Goal: Task Accomplishment & Management: Manage account settings

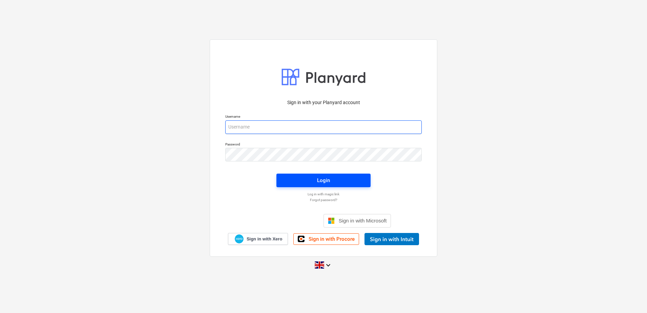
type input "qs@en-group.co.uk"
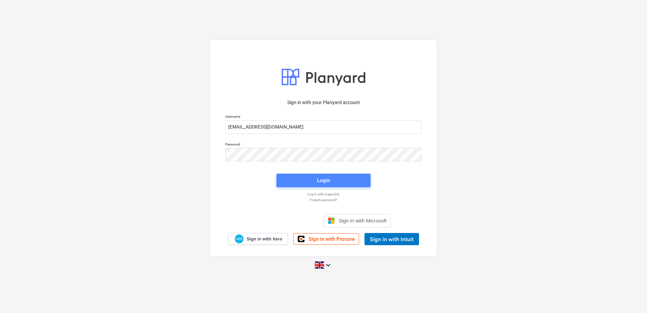
click at [303, 177] on span "Login" at bounding box center [324, 180] width 78 height 9
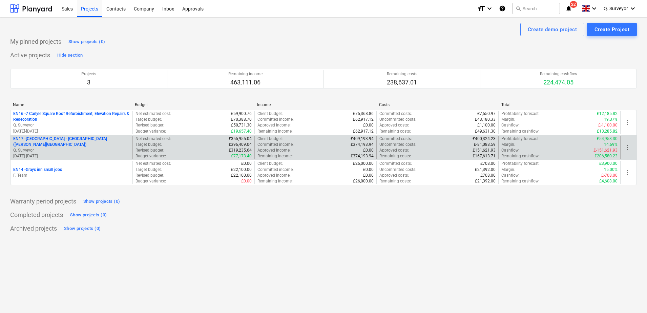
click at [36, 140] on p "EN17 - North Kent College - Hadlow College (Peter Webster Building and Garden C…" at bounding box center [71, 142] width 117 height 12
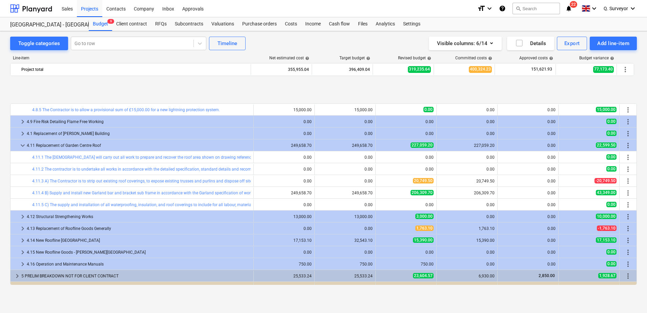
scroll to position [636, 0]
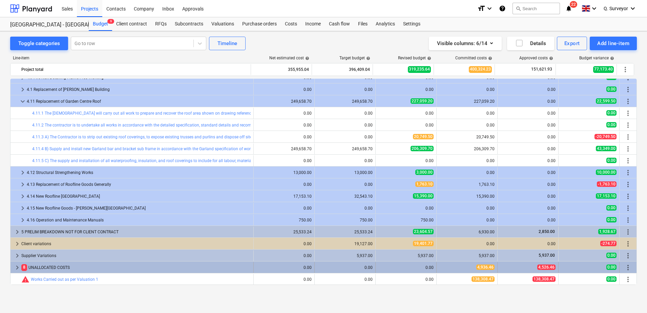
click at [17, 268] on span "keyboard_arrow_right" at bounding box center [17, 267] width 8 height 8
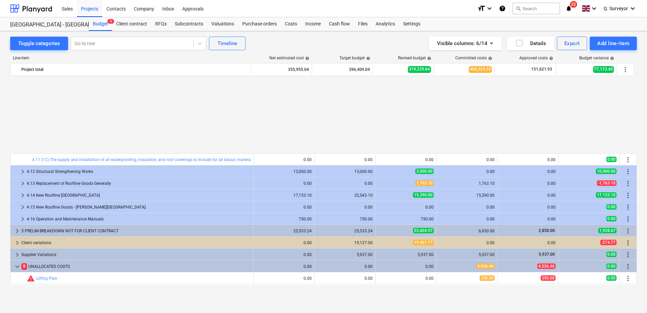
scroll to position [731, 0]
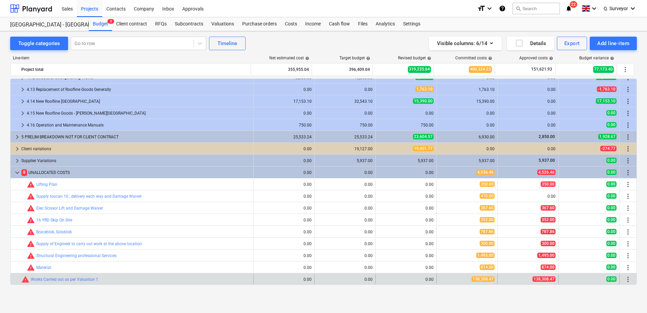
click at [624, 278] on span "more_vert" at bounding box center [628, 279] width 8 height 8
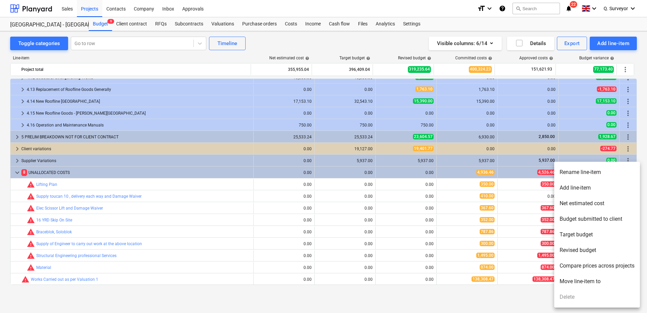
click at [585, 280] on li "Move line-item to" at bounding box center [597, 281] width 86 height 16
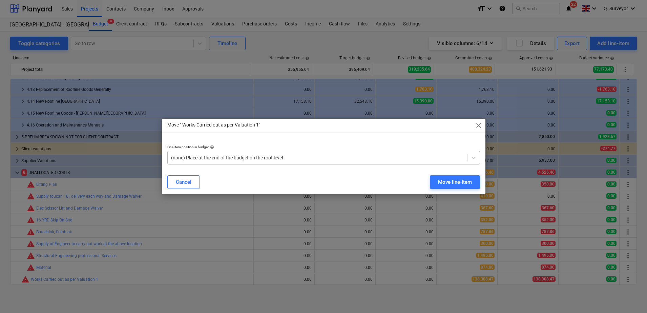
click at [287, 164] on div "(none) Place at the end of the budget on the root level" at bounding box center [323, 158] width 313 height 14
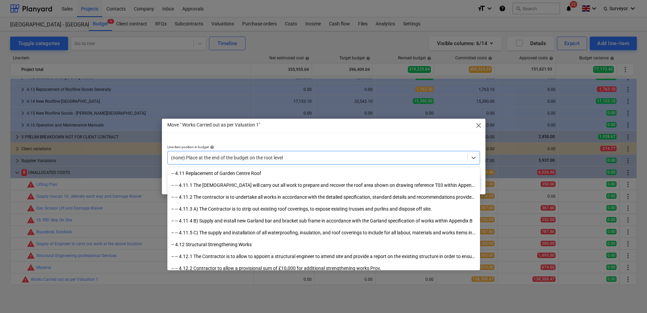
scroll to position [2414, 0]
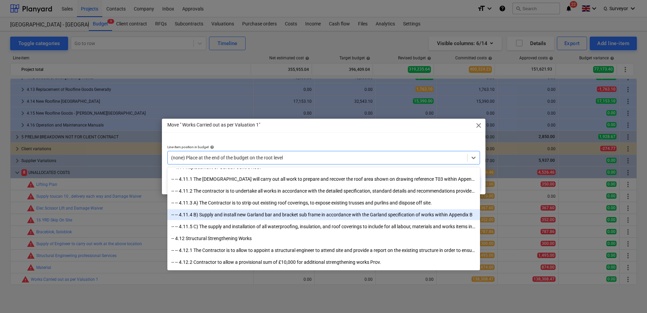
drag, startPoint x: 230, startPoint y: 209, endPoint x: 229, endPoint y: 212, distance: 3.7
click at [229, 212] on div "-- -- 4.11.4 B) Supply and install new Garland bar and bracket sub frame in acc…" at bounding box center [323, 214] width 313 height 11
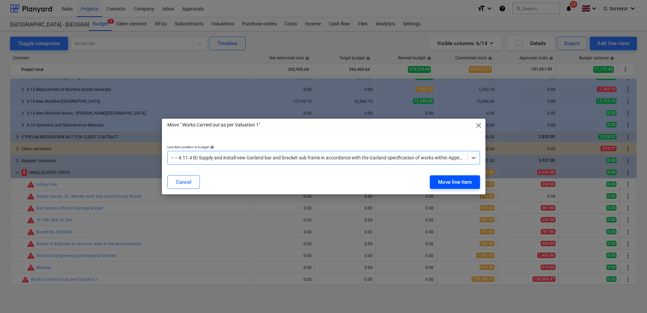
click at [452, 186] on div "Move line-item" at bounding box center [455, 182] width 34 height 9
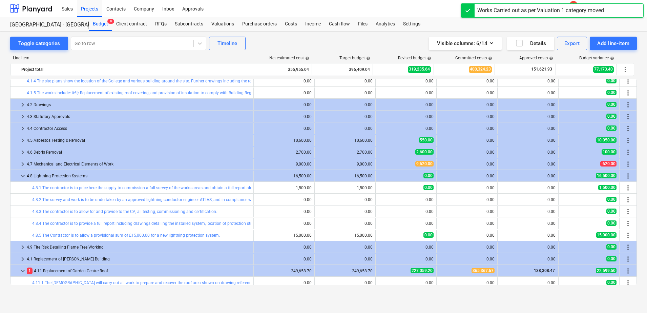
scroll to position [592, 0]
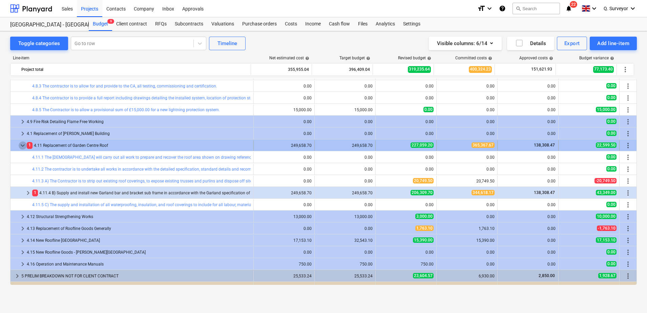
click at [22, 144] on span "keyboard_arrow_down" at bounding box center [23, 145] width 8 height 8
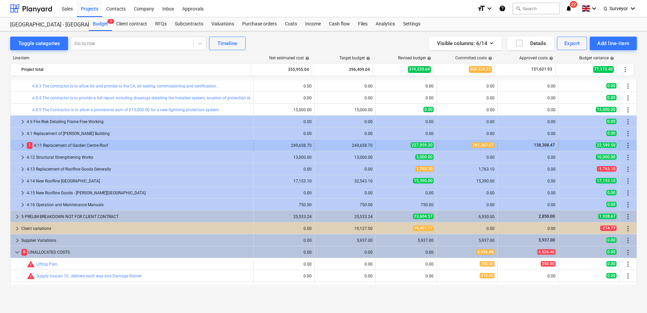
click at [22, 144] on span "keyboard_arrow_right" at bounding box center [23, 145] width 8 height 8
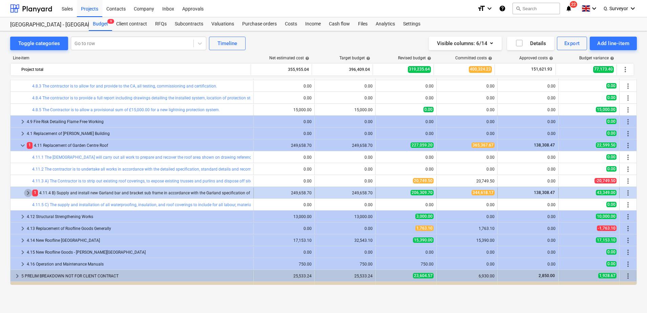
click at [29, 195] on span "keyboard_arrow_right" at bounding box center [28, 193] width 8 height 8
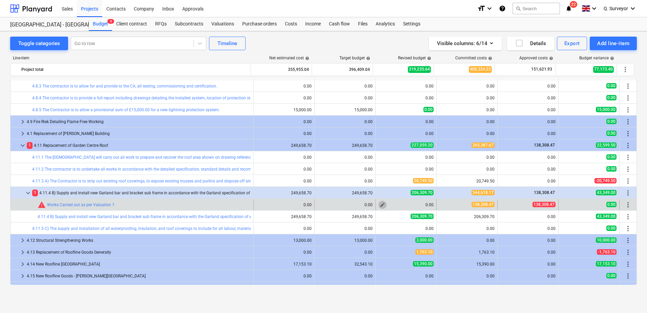
click at [380, 204] on span "edit" at bounding box center [382, 204] width 5 height 5
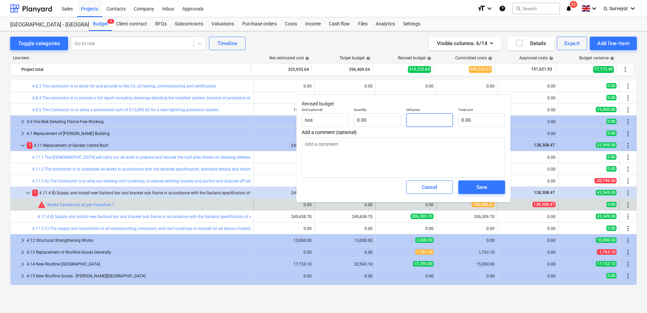
click at [419, 121] on input "text" at bounding box center [429, 120] width 47 height 14
type input "0.00"
type textarea "x"
click at [379, 122] on input "text" at bounding box center [377, 120] width 47 height 14
type input "1"
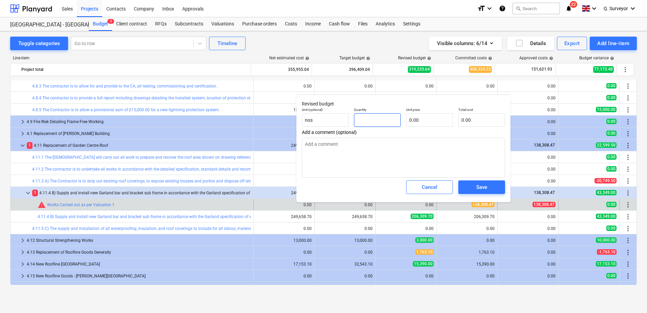
type textarea "x"
type input "1.00"
type textarea "x"
click at [434, 124] on input "text" at bounding box center [429, 120] width 47 height 14
type input "1"
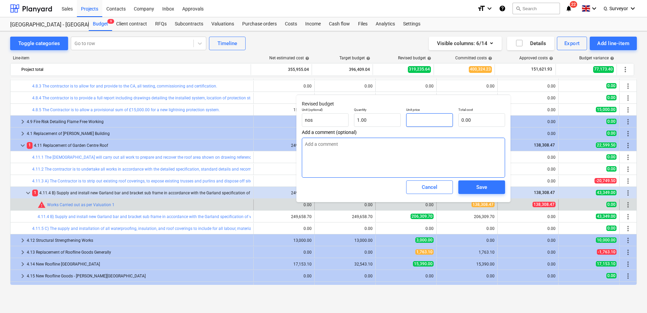
type textarea "x"
type input "1.00"
type input "13"
type textarea "x"
type input "13.00"
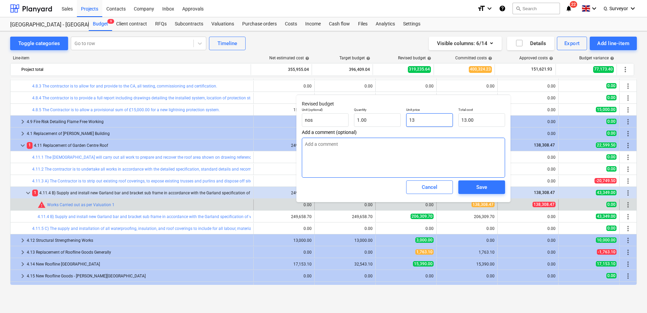
type input "138"
type textarea "x"
type input "138.00"
type input "1383"
type textarea "x"
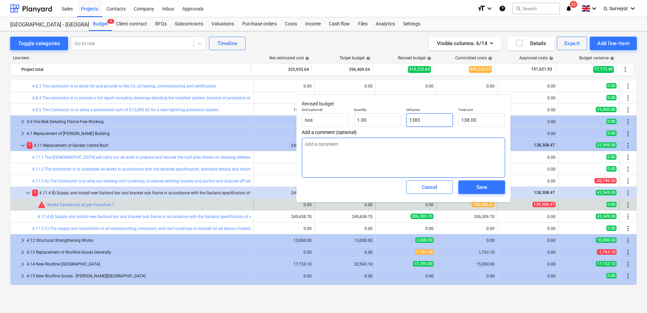
type input "1,383.00"
type input "13830"
type textarea "x"
type input "13,830.00"
type input "138308"
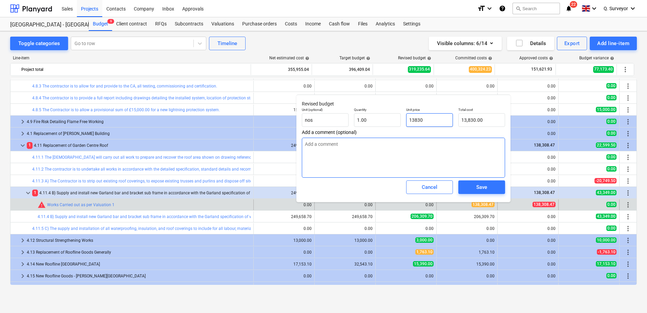
type textarea "x"
type input "138,308.00"
type input "138308."
type textarea "x"
type input "138308.4"
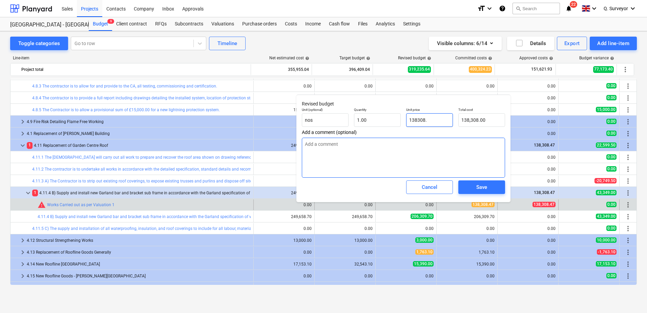
type textarea "x"
type input "138,308.40"
type input "138308.47"
type textarea "x"
type input "138,308.47"
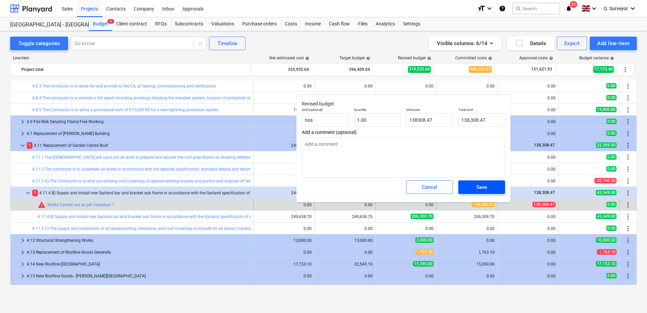
type input "138,308.47"
click at [470, 187] on span "Save" at bounding box center [481, 187] width 30 height 9
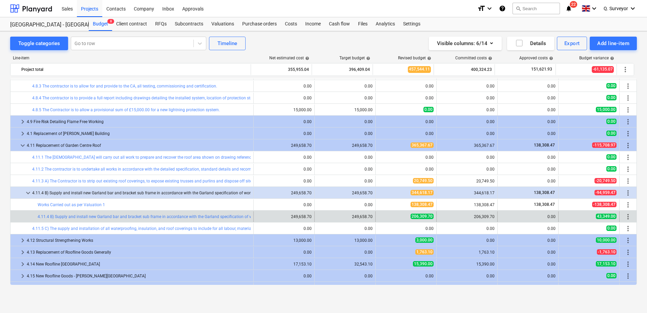
click at [413, 212] on div "edit 206,309.70" at bounding box center [405, 216] width 55 height 11
click at [381, 217] on span "edit" at bounding box center [382, 216] width 5 height 5
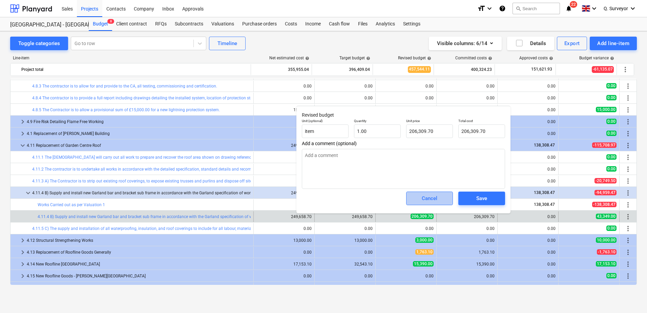
click at [431, 201] on div "Cancel" at bounding box center [430, 198] width 16 height 9
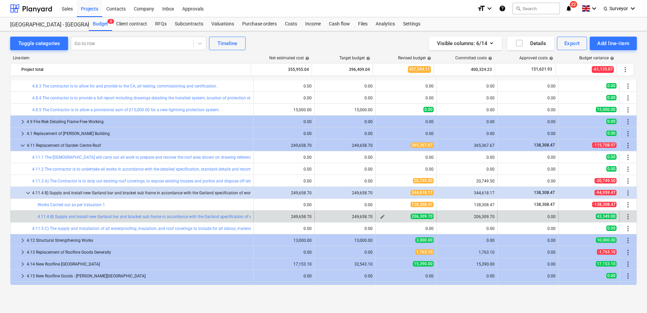
click at [381, 216] on span "edit" at bounding box center [382, 216] width 5 height 5
type textarea "x"
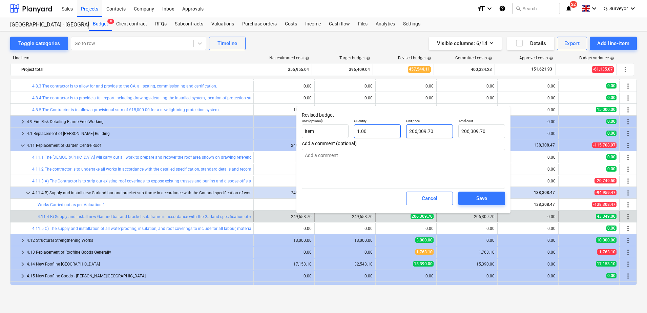
type input "206309.7"
drag, startPoint x: 363, startPoint y: 133, endPoint x: 301, endPoint y: 133, distance: 62.0
click at [301, 133] on div "Unit (optional) item Quantity 1.00 Unit price 206309.7 Total cost 206,309.70" at bounding box center [403, 128] width 209 height 25
type textarea "x"
type input "1"
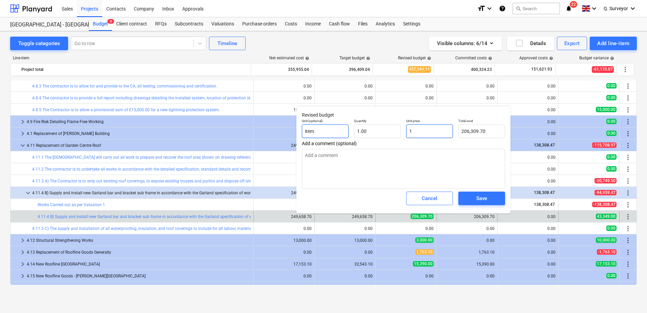
type input "1.00"
type textarea "x"
type input "11"
type input "11.00"
type textarea "x"
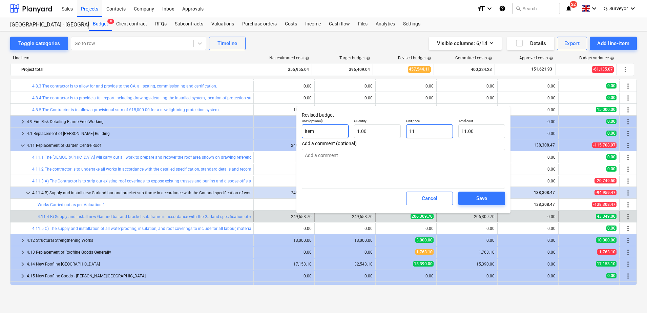
type input "111"
type input "111.00"
type textarea "x"
type input "1113"
type input "1,113.00"
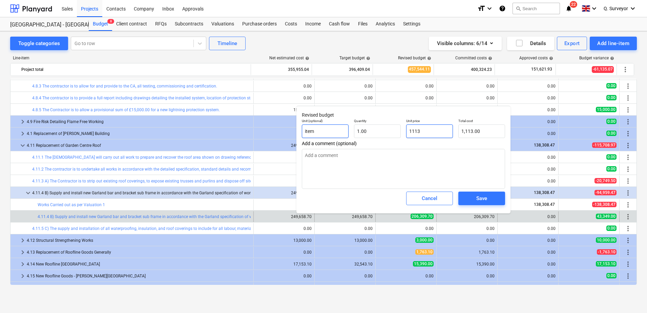
type textarea "x"
type input "11135"
type input "11,135.00"
type textarea "x"
type input "111350"
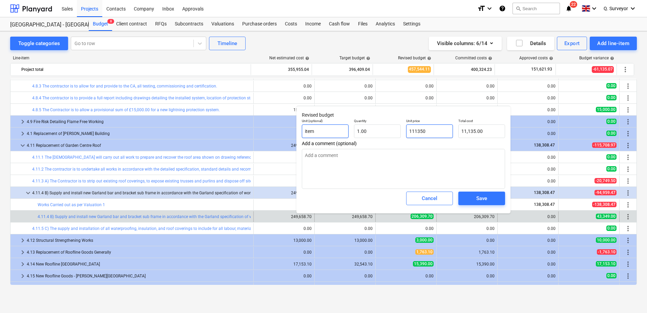
type input "111,350.00"
type textarea "x"
type input "111350."
type textarea "x"
type input "111350.2"
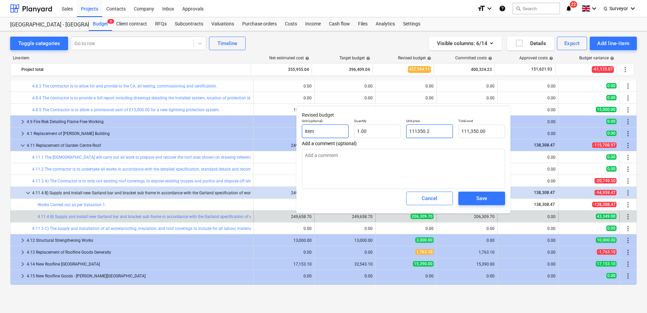
type input "111,350.20"
type textarea "x"
type input "111350.23"
type input "111,350.23"
type input "111350.23"
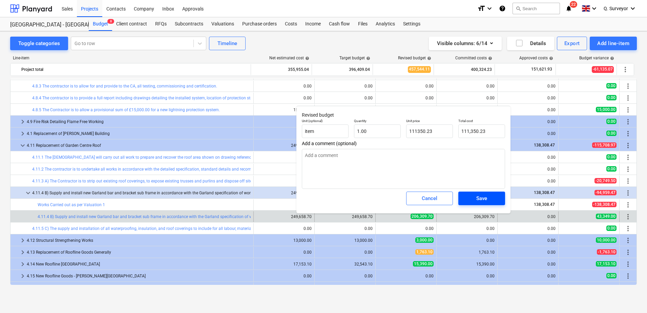
type textarea "x"
type input "111,350.23"
click at [487, 195] on span "Save" at bounding box center [481, 198] width 30 height 9
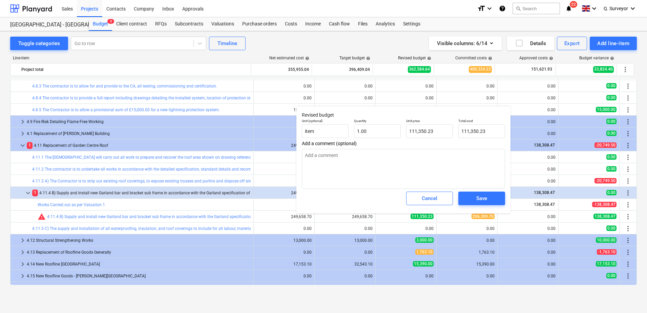
type textarea "x"
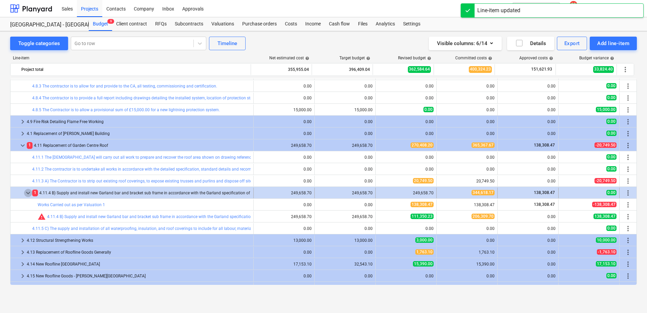
click at [30, 191] on span "keyboard_arrow_down" at bounding box center [28, 193] width 8 height 8
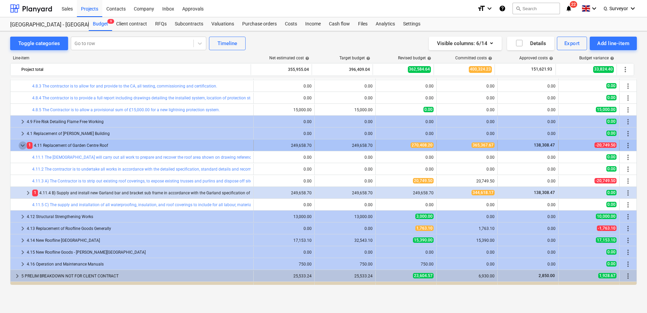
click at [23, 146] on span "keyboard_arrow_down" at bounding box center [23, 145] width 8 height 8
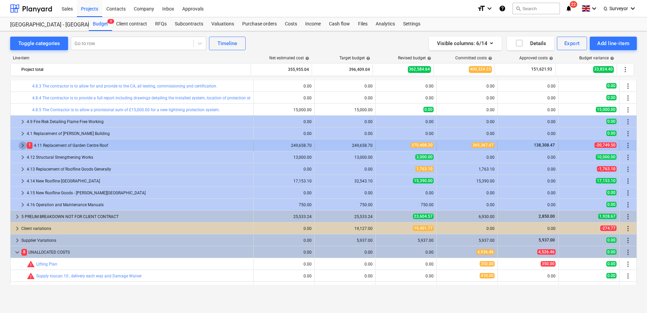
click at [20, 144] on span "keyboard_arrow_right" at bounding box center [23, 145] width 8 height 8
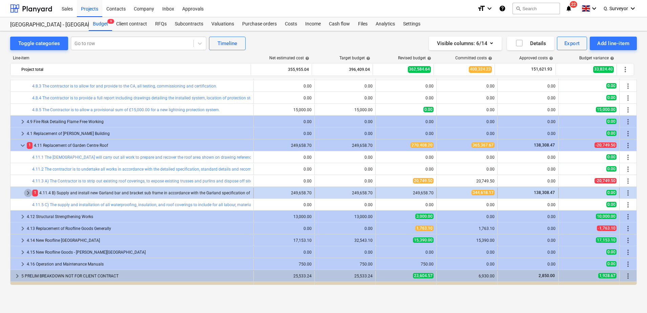
click at [30, 191] on span "keyboard_arrow_right" at bounding box center [28, 193] width 8 height 8
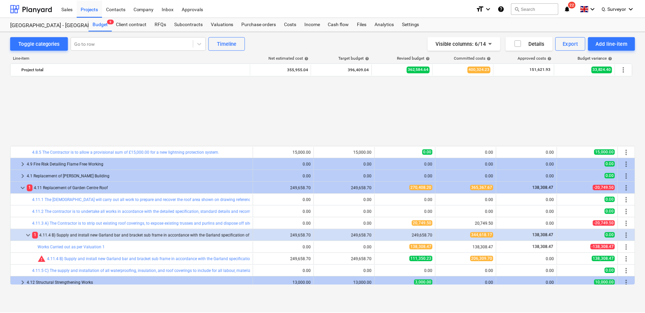
scroll to position [634, 0]
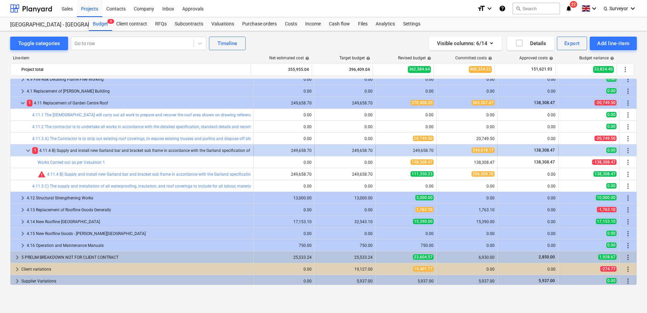
click at [400, 150] on div "249,658.70" at bounding box center [405, 150] width 55 height 5
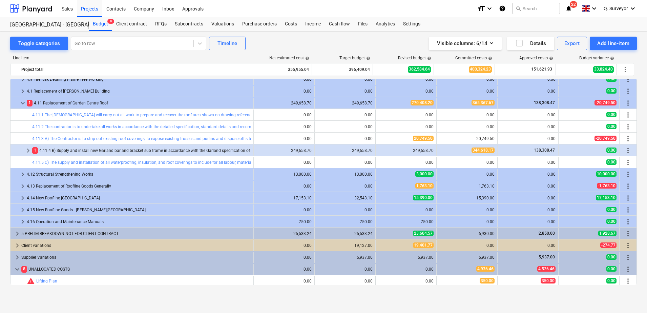
click at [400, 150] on div "249,658.70" at bounding box center [405, 150] width 55 height 5
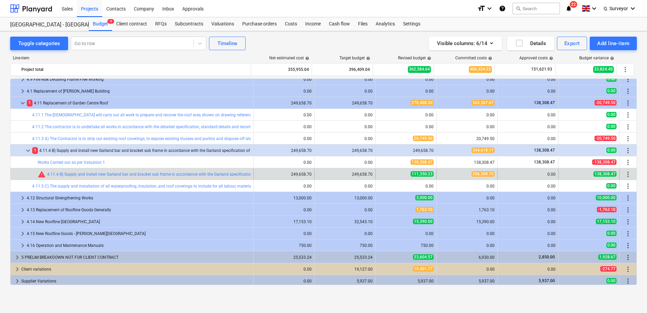
click at [36, 173] on div at bounding box center [33, 174] width 8 height 11
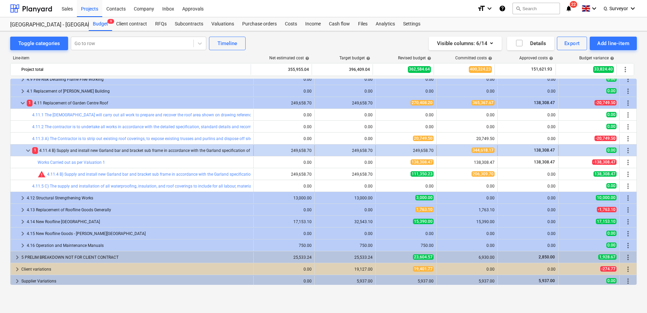
click at [27, 151] on span "keyboard_arrow_down" at bounding box center [28, 150] width 8 height 8
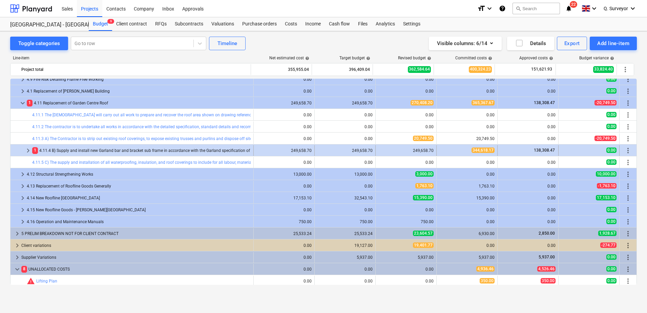
click at [27, 150] on span "keyboard_arrow_right" at bounding box center [28, 150] width 8 height 8
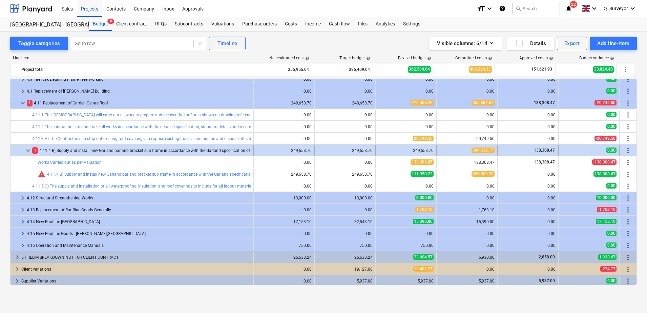
click at [363, 150] on div "249,658.70" at bounding box center [344, 150] width 55 height 5
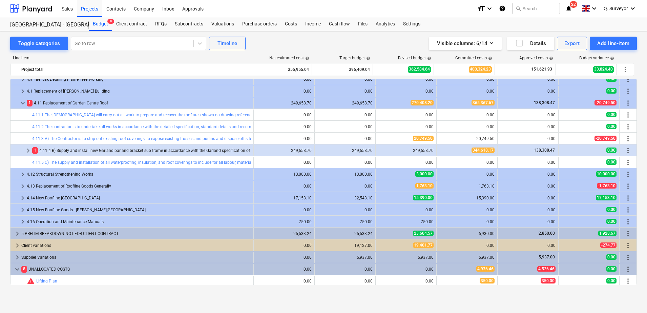
click at [363, 150] on div "249,658.70" at bounding box center [344, 150] width 55 height 5
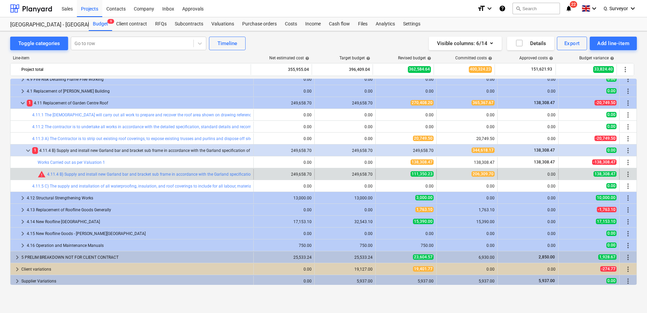
click at [477, 176] on div "206,309.70" at bounding box center [466, 174] width 55 height 6
click at [380, 173] on span "edit" at bounding box center [382, 173] width 5 height 5
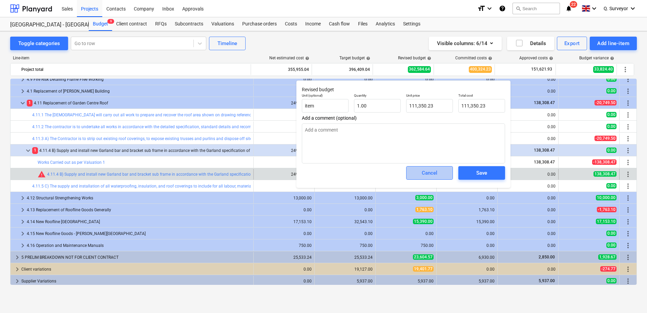
click at [449, 171] on button "Cancel" at bounding box center [429, 173] width 47 height 14
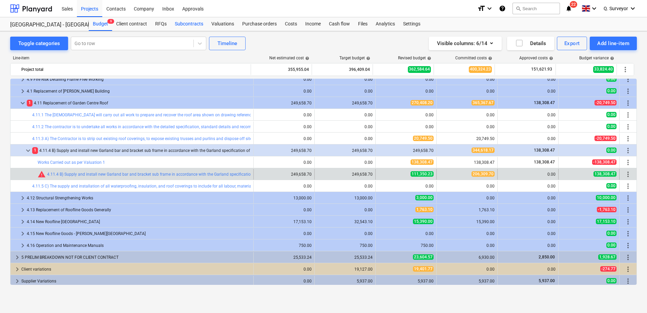
click at [197, 27] on div "Subcontracts" at bounding box center [189, 24] width 37 height 14
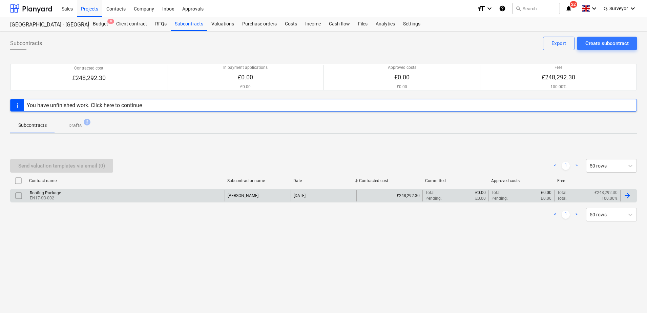
click at [37, 200] on p "EN17-SO-002" at bounding box center [45, 198] width 31 height 6
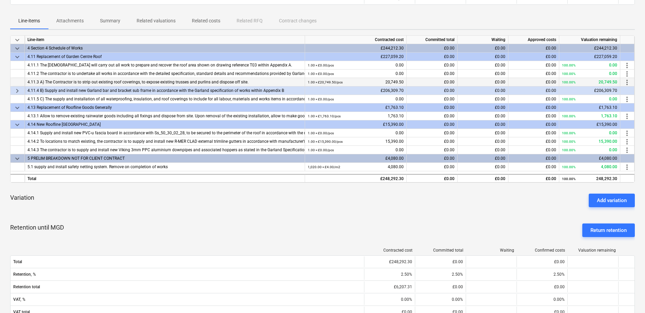
scroll to position [127, 0]
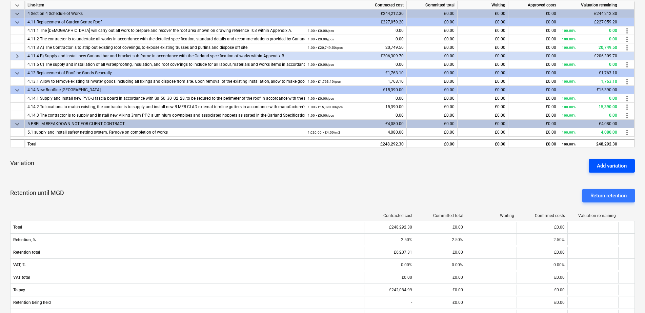
click at [603, 163] on div "Add variation" at bounding box center [612, 165] width 30 height 9
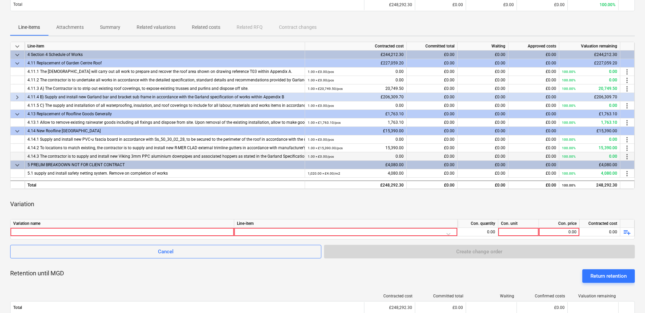
scroll to position [85, 0]
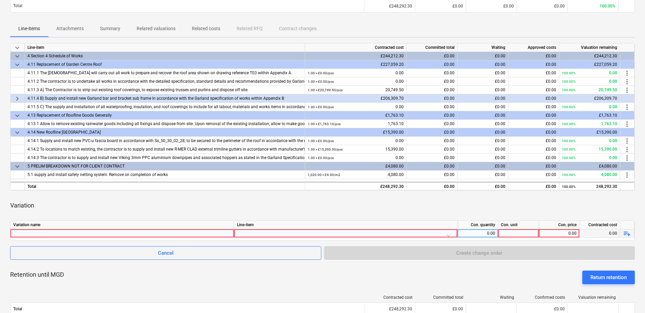
click at [43, 237] on div at bounding box center [123, 233] width 224 height 8
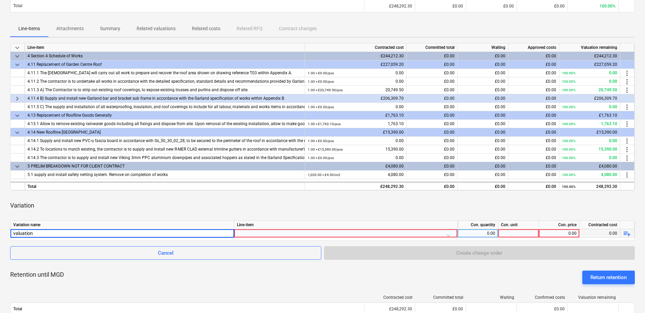
type input "valuation 1"
click at [275, 234] on div at bounding box center [345, 235] width 217 height 12
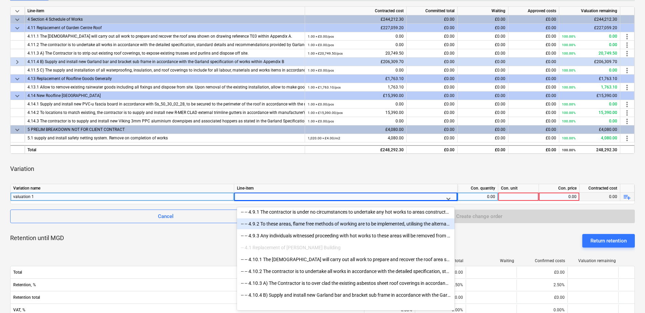
scroll to position [2329, 0]
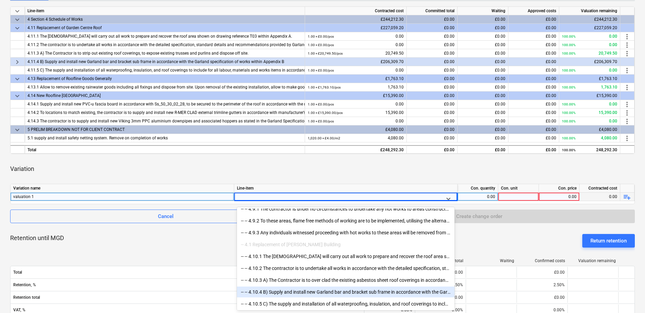
click at [284, 288] on div "-- -- 4.10.4 B) Supply and install new Garland bar and bracket sub frame in acc…" at bounding box center [345, 291] width 217 height 11
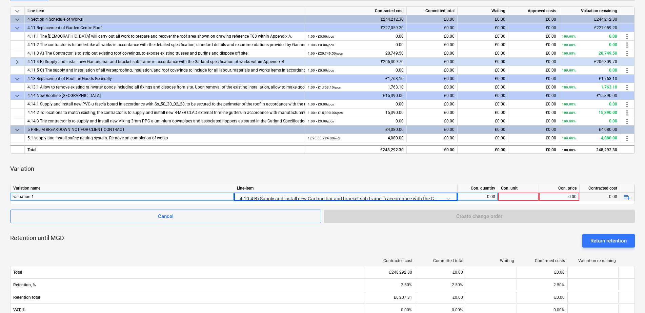
click at [476, 198] on div "0.00" at bounding box center [477, 196] width 35 height 8
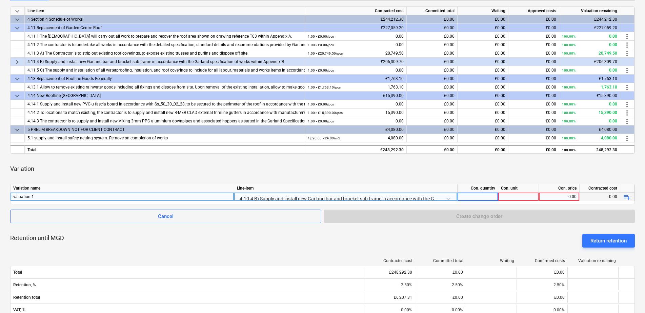
type input "1"
click at [537, 200] on div at bounding box center [518, 196] width 41 height 8
type input "-111350.23"
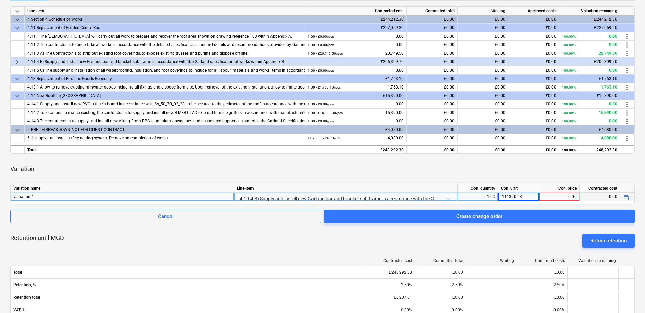
click at [555, 196] on div "0.00" at bounding box center [558, 196] width 35 height 8
drag, startPoint x: 522, startPoint y: 196, endPoint x: 473, endPoint y: 197, distance: 49.5
click at [0, 0] on div "valuation 1 4.10.4 B) Supply and install new Garland bar and bracket sub frame …" at bounding box center [0, 0] width 0 height 0
click at [517, 194] on div "-111350.23" at bounding box center [518, 196] width 41 height 8
click at [520, 194] on input "-111350.23" at bounding box center [518, 196] width 40 height 8
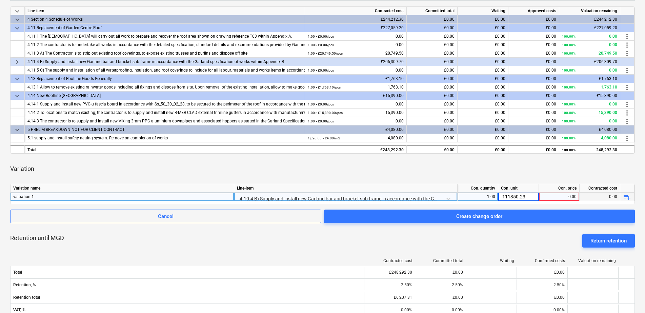
drag, startPoint x: 534, startPoint y: 195, endPoint x: 483, endPoint y: 196, distance: 50.8
click at [0, 0] on div "valuation 1 4.10.4 B) Supply and install new Garland bar and bracket sub frame …" at bounding box center [0, 0] width 0 height 0
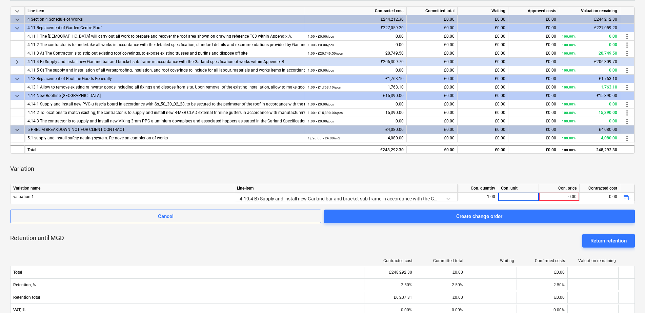
type input "0"
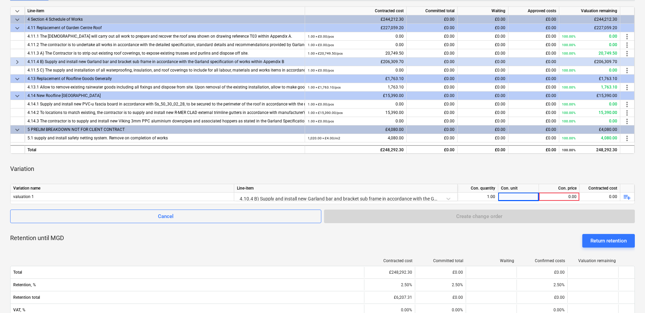
click at [575, 191] on div "Con. price" at bounding box center [559, 188] width 41 height 8
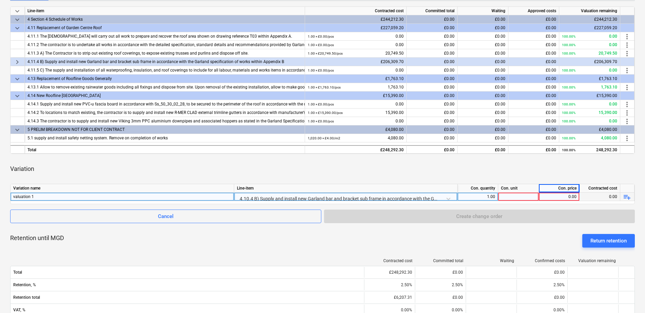
click at [556, 199] on div "0.00" at bounding box center [558, 196] width 35 height 8
type input "-"
type input "-111350.23"
click at [528, 201] on div "Variation name Line-item Con. quantity Con. unit Con. price Contracted cost val…" at bounding box center [322, 194] width 624 height 20
click at [525, 198] on div at bounding box center [518, 196] width 41 height 8
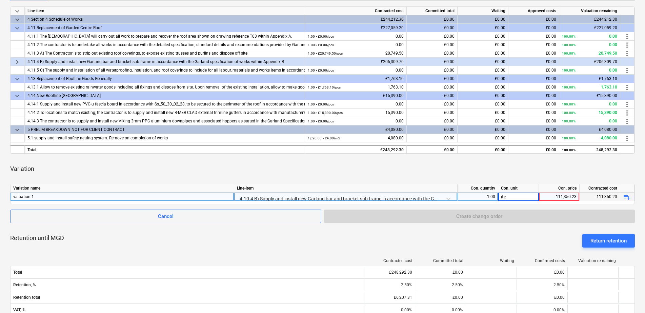
type input "item"
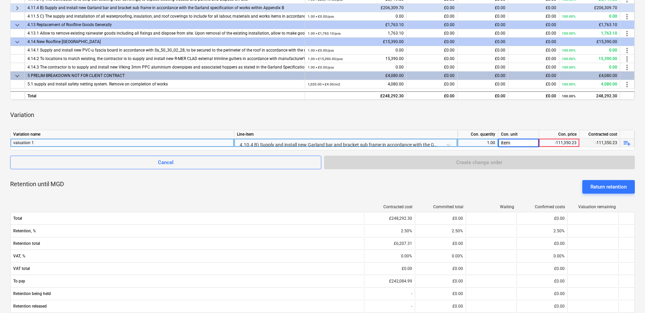
scroll to position [164, 0]
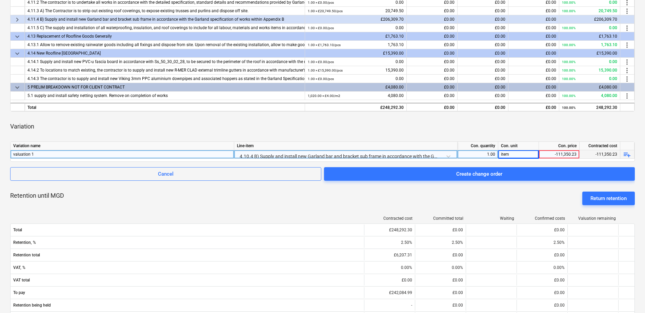
click at [150, 157] on div "valuation 1" at bounding box center [122, 154] width 218 height 8
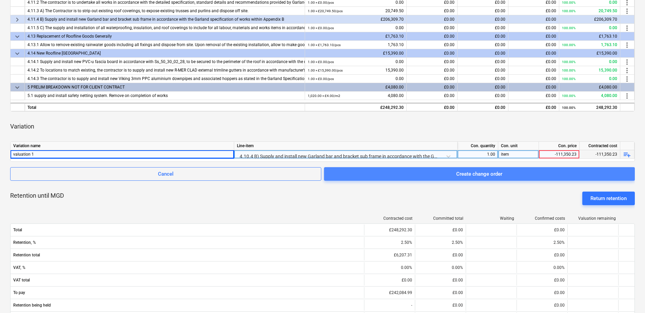
click at [434, 170] on span "Create change order" at bounding box center [479, 173] width 294 height 9
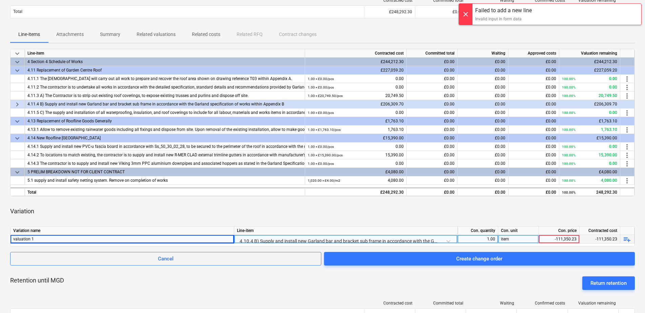
click at [285, 240] on div "4.10.4 B) Supply and install new Garland bar and bracket sub frame in accordanc…" at bounding box center [345, 241] width 217 height 12
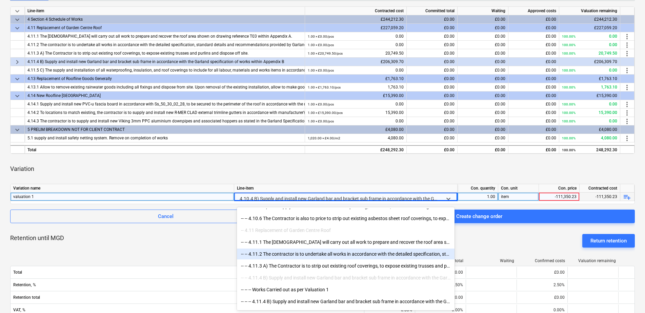
scroll to position [2492, 0]
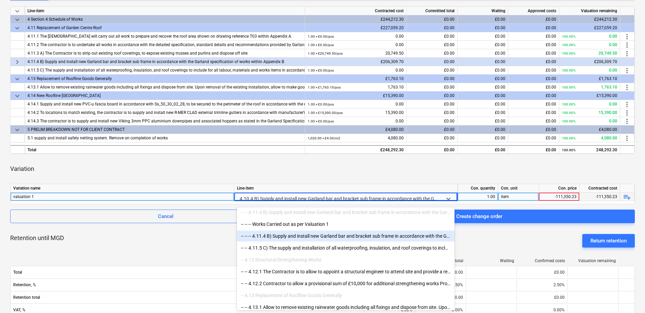
click at [293, 233] on div "-- -- -- 4.11.4 B) Supply and install new Garland bar and bracket sub frame in …" at bounding box center [345, 235] width 217 height 11
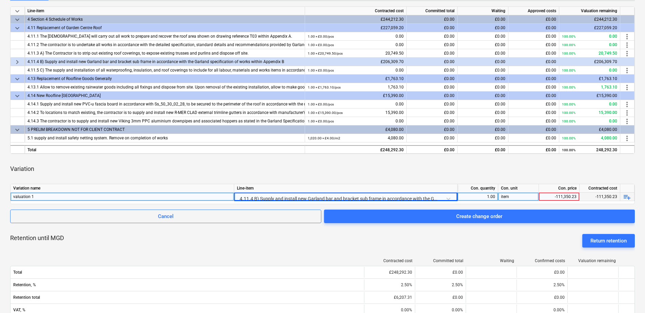
click at [538, 215] on span "Create change order" at bounding box center [479, 216] width 294 height 9
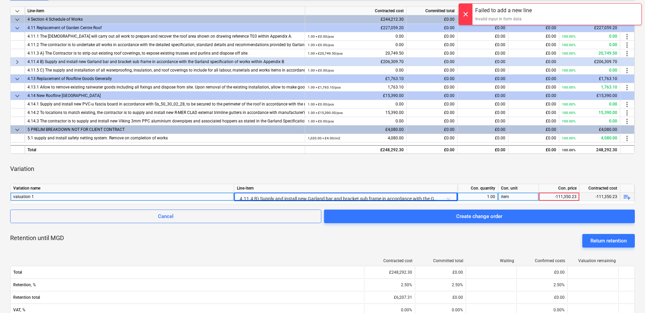
click at [507, 179] on div "keyboard_arrow_down Line-item Contracted cost Committed total Waiting Approved …" at bounding box center [322, 290] width 624 height 569
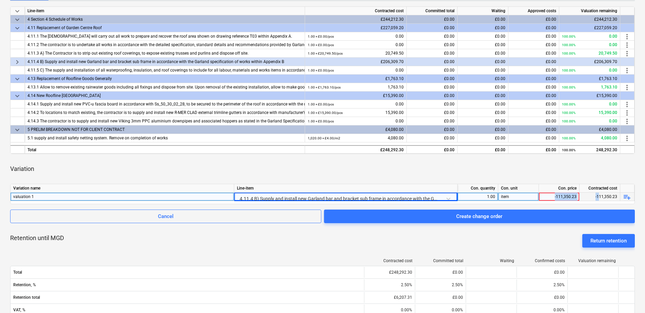
drag, startPoint x: 551, startPoint y: 194, endPoint x: 599, endPoint y: 195, distance: 48.5
click at [0, 0] on div "valuation 1 4.11.4 B) Supply and install new Garland bar and bracket sub frame …" at bounding box center [0, 0] width 0 height 0
drag, startPoint x: 599, startPoint y: 195, endPoint x: 543, endPoint y: 197, distance: 56.0
click at [543, 197] on div "-111,350.23" at bounding box center [558, 196] width 35 height 8
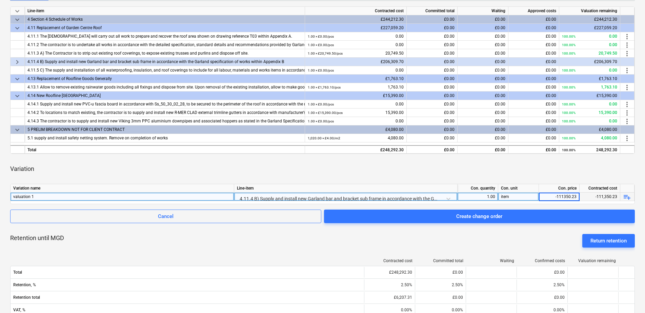
click at [543, 197] on input "-111350.23" at bounding box center [559, 196] width 40 height 8
click at [291, 198] on div "4.11.4 B) Supply and install new Garland bar and bracket sub frame in accordanc…" at bounding box center [345, 198] width 217 height 12
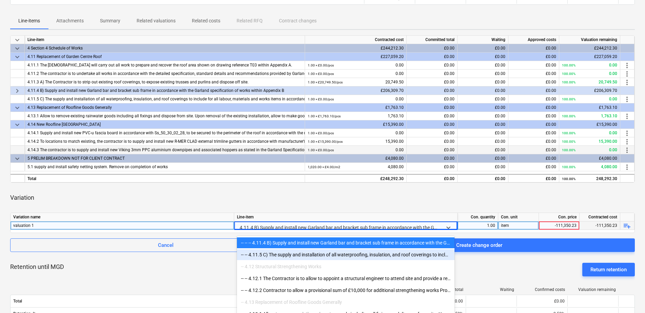
scroll to position [212, 0]
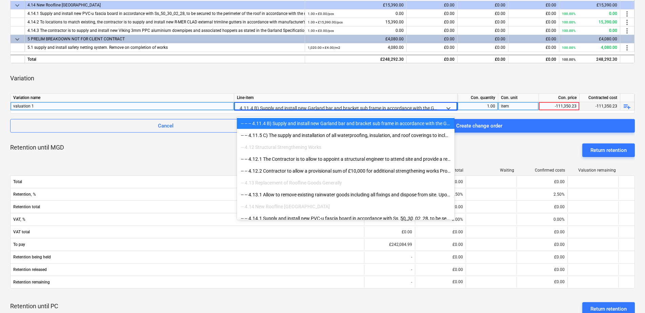
click at [418, 84] on div "Variation" at bounding box center [322, 78] width 624 height 19
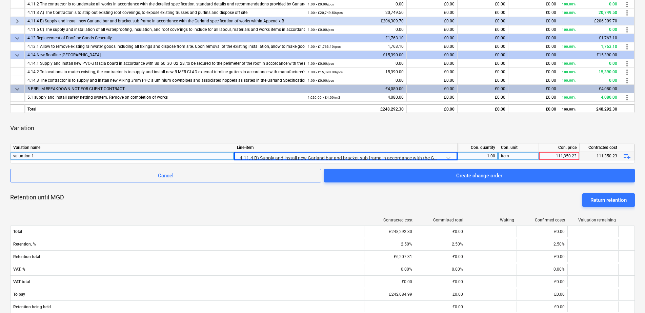
scroll to position [169, 0]
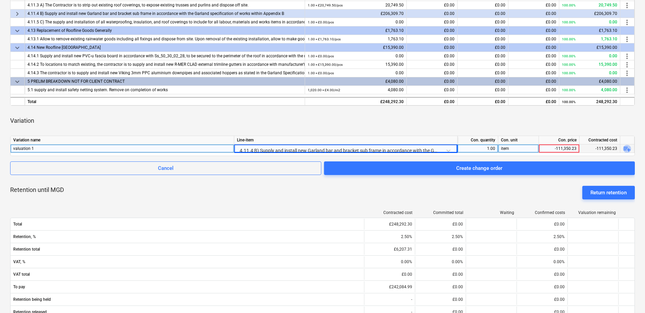
click at [628, 147] on span "playlist_add" at bounding box center [627, 149] width 8 height 8
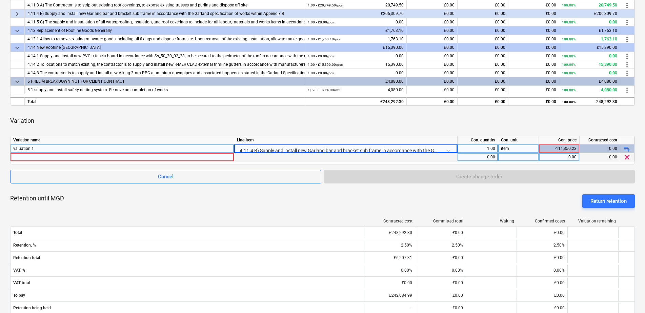
click at [629, 157] on span "clear" at bounding box center [627, 157] width 8 height 8
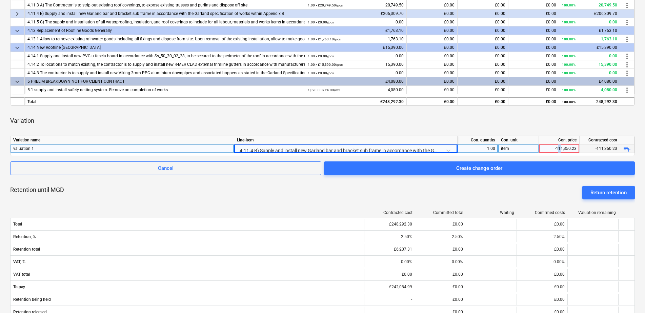
click at [559, 150] on div "-111,350.23" at bounding box center [558, 148] width 35 height 8
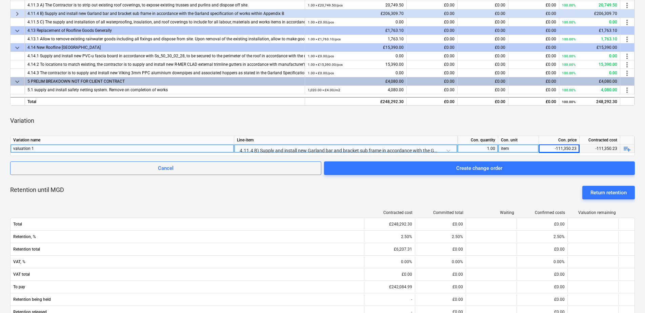
click at [536, 129] on div "Variation" at bounding box center [322, 120] width 624 height 19
click at [572, 149] on div "-111,350.23" at bounding box center [558, 148] width 35 height 8
click at [515, 152] on div "item" at bounding box center [518, 148] width 41 height 8
click at [496, 151] on div "1.00" at bounding box center [477, 148] width 41 height 8
click at [558, 151] on div "-111,350.23" at bounding box center [558, 148] width 35 height 8
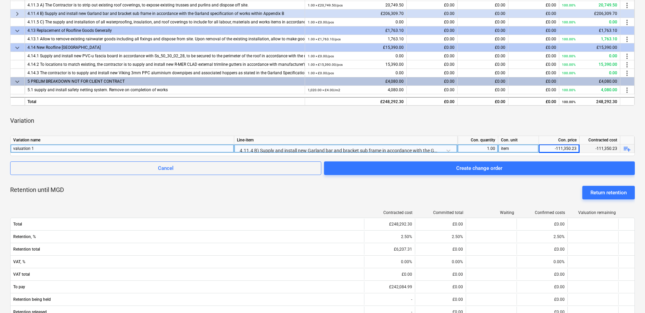
click at [478, 149] on div "1.00" at bounding box center [477, 148] width 35 height 8
type input "-1"
click at [514, 148] on div "item" at bounding box center [518, 148] width 41 height 8
click at [563, 148] on div "-111,350.23" at bounding box center [558, 148] width 35 height 8
click at [558, 149] on input "-111350.23" at bounding box center [559, 148] width 40 height 8
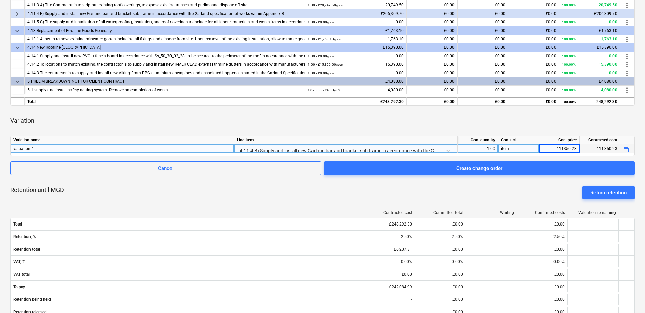
type input "111350.23"
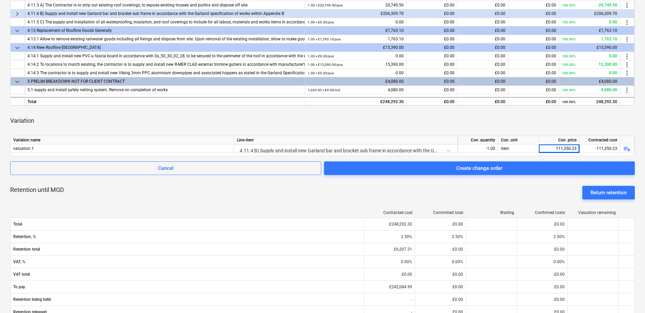
click at [558, 118] on div "Variation" at bounding box center [322, 120] width 624 height 19
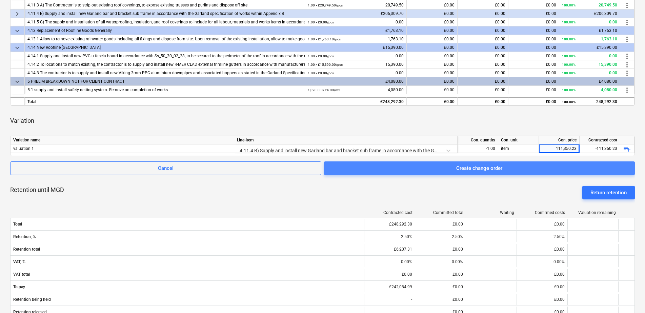
click at [475, 172] on button "Create change order" at bounding box center [479, 168] width 311 height 14
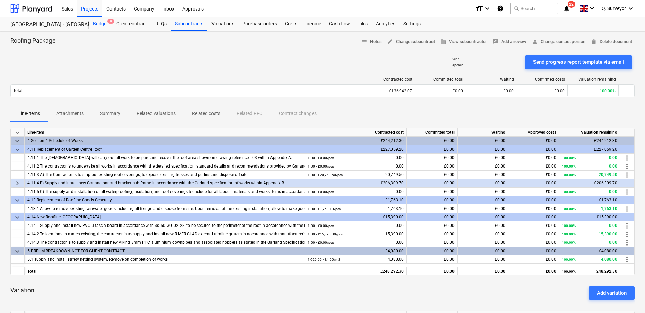
click at [97, 22] on div "Budget 9" at bounding box center [100, 24] width 23 height 14
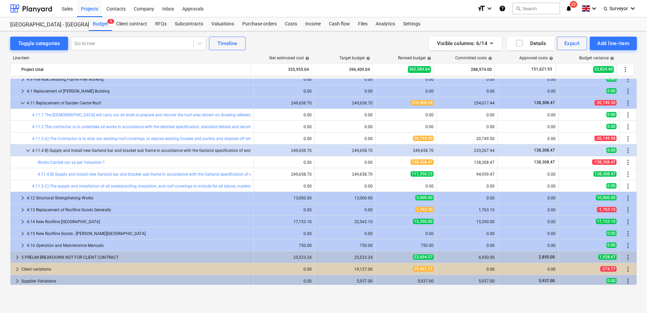
scroll to position [507, 0]
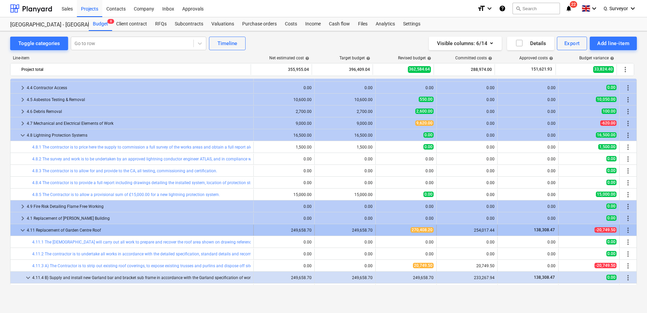
click at [25, 226] on span "keyboard_arrow_down" at bounding box center [23, 230] width 8 height 8
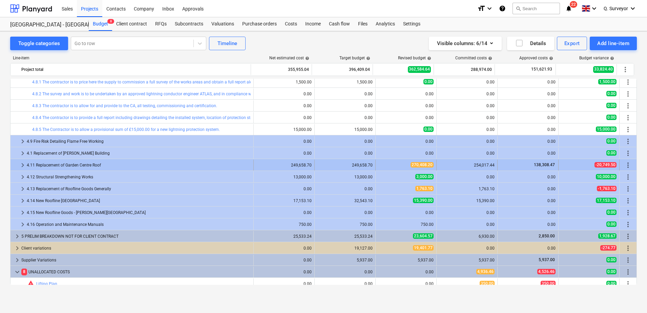
scroll to position [575, 0]
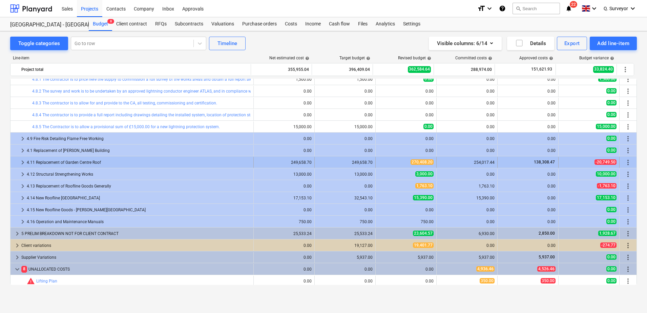
click at [24, 160] on span "keyboard_arrow_right" at bounding box center [23, 162] width 8 height 8
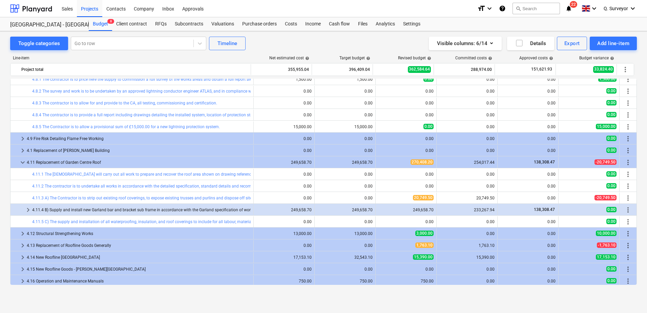
click at [24, 160] on span "keyboard_arrow_down" at bounding box center [23, 162] width 8 height 8
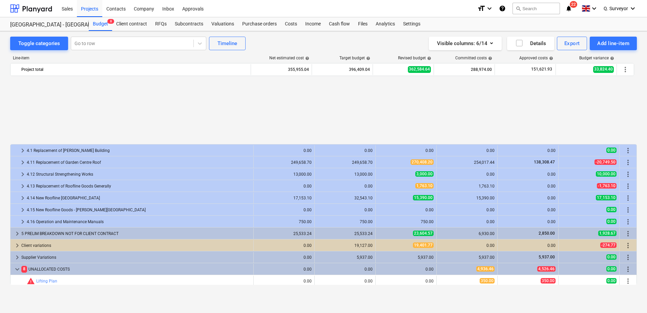
scroll to position [660, 0]
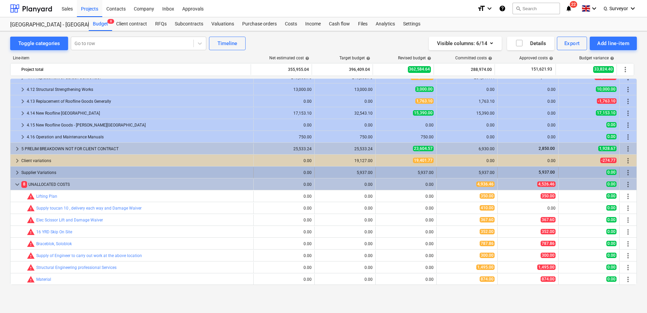
click at [16, 172] on span "keyboard_arrow_right" at bounding box center [17, 172] width 8 height 8
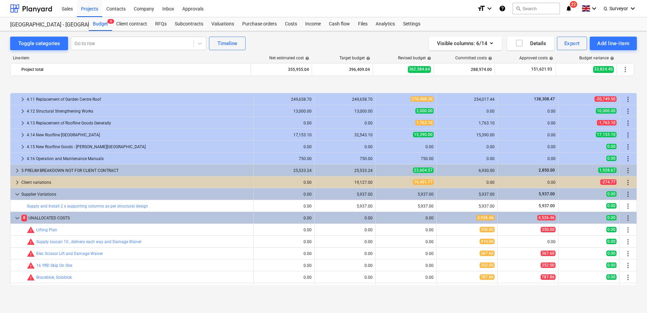
scroll to position [671, 0]
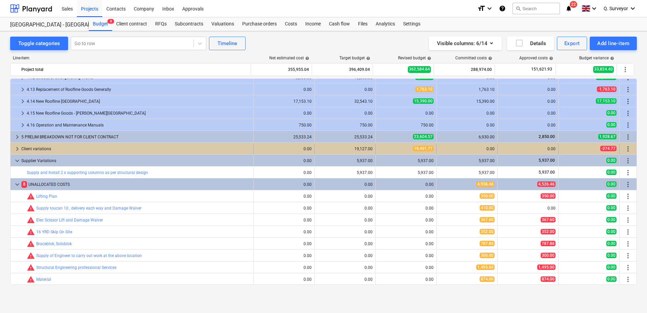
click at [17, 147] on span "keyboard_arrow_right" at bounding box center [17, 149] width 8 height 8
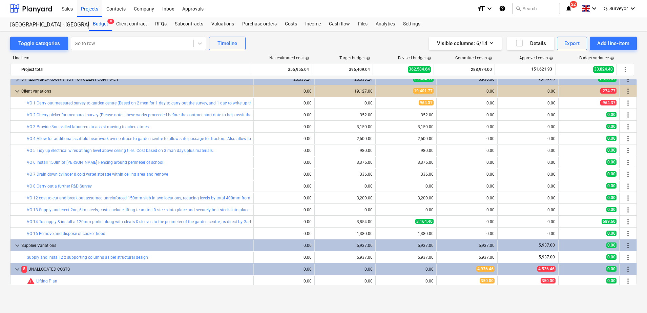
scroll to position [814, 0]
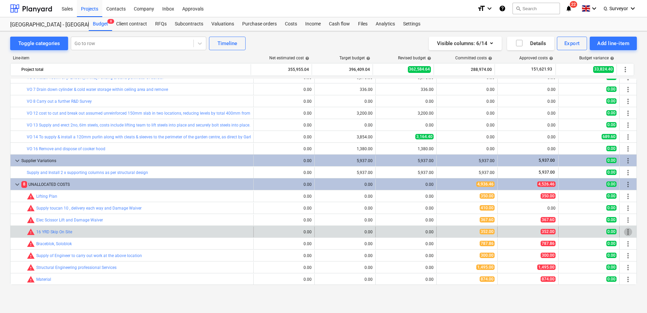
click at [626, 228] on span "more_vert" at bounding box center [628, 232] width 8 height 8
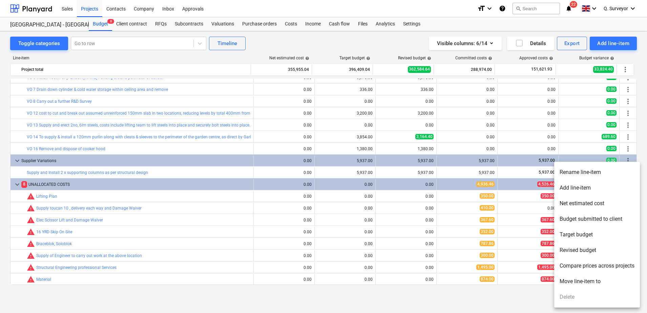
click at [191, 217] on div at bounding box center [323, 156] width 647 height 313
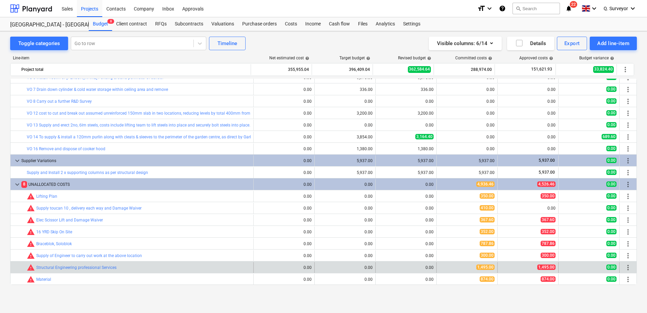
click at [627, 271] on span "more_vert" at bounding box center [628, 267] width 8 height 8
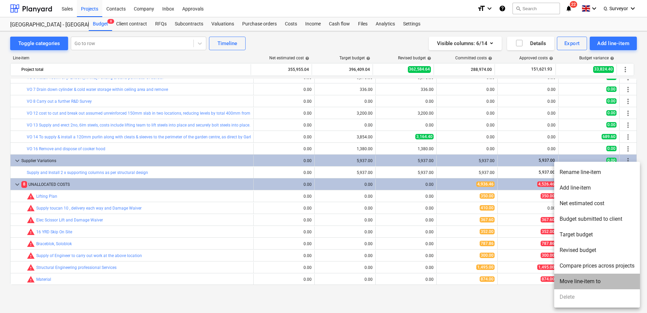
click at [588, 278] on li "Move line-item to" at bounding box center [597, 281] width 86 height 16
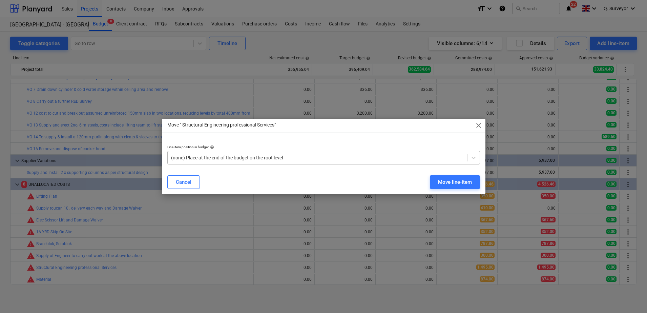
click at [283, 160] on div at bounding box center [317, 157] width 293 height 7
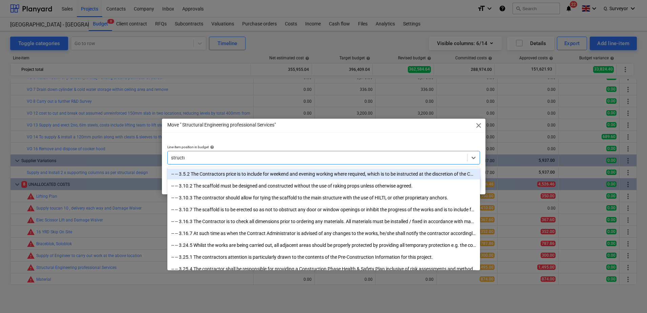
type input "structur"
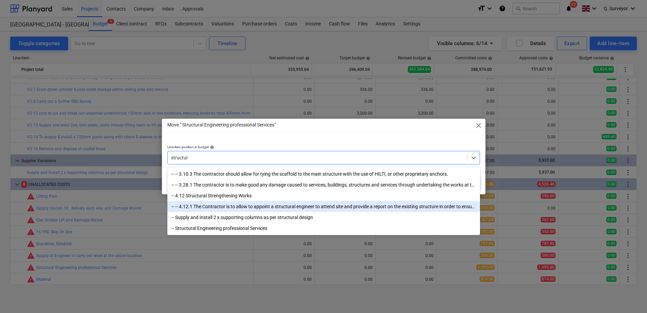
click at [246, 206] on div "-- -- 4.12.1 The Contractor is to allow to appoint a structural engineer to att…" at bounding box center [323, 206] width 313 height 11
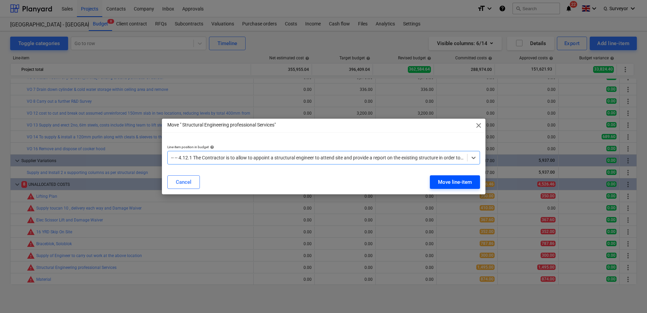
click at [443, 183] on div "Move line-item" at bounding box center [455, 182] width 34 height 9
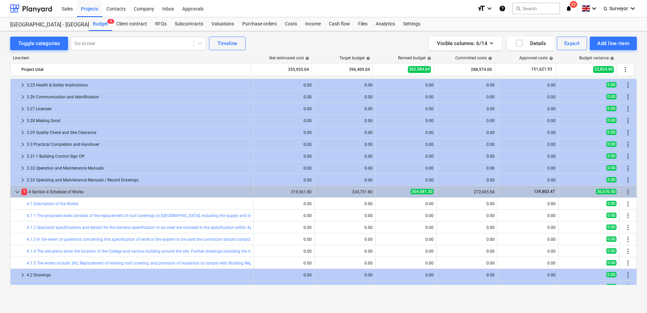
scroll to position [381, 0]
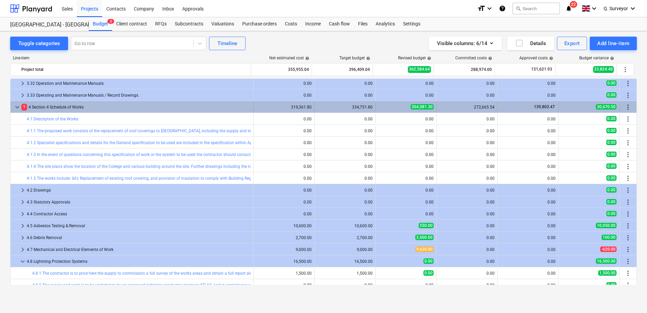
click at [15, 107] on span "keyboard_arrow_down" at bounding box center [17, 107] width 8 height 8
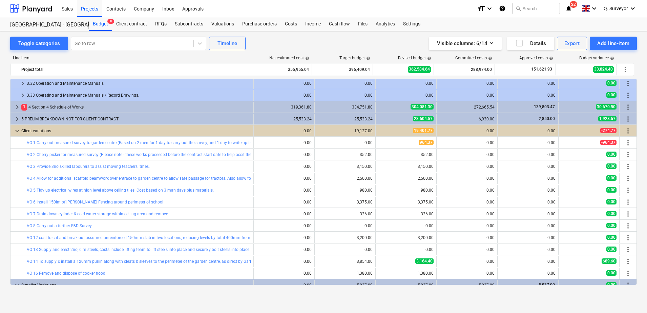
click at [15, 107] on span "keyboard_arrow_right" at bounding box center [17, 107] width 8 height 8
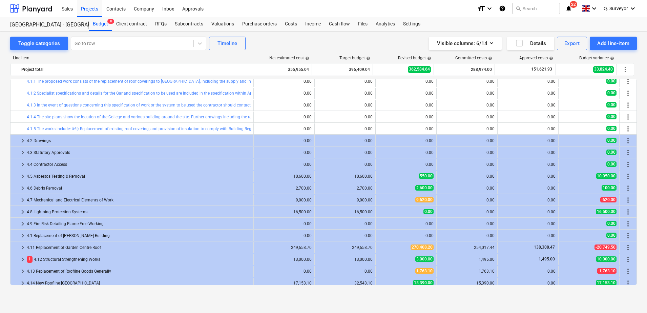
scroll to position [466, 0]
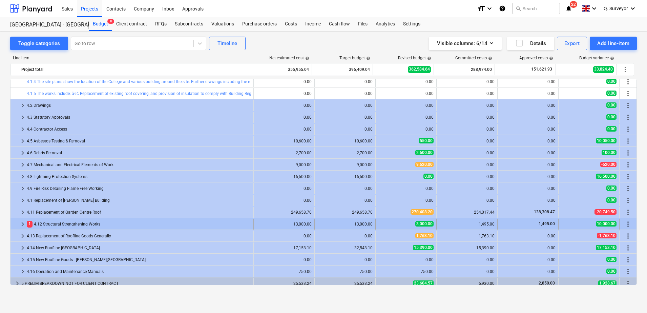
click at [19, 223] on span "keyboard_arrow_right" at bounding box center [23, 224] width 8 height 8
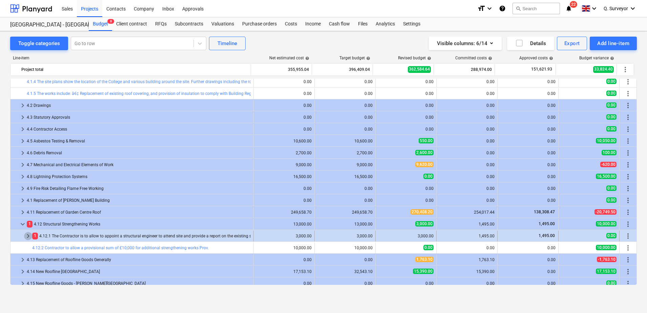
click at [27, 235] on span "keyboard_arrow_right" at bounding box center [28, 236] width 8 height 8
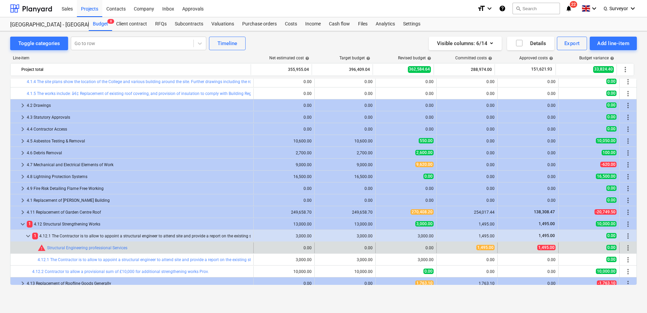
scroll to position [508, 0]
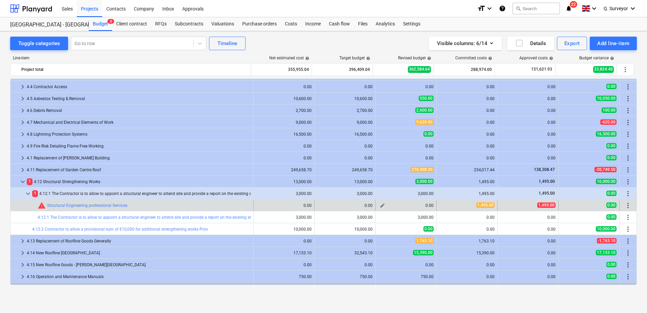
click at [380, 204] on span "edit" at bounding box center [382, 205] width 5 height 5
type textarea "x"
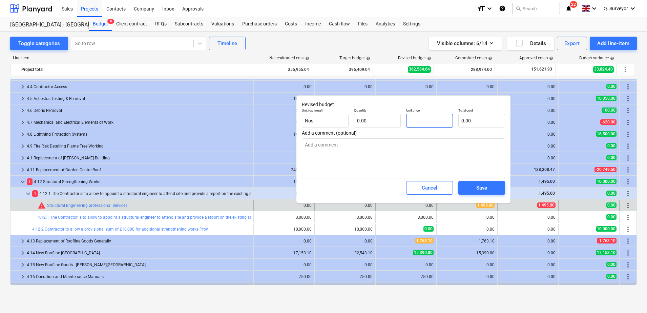
click at [431, 120] on input "text" at bounding box center [429, 121] width 47 height 14
type textarea "x"
type input "1"
type textarea "x"
type input "14"
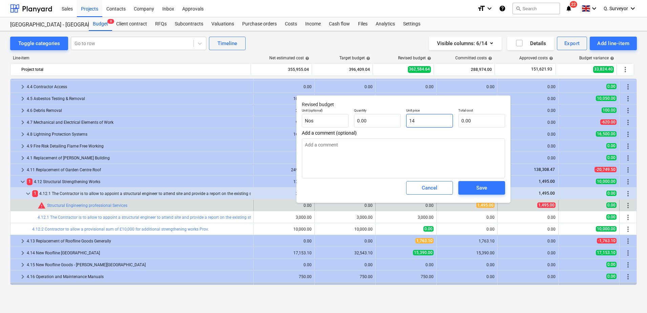
type textarea "x"
type input "149"
type textarea "x"
type input "1495"
type textarea "x"
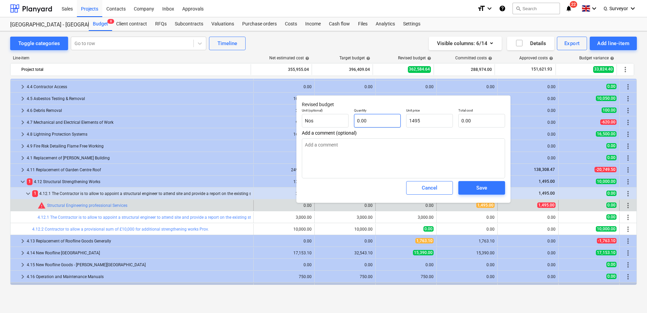
type input "1,495.00"
click at [381, 121] on input "text" at bounding box center [377, 121] width 47 height 14
type textarea "x"
type input "1"
type input "1,495.00"
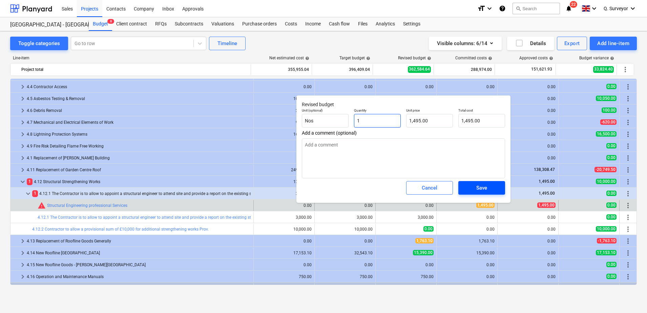
type input "1"
type textarea "x"
type input "1.00"
click at [473, 185] on span "Save" at bounding box center [481, 187] width 30 height 9
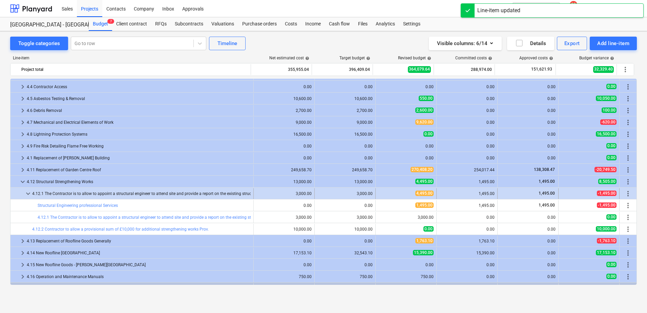
click at [404, 197] on div "4,495.00" at bounding box center [405, 193] width 55 height 11
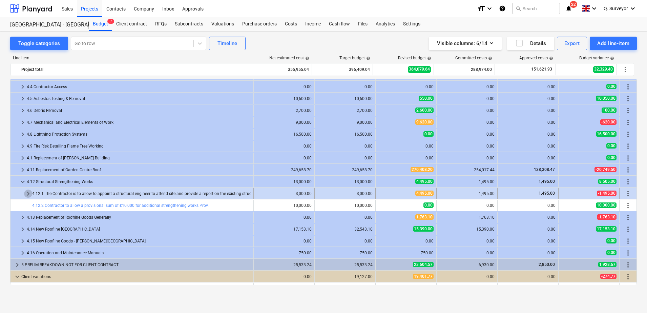
click at [27, 191] on span "keyboard_arrow_right" at bounding box center [28, 193] width 8 height 8
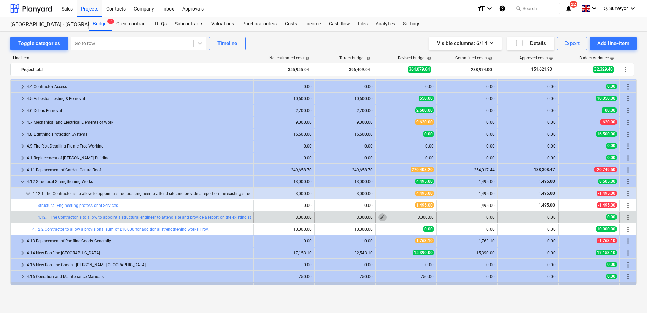
click at [381, 215] on span "edit" at bounding box center [382, 216] width 5 height 5
type textarea "x"
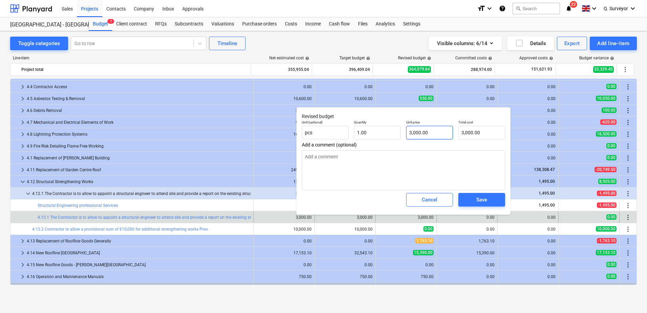
type input "3000"
drag, startPoint x: 432, startPoint y: 132, endPoint x: 366, endPoint y: 136, distance: 66.2
click at [366, 136] on div "Unit (optional) pcs Quantity 1.00 Unit price 3000 Total cost 3,000.00" at bounding box center [403, 129] width 209 height 25
type textarea "x"
type input "0"
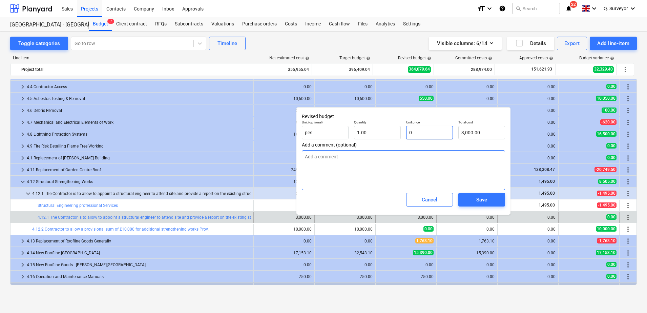
type input "0.00"
type input "0"
type textarea "x"
type input "0.00"
click at [477, 202] on div "Save" at bounding box center [481, 199] width 11 height 9
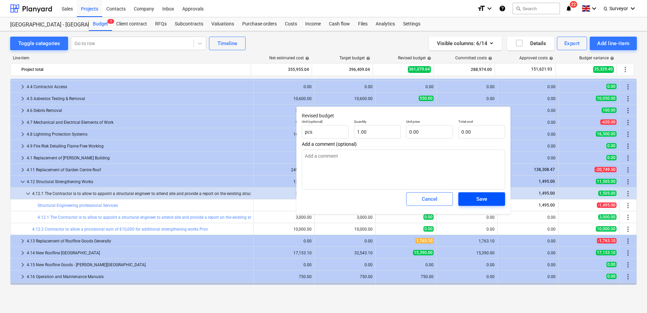
type textarea "x"
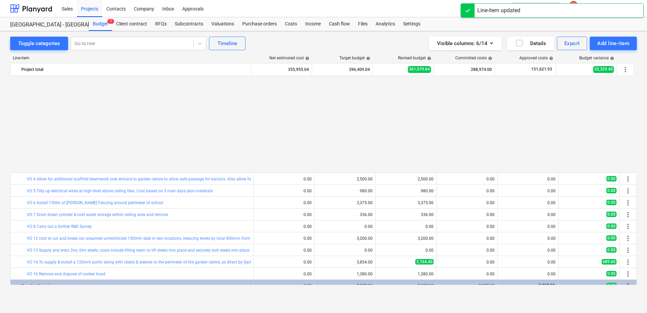
scroll to position [743, 0]
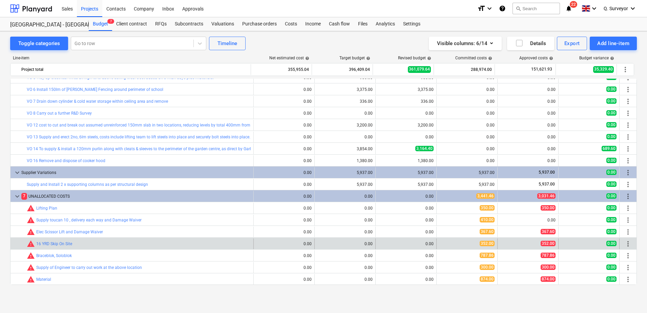
click at [624, 243] on span "more_vert" at bounding box center [628, 244] width 8 height 8
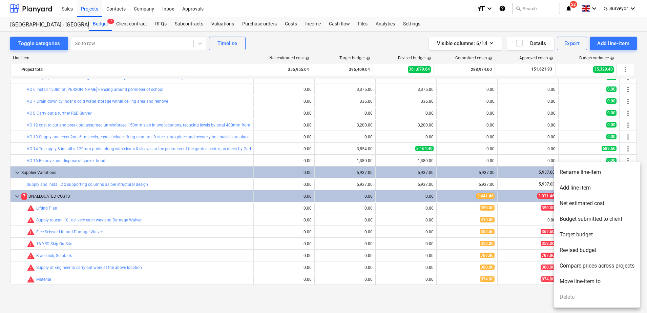
click at [581, 278] on li "Move line-item to" at bounding box center [597, 281] width 86 height 16
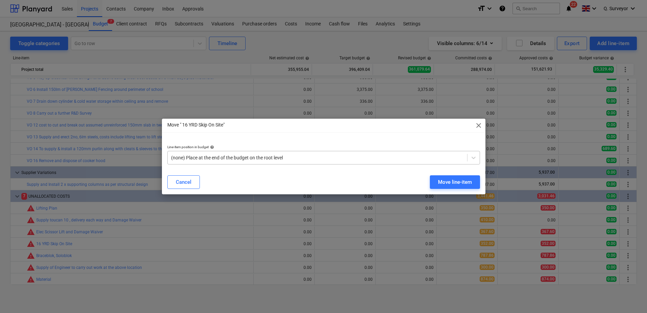
click at [246, 158] on div at bounding box center [317, 157] width 293 height 7
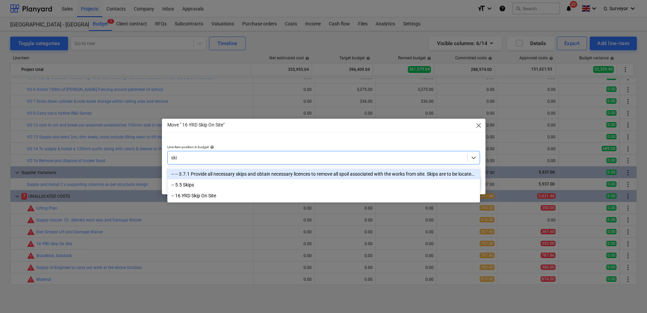
type input "skip"
click at [201, 172] on div "-- -- 3.7.1 Provide all necessary skips and obtain necessary licences to remove…" at bounding box center [323, 173] width 313 height 11
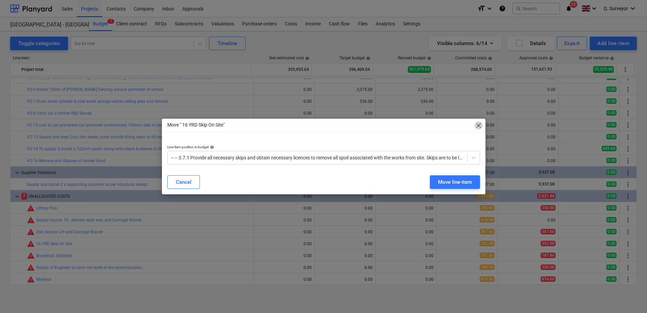
click at [475, 125] on span "close" at bounding box center [479, 125] width 8 height 8
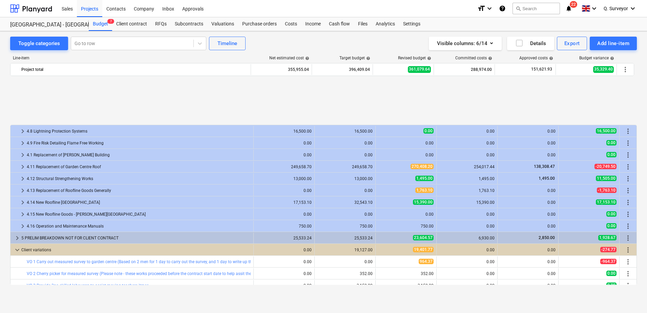
scroll to position [573, 0]
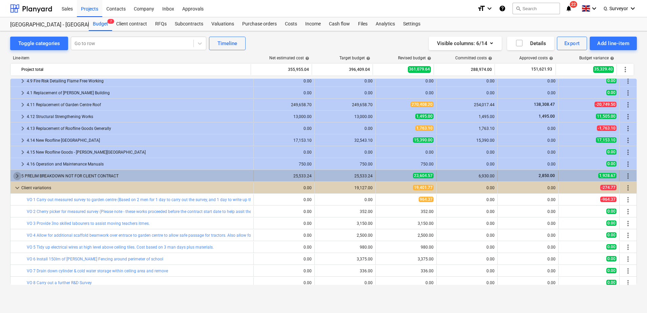
click at [14, 174] on span "keyboard_arrow_right" at bounding box center [17, 176] width 8 height 8
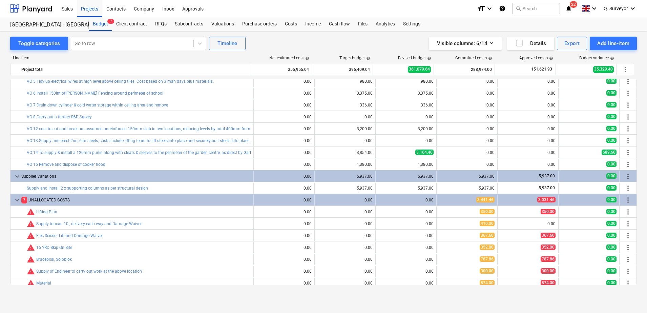
scroll to position [920, 0]
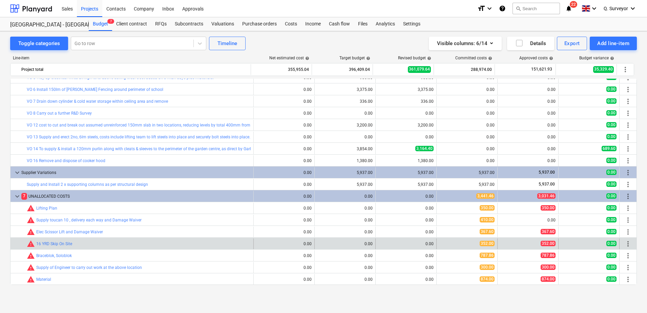
click at [627, 243] on span "more_vert" at bounding box center [628, 244] width 8 height 8
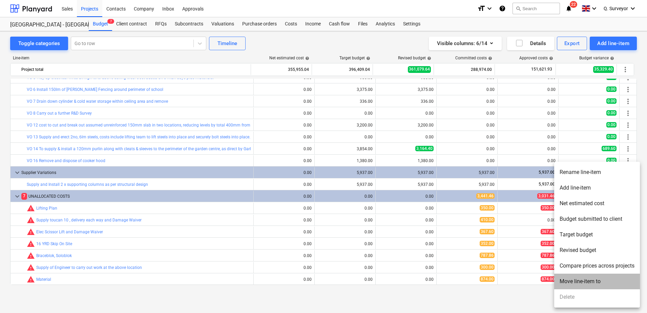
click at [589, 277] on li "Move line-item to" at bounding box center [597, 281] width 86 height 16
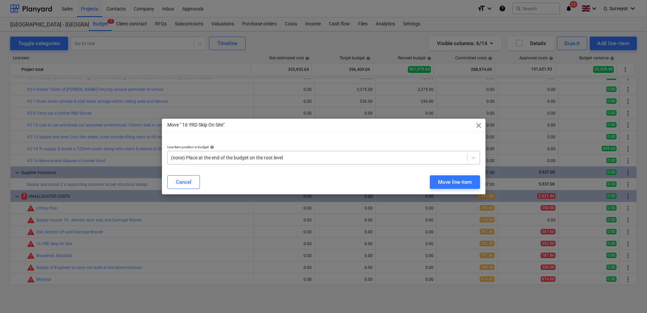
click at [281, 151] on div "(none) Place at the end of the budget on the root level" at bounding box center [323, 158] width 313 height 14
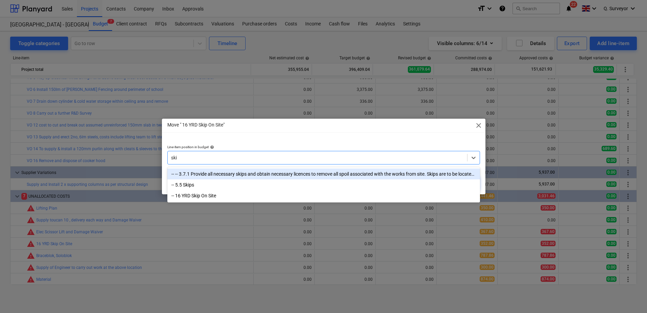
type input "skip"
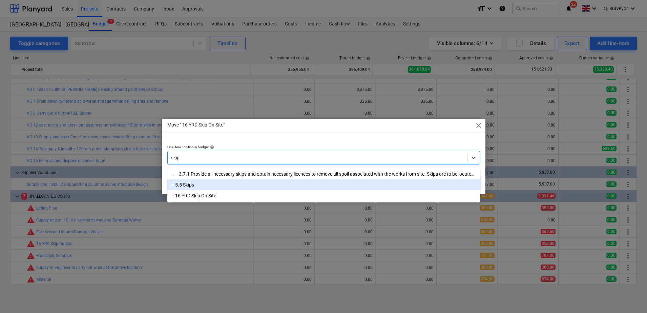
click at [204, 183] on div "-- 5.5 Skips" at bounding box center [323, 184] width 313 height 11
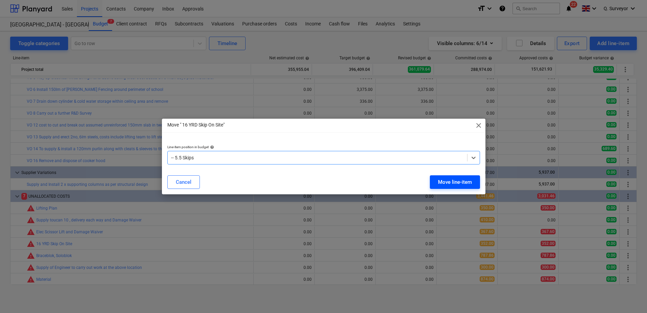
click at [451, 181] on div "Move line-item" at bounding box center [455, 182] width 34 height 9
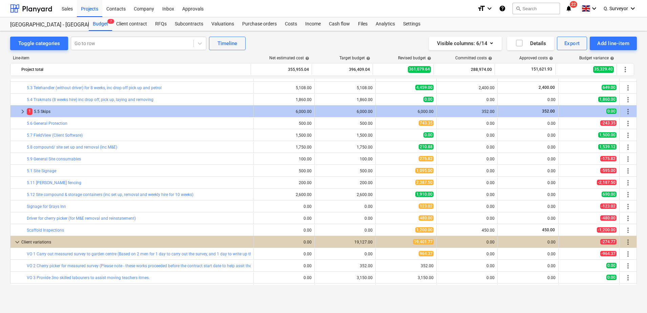
scroll to position [909, 0]
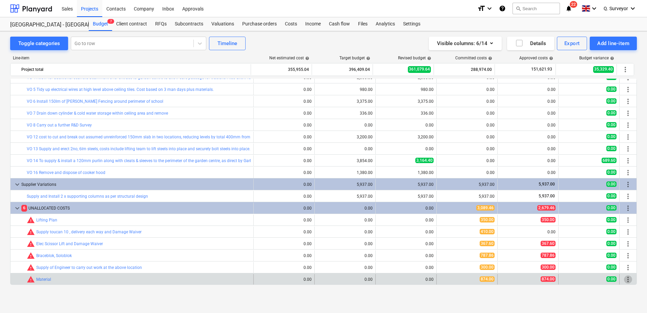
click at [624, 281] on span "more_vert" at bounding box center [628, 279] width 8 height 8
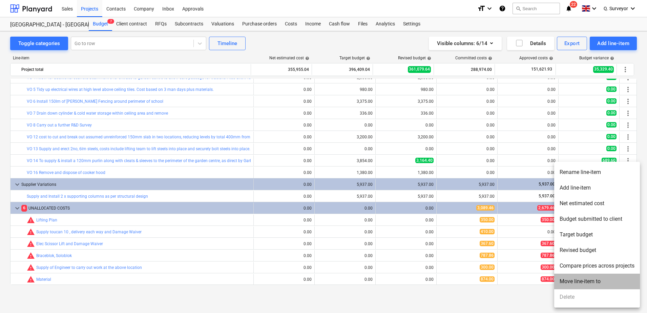
click at [583, 283] on li "Move line-item to" at bounding box center [597, 281] width 86 height 16
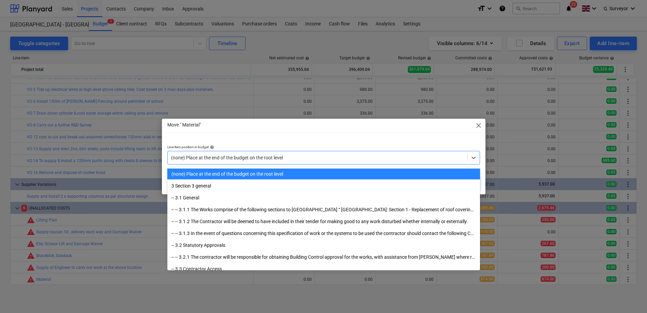
click at [344, 162] on div "(none) Place at the end of the budget on the root level" at bounding box center [323, 158] width 313 height 14
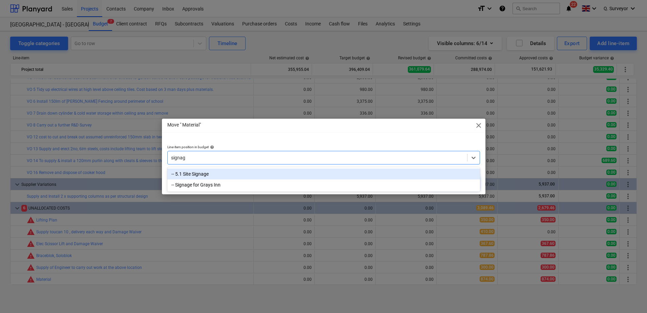
type input "signage"
click at [200, 177] on div "-- 5.1 Site Signage" at bounding box center [323, 173] width 313 height 11
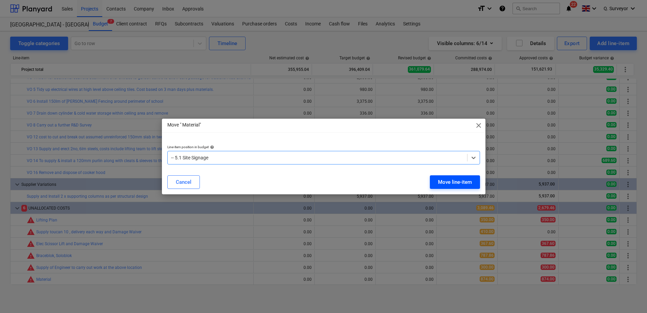
click at [443, 180] on div "Move line-item" at bounding box center [455, 182] width 34 height 9
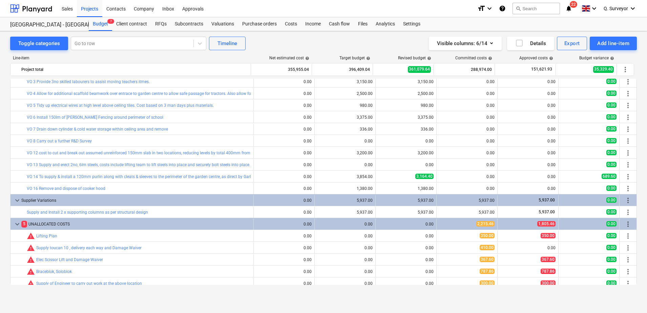
scroll to position [897, 0]
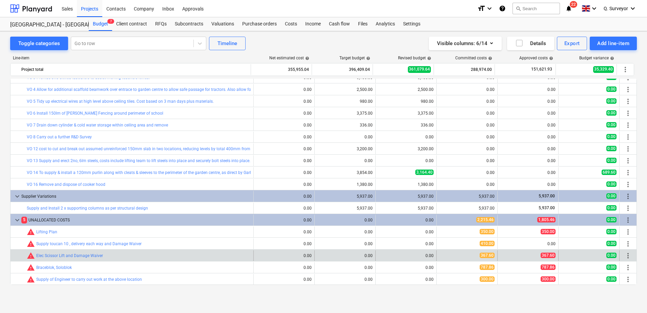
click at [624, 254] on span "more_vert" at bounding box center [628, 255] width 8 height 8
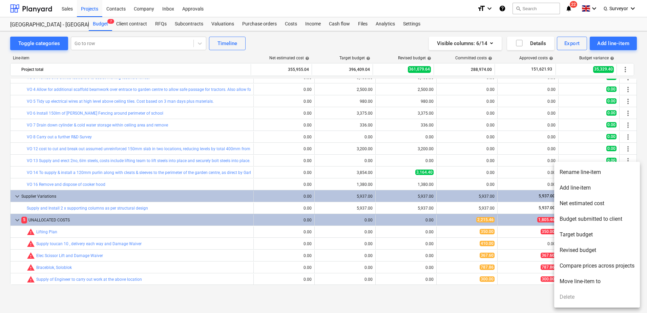
click at [594, 278] on li "Move line-item to" at bounding box center [597, 281] width 86 height 16
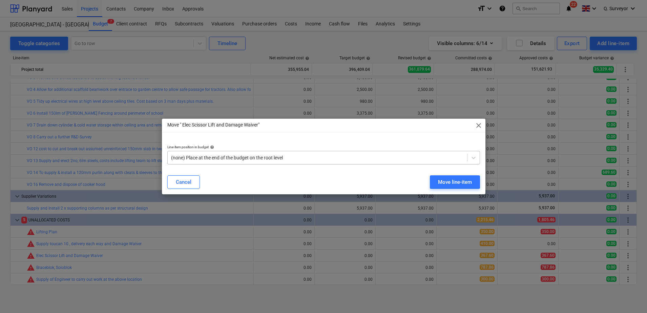
click at [214, 160] on div at bounding box center [317, 157] width 293 height 7
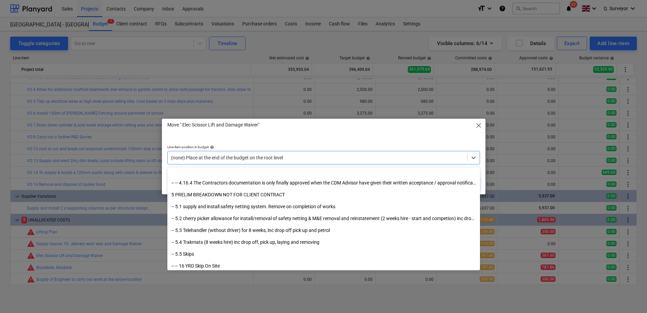
scroll to position [2727, 0]
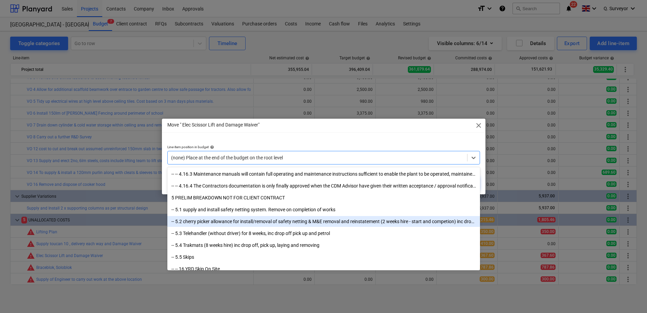
click at [214, 219] on div "-- 5.2 cherry picker allowance for install/removal of safety netting & M&E remo…" at bounding box center [323, 221] width 313 height 11
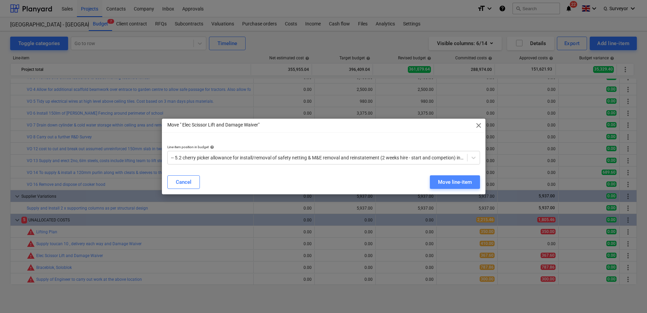
click at [450, 181] on div "Move line-item" at bounding box center [455, 182] width 34 height 9
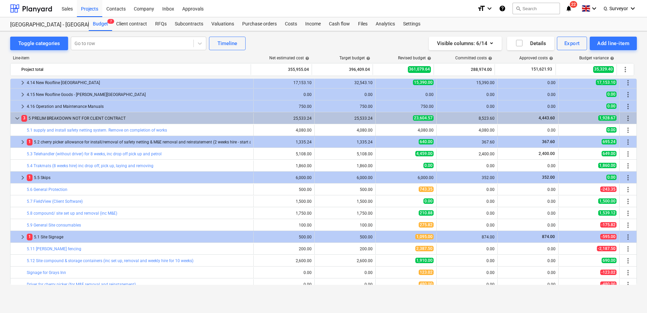
scroll to position [885, 0]
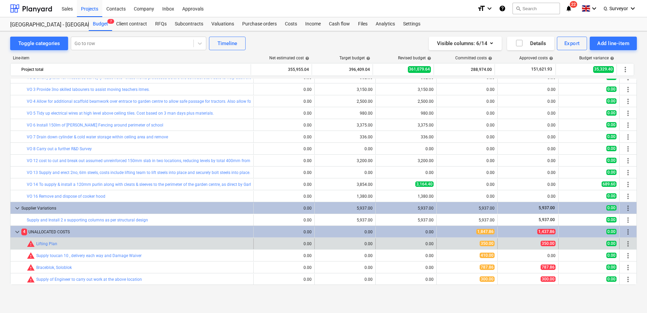
click at [628, 247] on span "more_vert" at bounding box center [628, 244] width 8 height 8
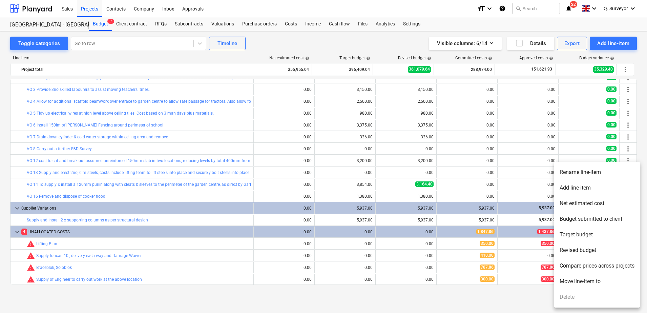
click at [594, 278] on li "Move line-item to" at bounding box center [597, 281] width 86 height 16
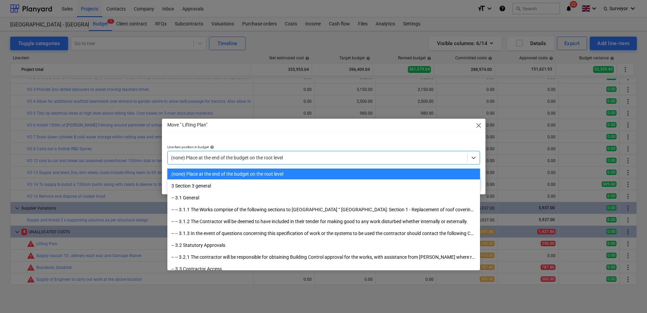
click at [285, 162] on div "(none) Place at the end of the budget on the root level" at bounding box center [317, 157] width 299 height 9
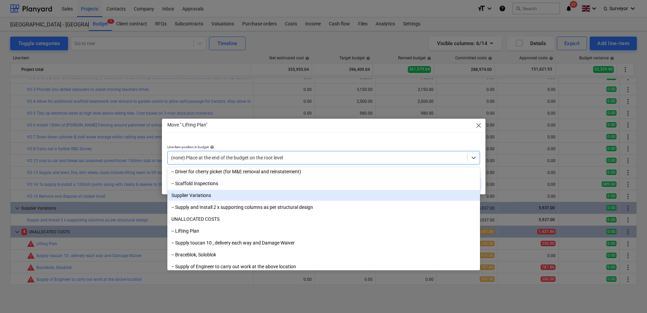
scroll to position [2993, 0]
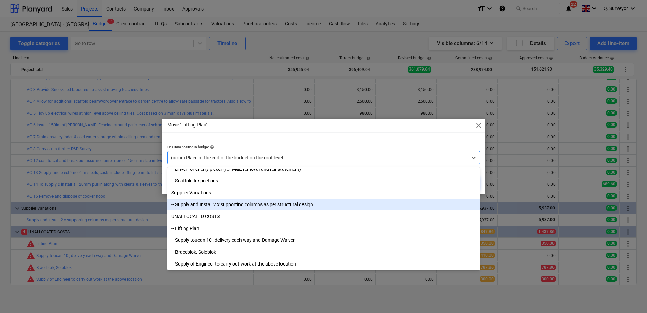
drag, startPoint x: 269, startPoint y: 209, endPoint x: 274, endPoint y: 203, distance: 7.7
click at [274, 203] on div "-- Supply and Install 2 x supporting columns as per structural design" at bounding box center [323, 204] width 313 height 11
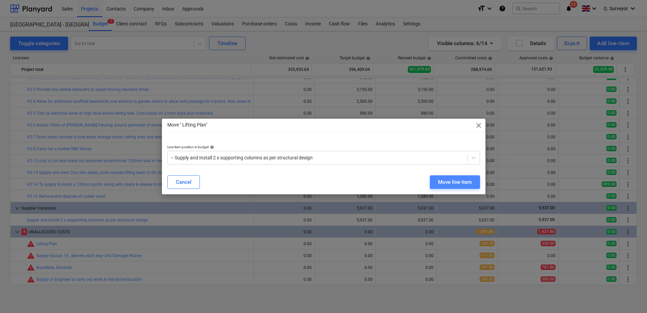
click at [459, 175] on button "Move line-item" at bounding box center [455, 182] width 50 height 14
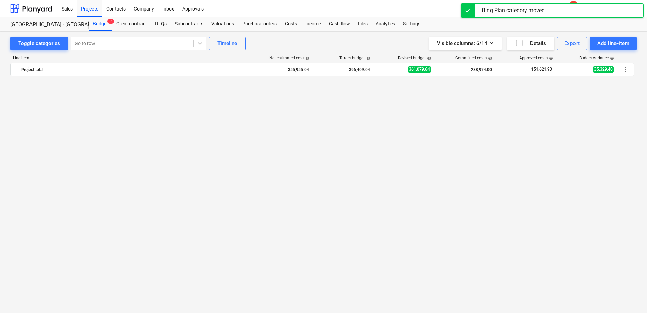
scroll to position [873, 0]
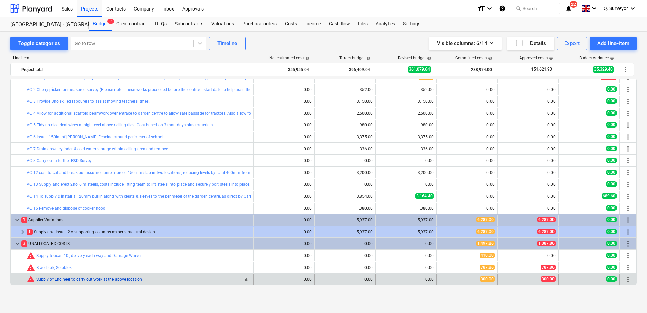
click at [131, 280] on link "Supply of Engineer to carry out work at the above location" at bounding box center [89, 279] width 106 height 5
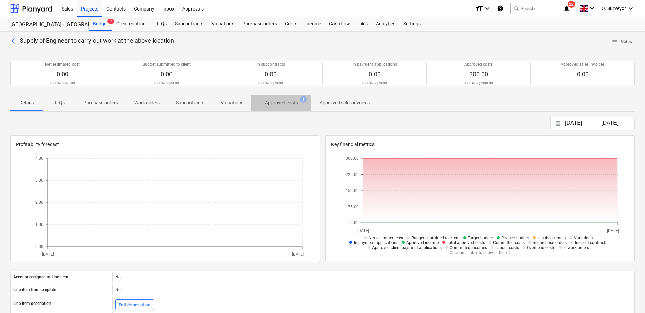
click at [286, 105] on p "Approved costs" at bounding box center [281, 102] width 33 height 7
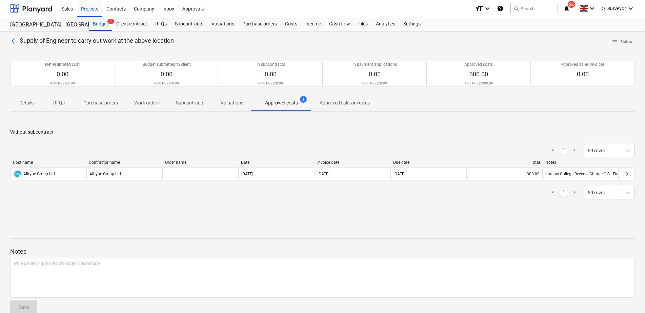
click at [14, 41] on span "arrow_back" at bounding box center [14, 41] width 8 height 8
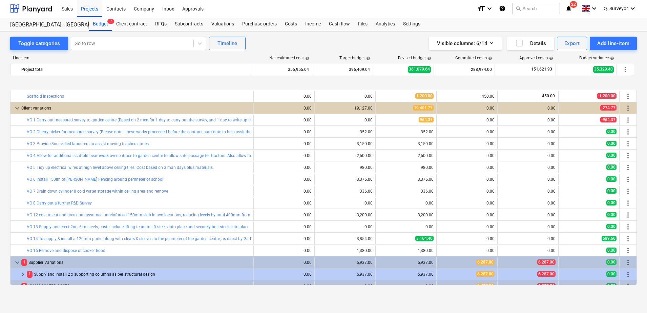
scroll to position [873, 0]
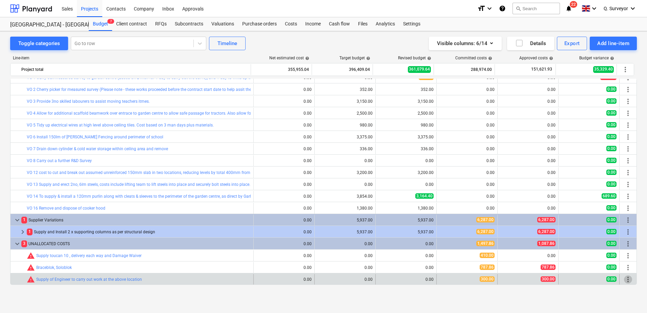
click at [626, 280] on span "more_vert" at bounding box center [628, 279] width 8 height 8
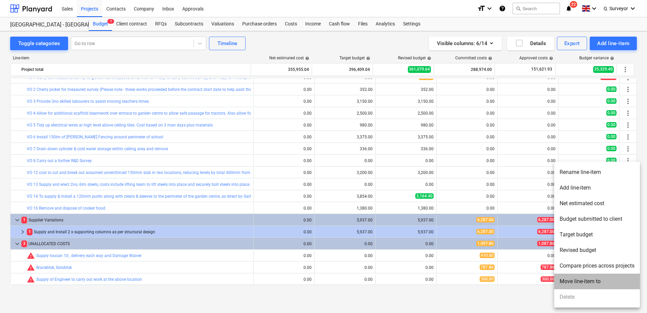
click at [578, 286] on li "Move line-item to" at bounding box center [597, 281] width 86 height 16
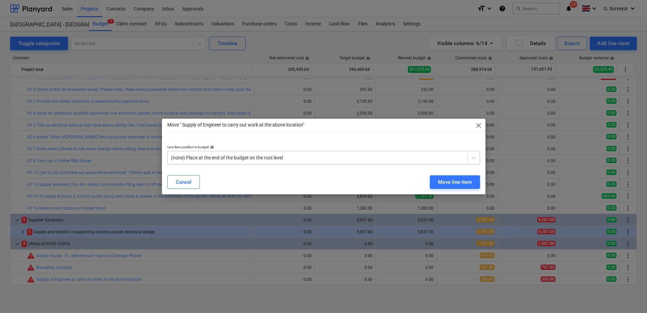
click at [232, 158] on div at bounding box center [317, 157] width 293 height 7
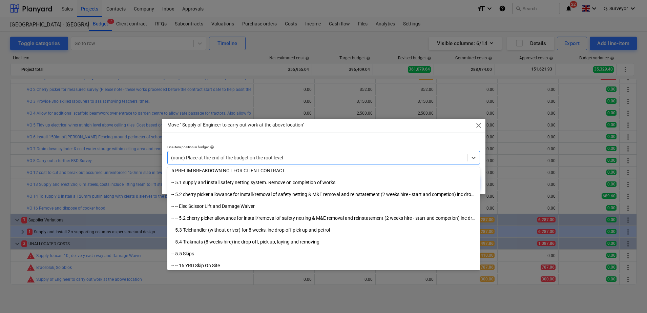
scroll to position [2751, 0]
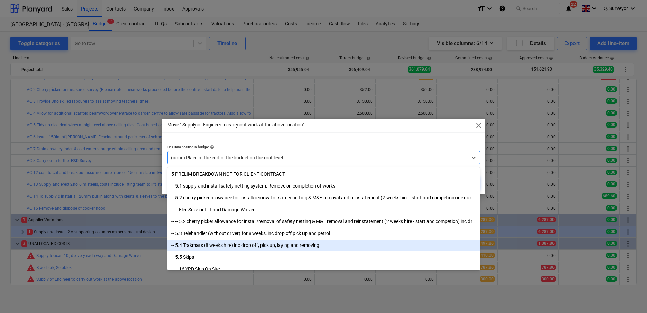
click at [253, 246] on div "-- 5.4 Trakmats (8 weeks hire) inc drop off, pick up, laying and removing" at bounding box center [323, 245] width 313 height 11
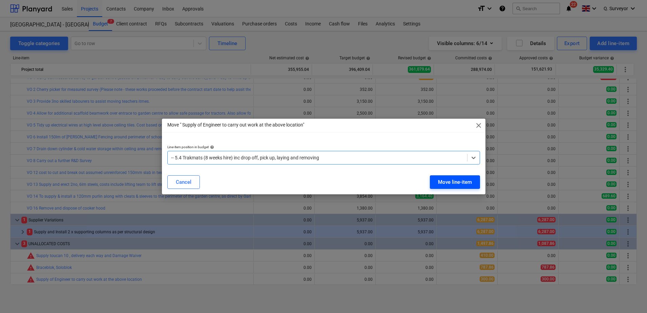
click at [458, 179] on div "Move line-item" at bounding box center [455, 182] width 34 height 9
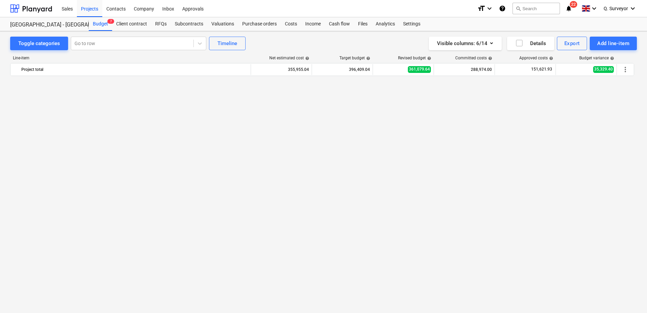
scroll to position [861, 0]
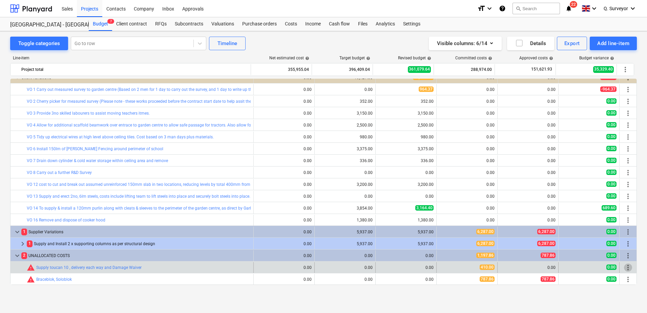
click at [624, 265] on span "more_vert" at bounding box center [628, 267] width 8 height 8
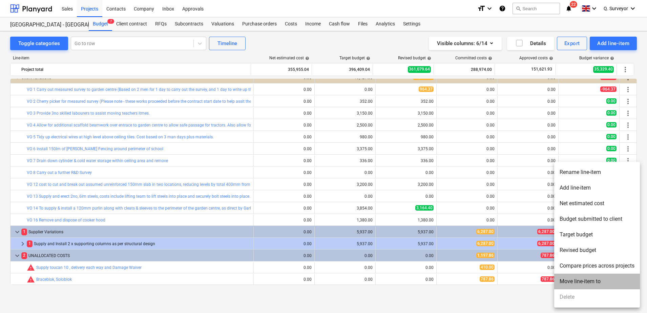
click at [575, 279] on li "Move line-item to" at bounding box center [597, 281] width 86 height 16
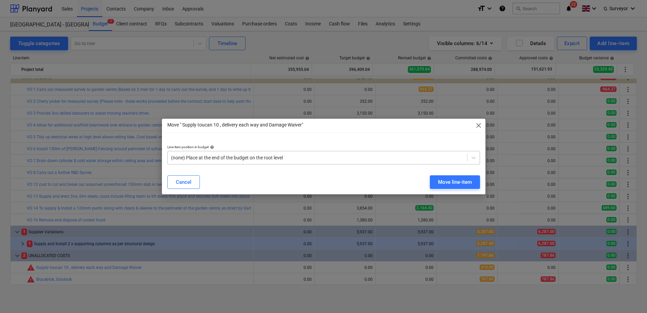
click at [249, 160] on div at bounding box center [317, 157] width 293 height 7
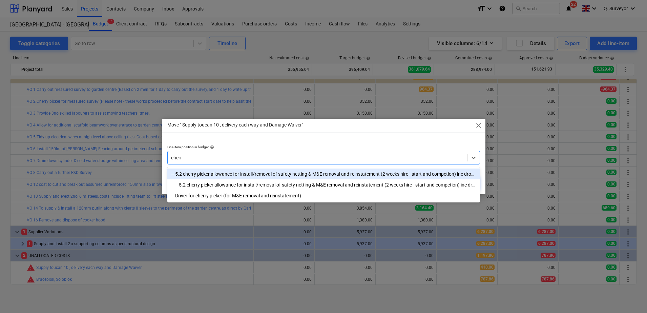
type input "cherry"
click at [212, 172] on div "-- 5.2 cherry picker allowance for install/removal of safety netting & M&E remo…" at bounding box center [323, 173] width 313 height 11
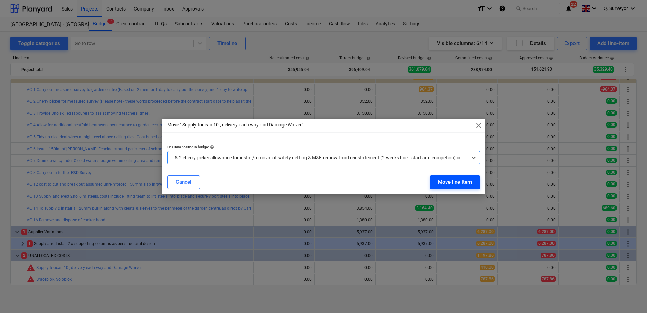
click at [451, 179] on div "Move line-item" at bounding box center [455, 182] width 34 height 9
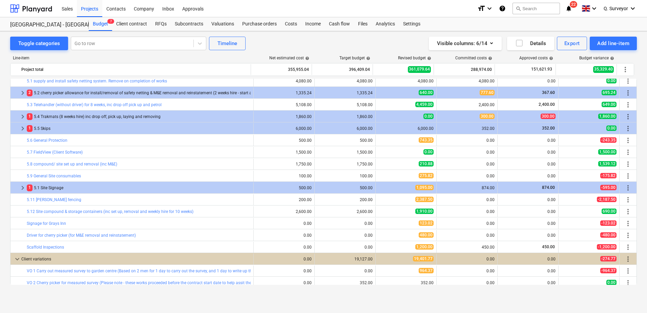
scroll to position [849, 0]
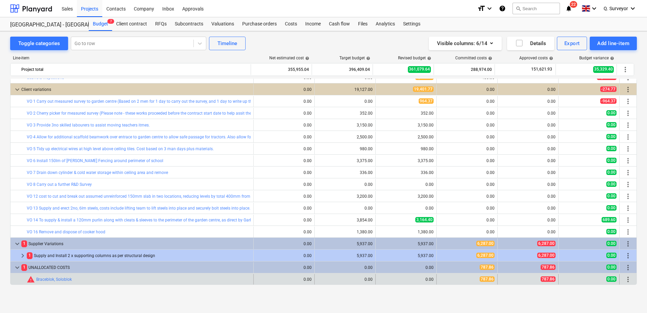
click at [624, 279] on span "more_vert" at bounding box center [628, 279] width 8 height 8
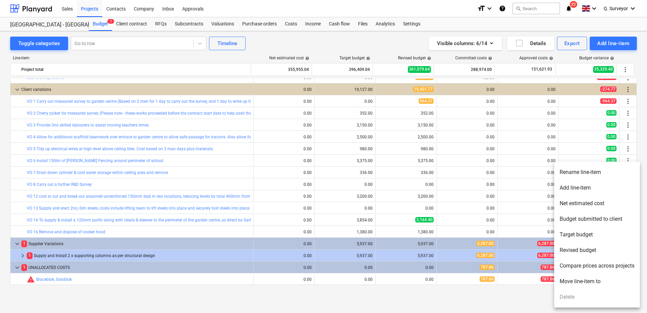
click at [581, 282] on li "Move line-item to" at bounding box center [597, 281] width 86 height 16
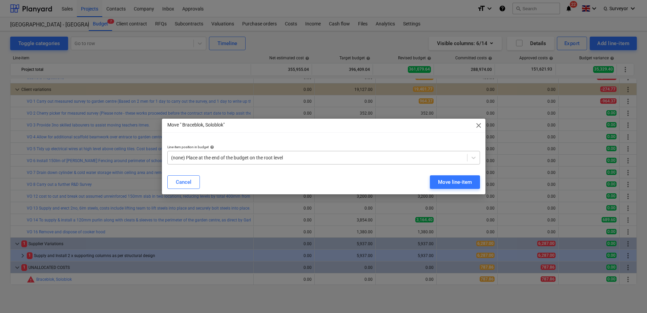
click at [264, 160] on div at bounding box center [317, 157] width 293 height 7
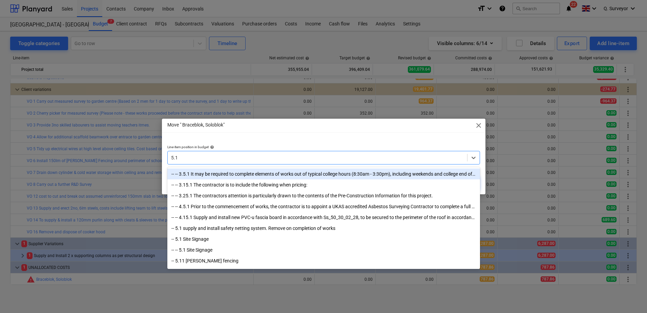
type input "5.11"
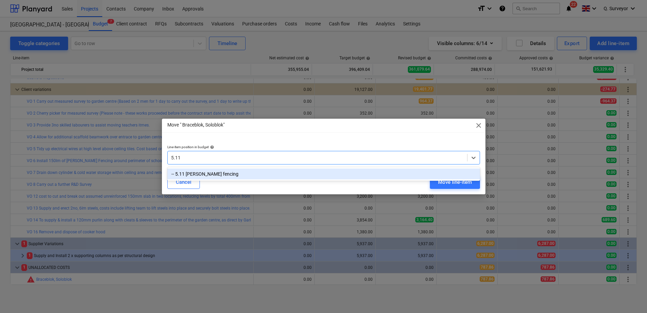
click at [230, 177] on div "-- 5.11 [PERSON_NAME] fencing" at bounding box center [323, 173] width 313 height 11
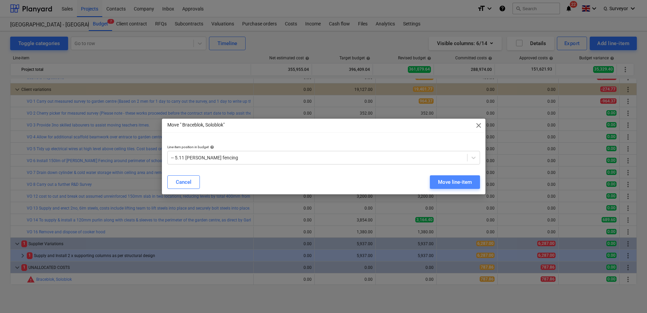
click at [447, 188] on button "Move line-item" at bounding box center [455, 182] width 50 height 14
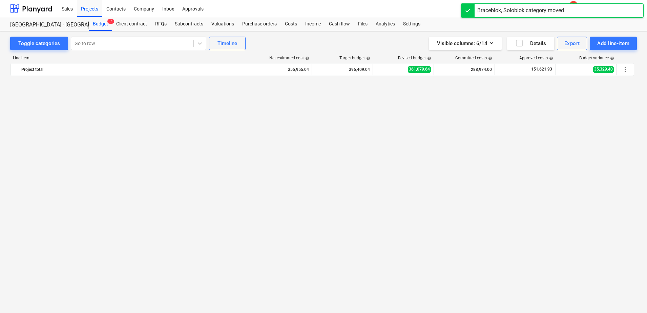
scroll to position [499, 0]
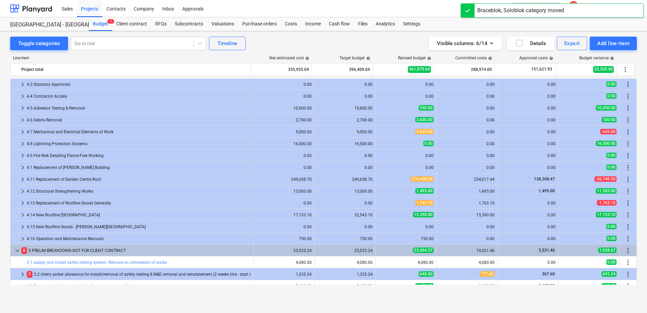
click at [83, 181] on div "4.11 Replacement of Garden Centre Roof" at bounding box center [139, 179] width 224 height 11
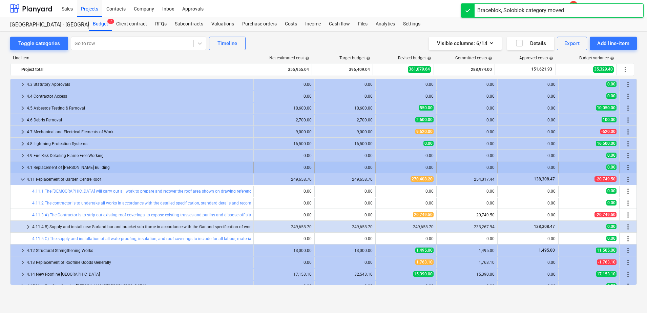
click at [34, 170] on div "4.1 Replacement of [PERSON_NAME] Building" at bounding box center [139, 167] width 224 height 11
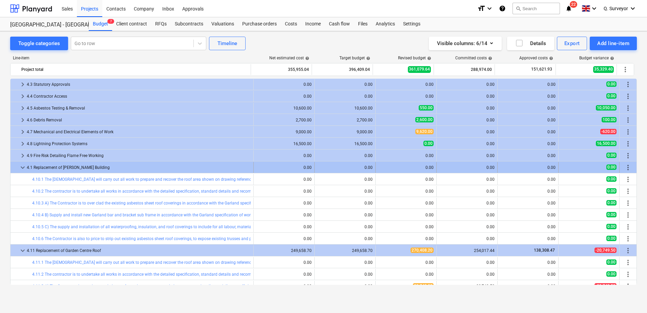
click at [24, 169] on span "keyboard_arrow_down" at bounding box center [23, 167] width 8 height 8
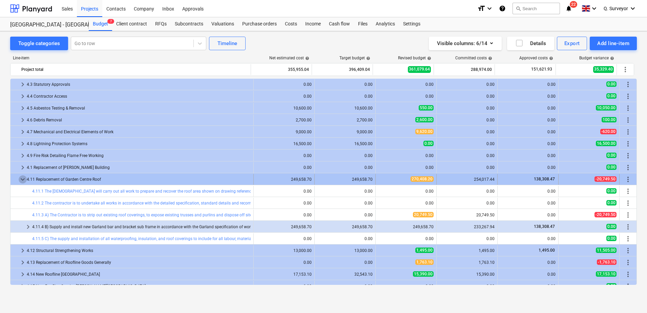
click at [22, 177] on span "keyboard_arrow_down" at bounding box center [23, 179] width 8 height 8
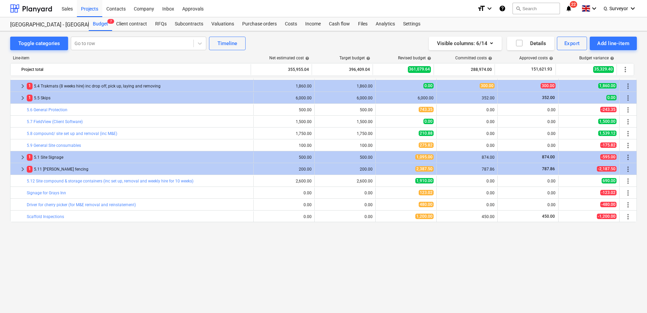
scroll to position [626, 0]
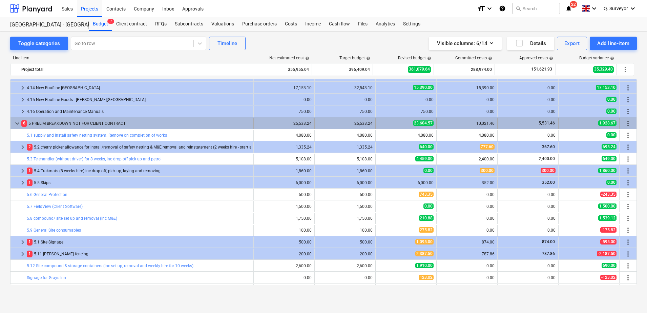
click at [14, 124] on span "keyboard_arrow_down" at bounding box center [17, 123] width 8 height 8
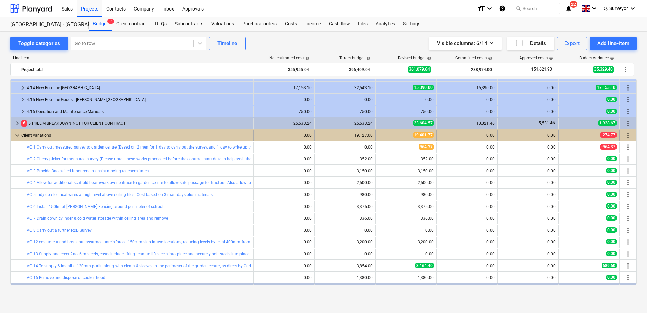
click at [13, 135] on div "keyboard_arrow_down Client variations" at bounding box center [132, 135] width 243 height 11
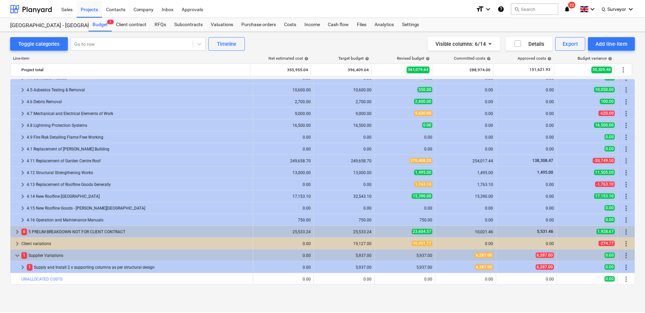
scroll to position [517, 0]
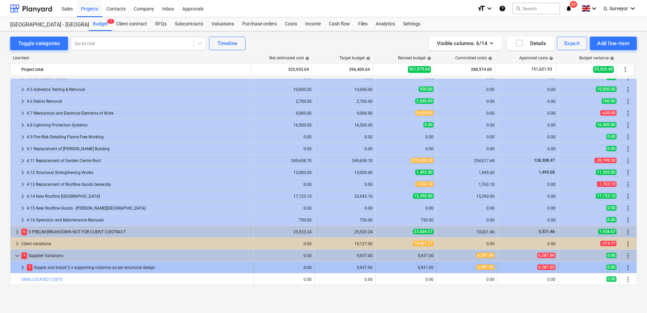
click at [114, 267] on div "1 Supply and Install 2 x supporting columns as per structural design" at bounding box center [139, 267] width 224 height 11
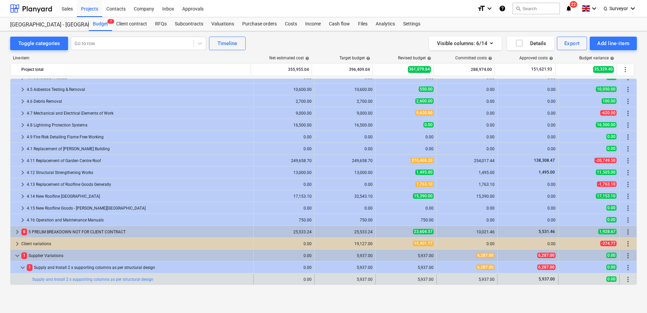
click at [107, 276] on div "bar_chart Supply and Install 2 x supporting columns as per structural design" at bounding box center [141, 279] width 218 height 11
click at [108, 282] on div "bar_chart Supply and Install 2 x supporting columns as per structural design" at bounding box center [141, 279] width 218 height 11
click at [111, 279] on link "Supply and Install 2 x supporting columns as per structural design" at bounding box center [92, 279] width 121 height 5
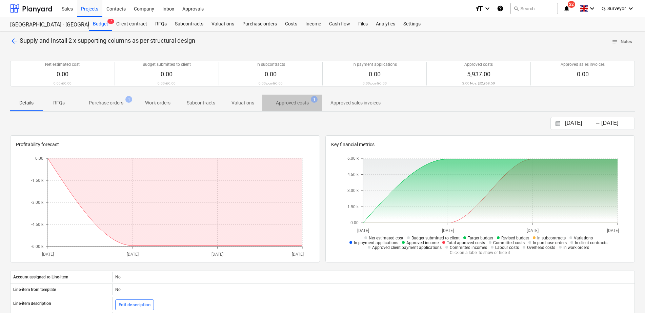
click at [288, 103] on p "Approved costs" at bounding box center [292, 102] width 33 height 7
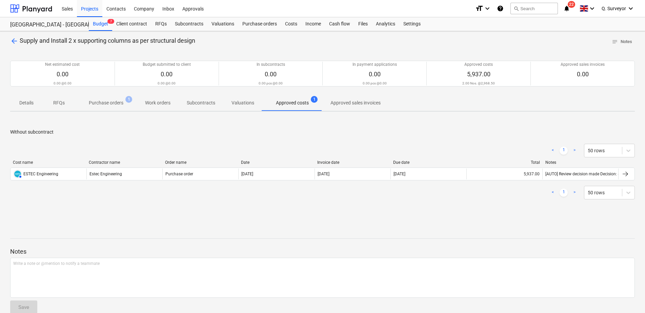
click at [18, 40] on p "arrow_back Supply and Install 2 x supporting columns as per structural design" at bounding box center [102, 41] width 185 height 8
click at [17, 42] on span "arrow_back" at bounding box center [14, 41] width 8 height 8
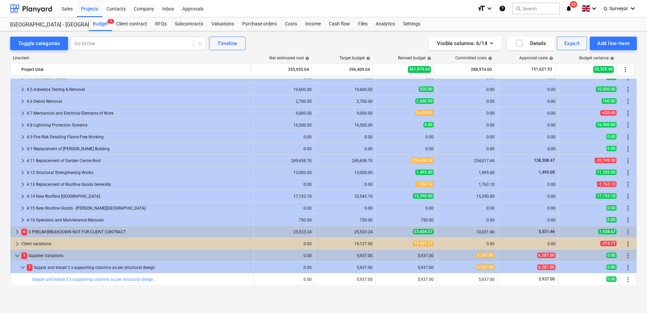
scroll to position [541, 0]
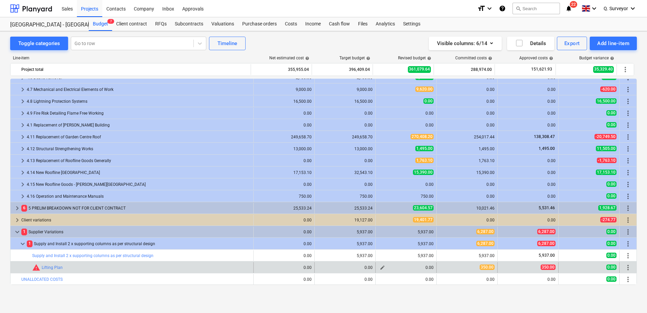
click at [380, 268] on span "edit" at bounding box center [382, 267] width 5 height 5
type textarea "x"
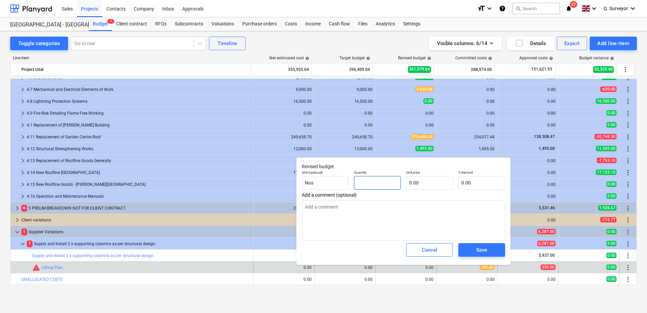
click at [364, 186] on input "text" at bounding box center [377, 183] width 47 height 14
type textarea "x"
type input "1"
type textarea "x"
type input "1.00"
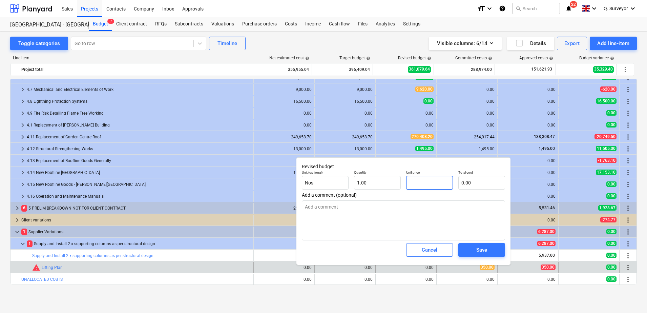
click at [449, 176] on input "text" at bounding box center [429, 183] width 47 height 14
type textarea "x"
type input "3"
type input "3.00"
type textarea "x"
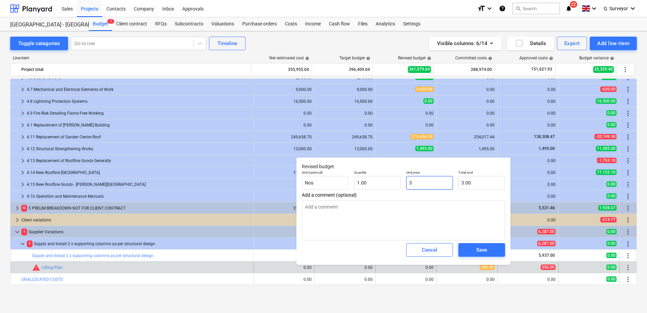
type input "35"
type input "35.00"
type textarea "x"
type input "350"
type input "350.00"
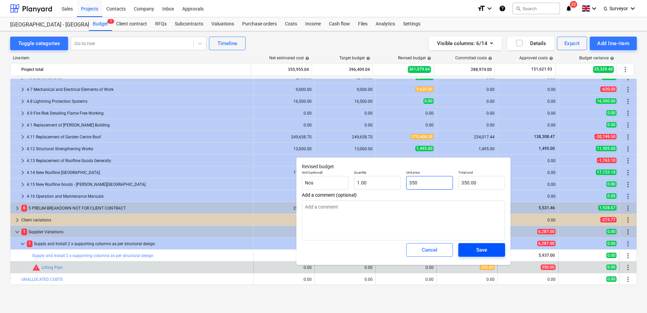
type input "350"
type textarea "x"
type input "350.00"
click at [492, 246] on span "Save" at bounding box center [481, 249] width 30 height 9
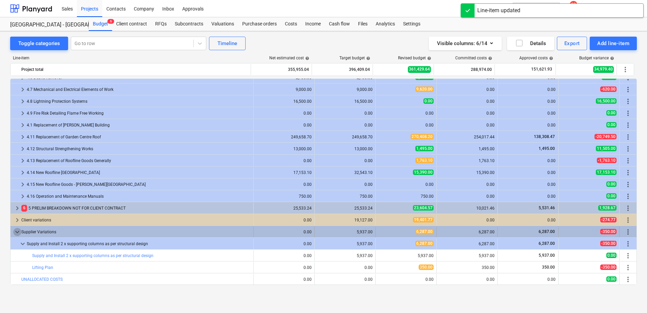
click at [19, 233] on span "keyboard_arrow_down" at bounding box center [17, 232] width 8 height 8
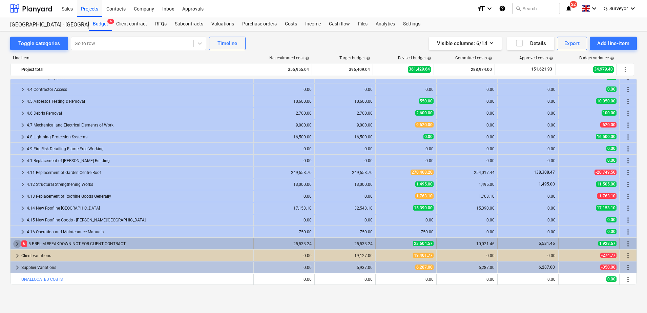
click at [15, 241] on span "keyboard_arrow_right" at bounding box center [17, 244] width 8 height 8
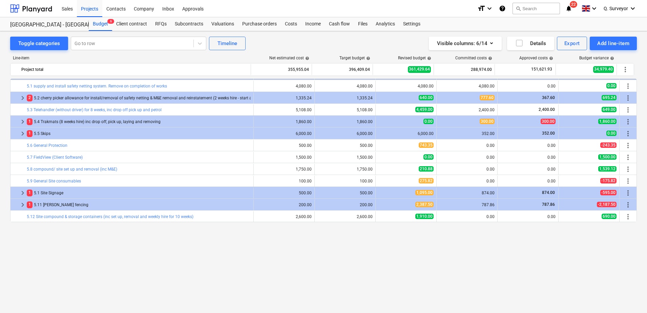
scroll to position [590, 0]
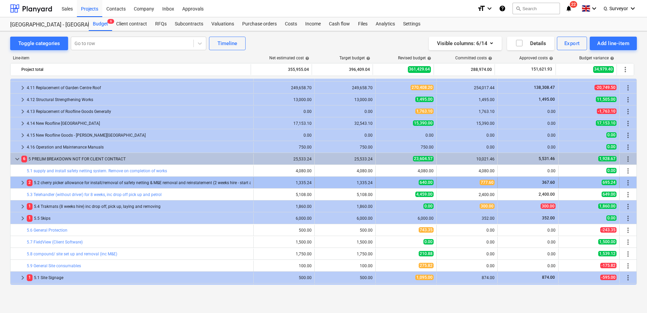
click at [24, 183] on span "keyboard_arrow_right" at bounding box center [23, 183] width 8 height 8
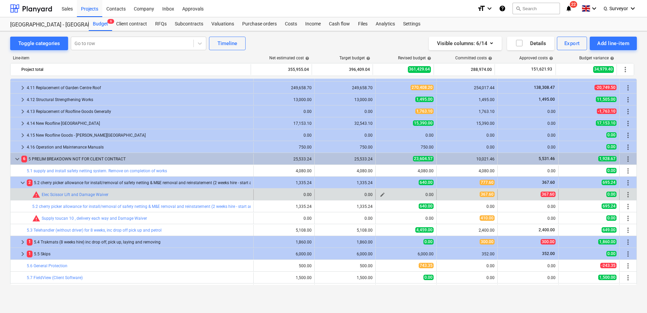
click at [380, 194] on span "edit" at bounding box center [382, 194] width 5 height 5
type textarea "x"
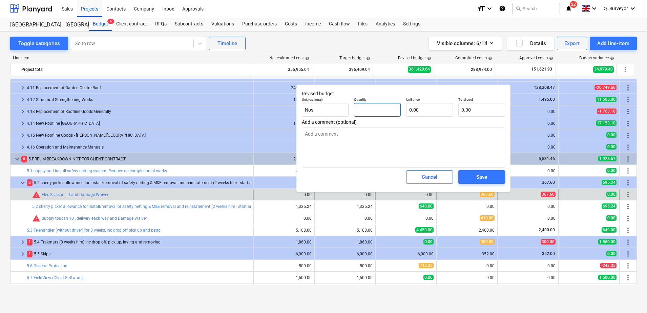
click at [373, 110] on input "text" at bounding box center [377, 110] width 47 height 14
type textarea "x"
type input "1"
type textarea "x"
type input "1.00"
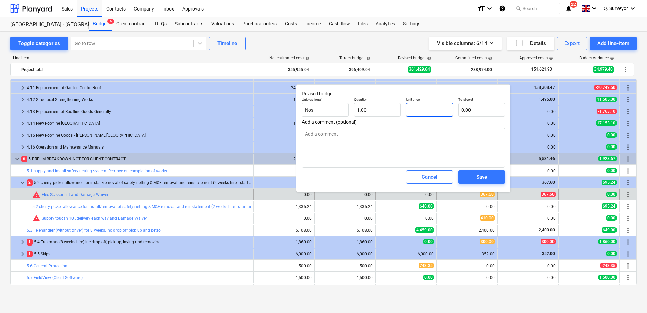
click at [449, 106] on input "text" at bounding box center [429, 110] width 47 height 14
type textarea "x"
type input "3"
type input "3.00"
type textarea "x"
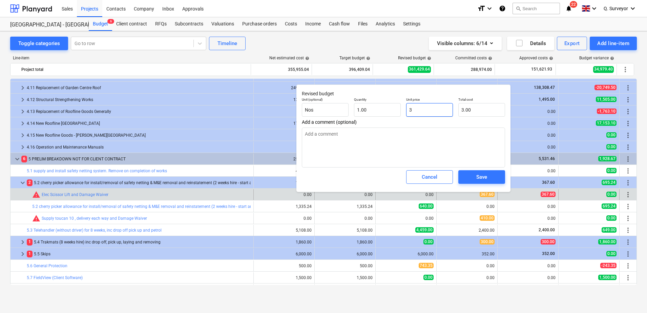
type input "36"
type input "36.00"
type textarea "x"
type input "367"
type input "367.00"
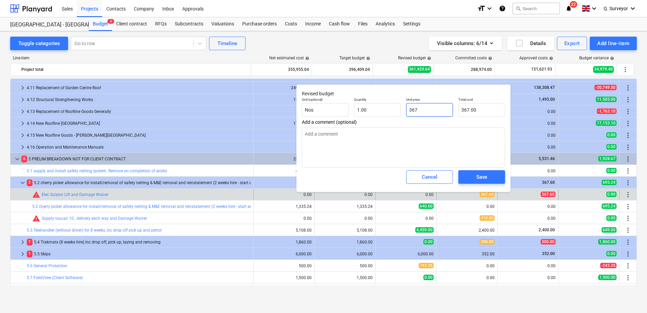
type textarea "x"
type input "367."
type textarea "x"
type input "367.6"
type input "367.60"
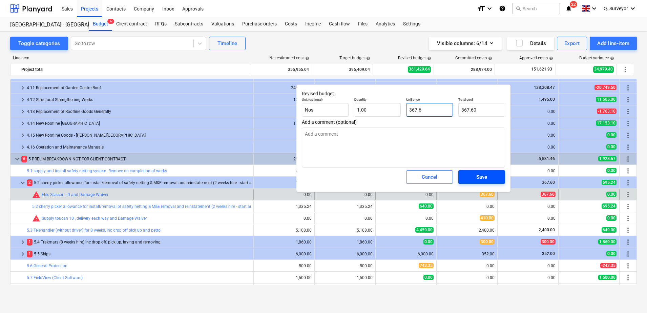
type input "367.6"
type textarea "x"
type input "367.60"
click at [494, 173] on span "Save" at bounding box center [481, 176] width 30 height 9
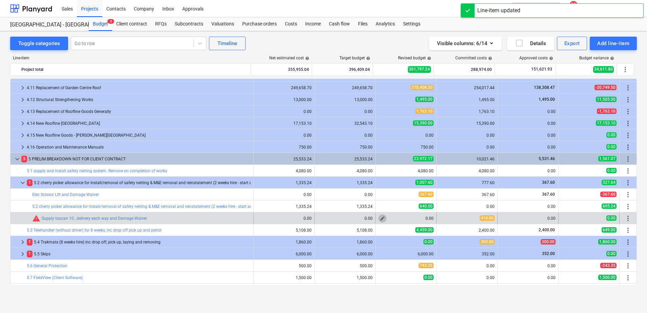
click at [380, 216] on span "edit" at bounding box center [382, 217] width 5 height 5
type textarea "x"
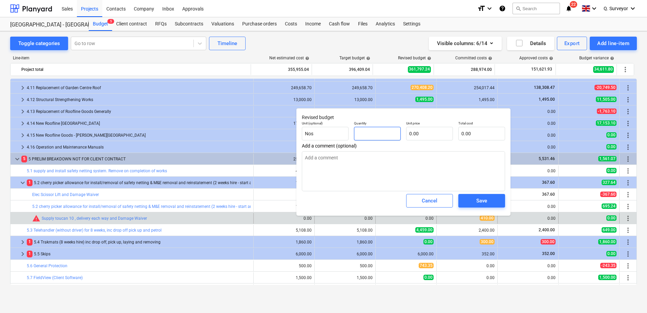
click at [371, 134] on input "text" at bounding box center [377, 134] width 47 height 14
type textarea "x"
type input "1"
type textarea "x"
type input "1.00"
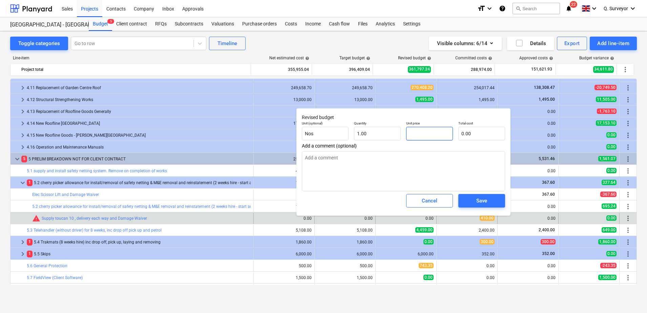
click at [426, 133] on input "text" at bounding box center [429, 134] width 47 height 14
type textarea "x"
type input "4"
type input "4.00"
type textarea "x"
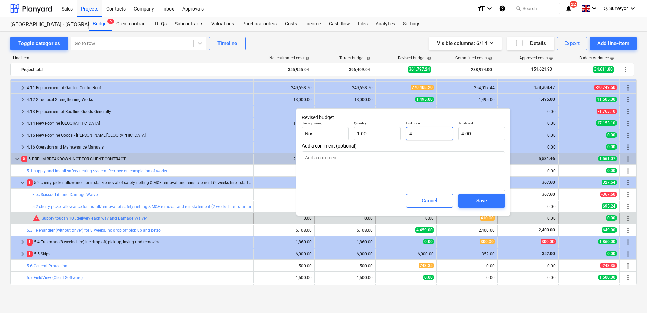
type input "41"
type input "41.00"
type textarea "x"
type input "410"
type input "410.00"
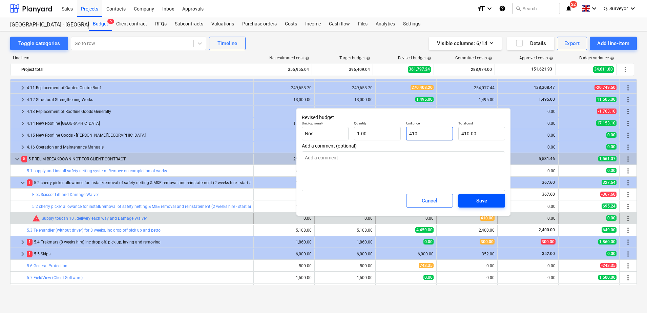
type input "410"
type textarea "x"
type input "410.00"
click at [461, 199] on button "Save" at bounding box center [481, 201] width 47 height 14
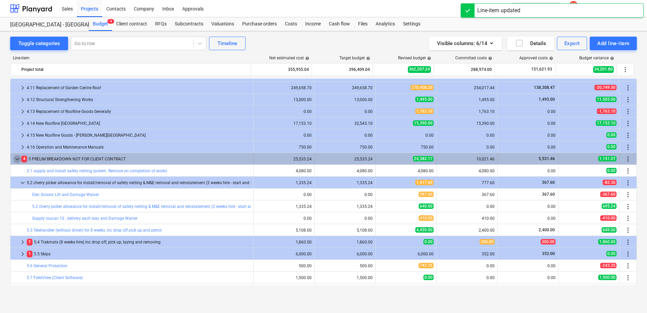
click at [17, 156] on span "keyboard_arrow_down" at bounding box center [17, 159] width 8 height 8
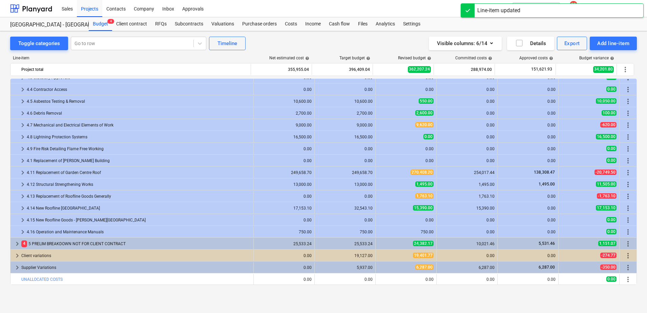
scroll to position [505, 0]
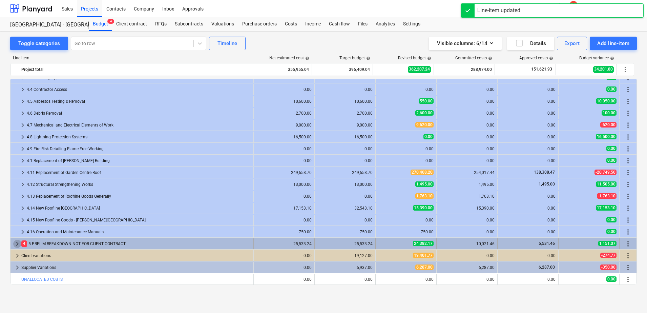
click at [14, 241] on span "keyboard_arrow_right" at bounding box center [17, 244] width 8 height 8
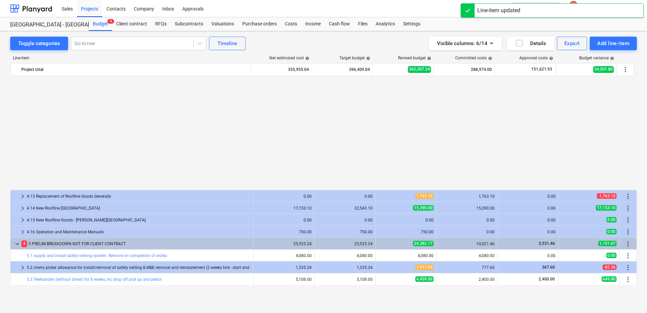
scroll to position [632, 0]
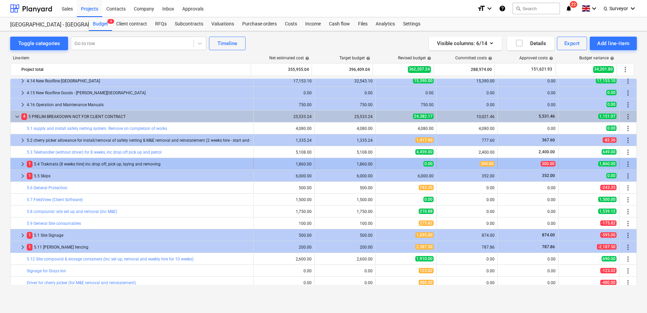
click at [21, 163] on span "keyboard_arrow_right" at bounding box center [23, 164] width 8 height 8
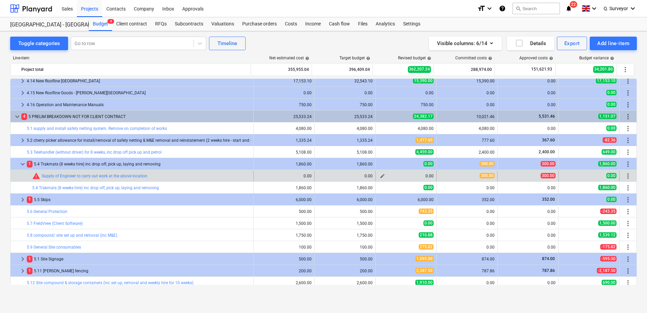
click at [380, 175] on span "edit" at bounding box center [382, 175] width 5 height 5
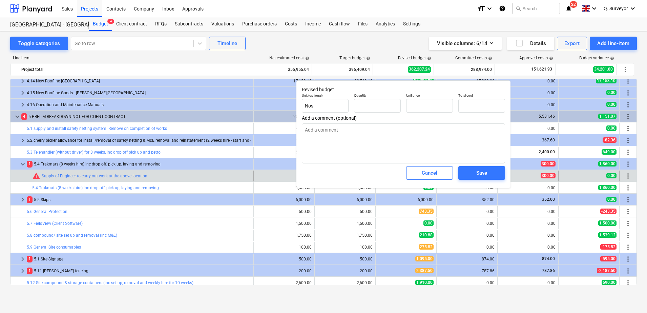
type textarea "x"
type input "0.00"
click at [356, 111] on input "text" at bounding box center [377, 106] width 47 height 14
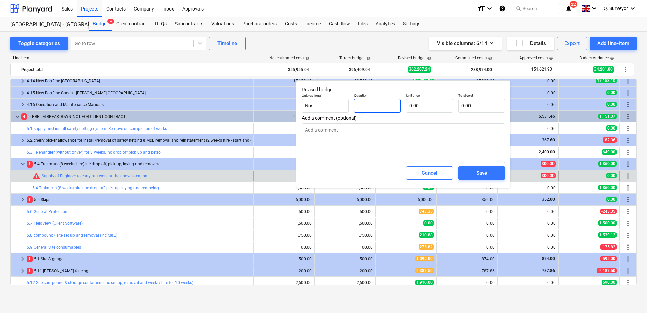
type textarea "x"
type input "1"
type textarea "x"
type input "1.00"
click at [427, 106] on input "text" at bounding box center [429, 106] width 47 height 14
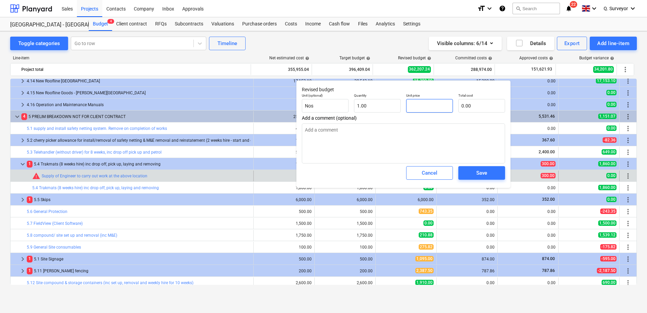
type textarea "x"
type input "3"
type input "3.00"
type textarea "x"
type input "30"
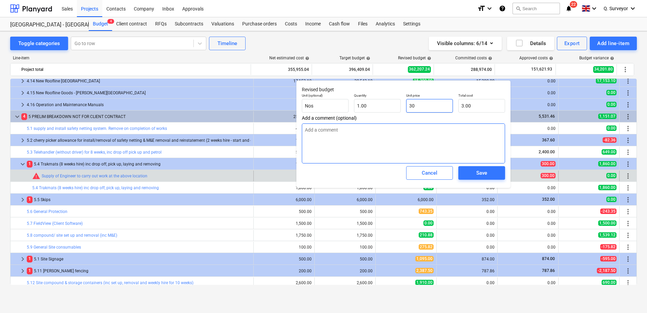
type input "30.00"
type textarea "x"
type input "300"
type input "300.00"
type input "300"
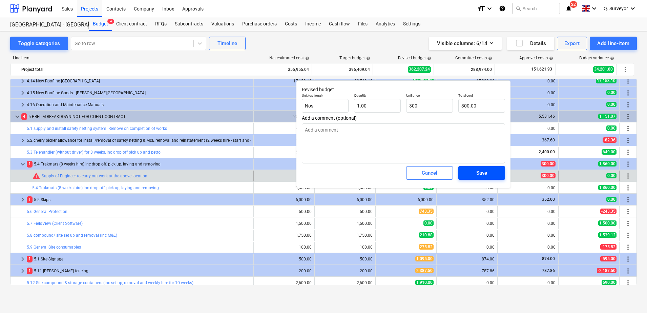
type textarea "x"
type input "300.00"
click at [476, 173] on span "Save" at bounding box center [481, 172] width 30 height 9
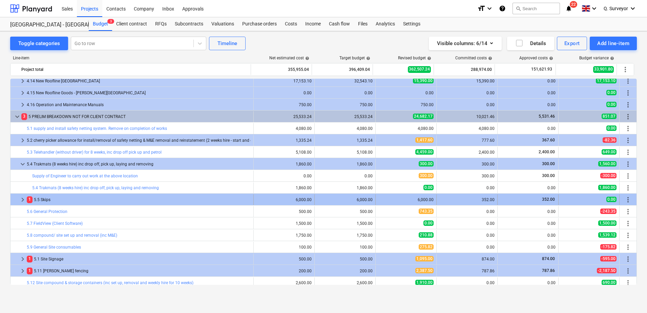
click at [23, 201] on span "keyboard_arrow_right" at bounding box center [23, 199] width 8 height 8
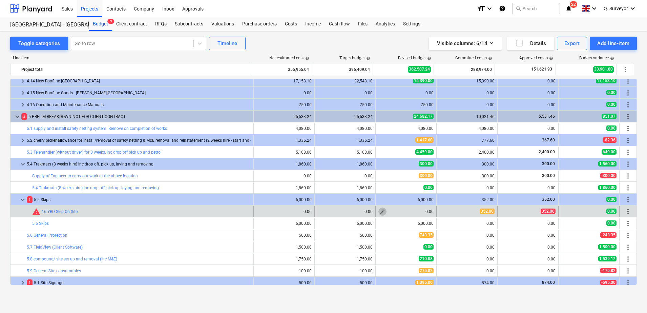
click at [381, 214] on span "edit" at bounding box center [382, 211] width 5 height 5
type textarea "x"
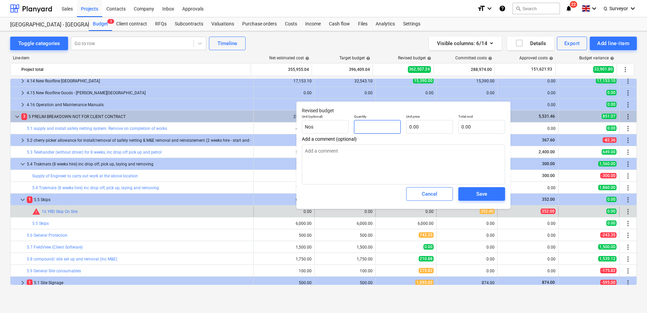
click at [366, 132] on input "text" at bounding box center [377, 127] width 47 height 14
type textarea "x"
type input "1"
type textarea "x"
type input "1.00"
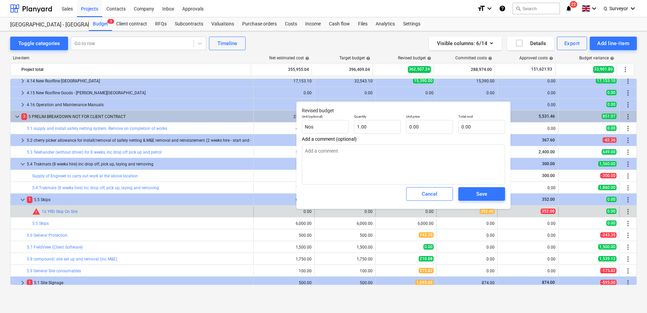
click at [427, 136] on span "Add a comment (optional)" at bounding box center [403, 138] width 203 height 5
click at [427, 129] on input "text" at bounding box center [429, 127] width 47 height 14
type textarea "x"
type input "3"
type input "3.00"
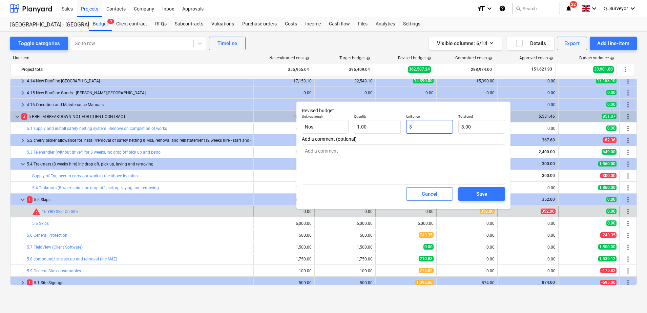
type textarea "x"
type input "35"
type input "35.00"
type textarea "x"
type input "352"
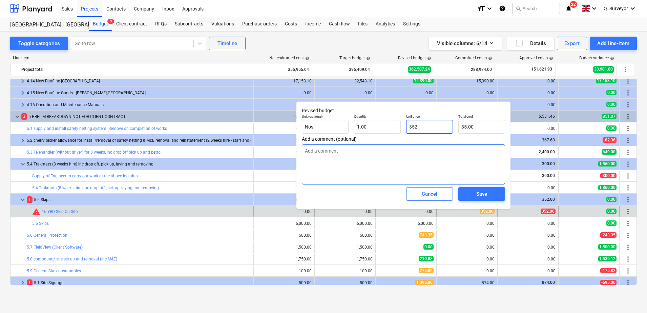
type input "352.00"
type input "352"
type textarea "x"
type input "352.00"
click at [490, 187] on button "Save" at bounding box center [481, 194] width 47 height 14
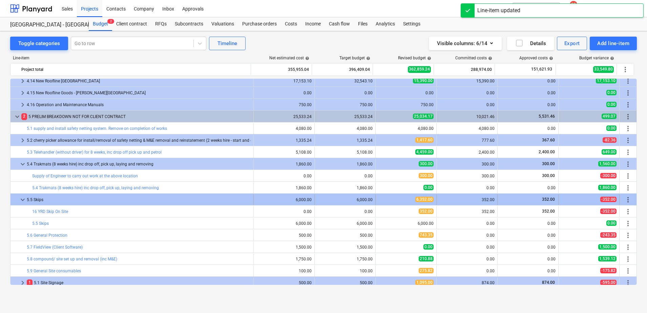
click at [360, 197] on div "6,000.00" at bounding box center [344, 199] width 55 height 5
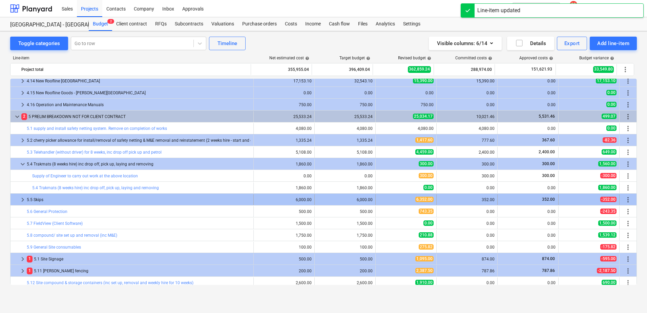
click at [405, 198] on div "6,352.00" at bounding box center [405, 199] width 55 height 6
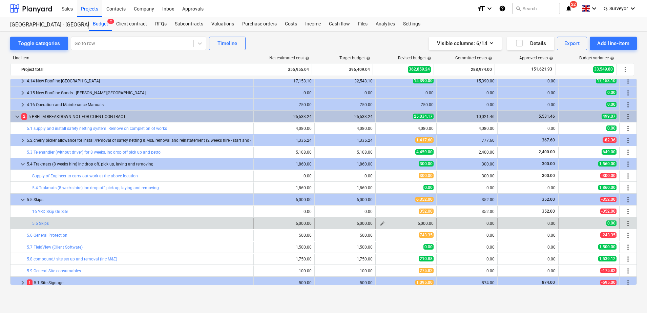
click at [421, 223] on div "6,000.00" at bounding box center [405, 223] width 55 height 5
click at [382, 222] on span "edit" at bounding box center [382, 223] width 5 height 5
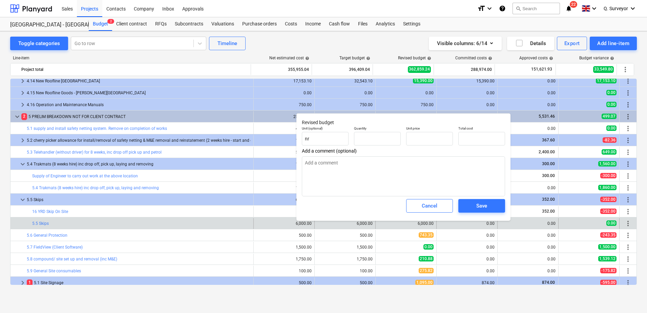
type textarea "x"
type input "15.00"
type input "400.00"
type input "6,000.00"
type input "15"
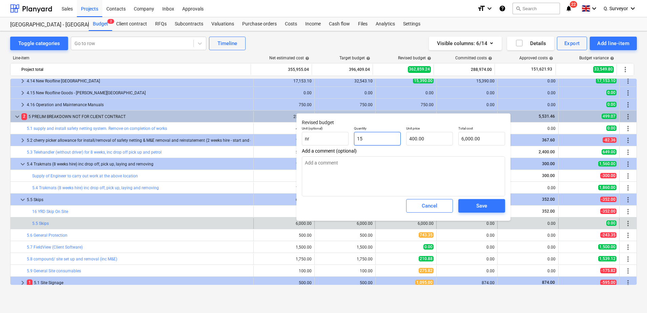
click at [387, 143] on input "15" at bounding box center [377, 139] width 47 height 14
drag, startPoint x: 379, startPoint y: 141, endPoint x: 325, endPoint y: 141, distance: 54.2
click at [324, 143] on div "Unit (optional) nr Quantity 15 Unit price 400.00 Total cost 6,000.00" at bounding box center [403, 135] width 209 height 25
type textarea "x"
type input "1"
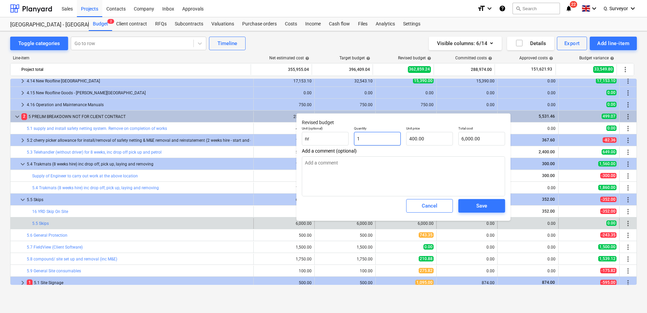
type input "400.00"
type textarea "x"
type input "14"
type input "5,600.00"
type input "14"
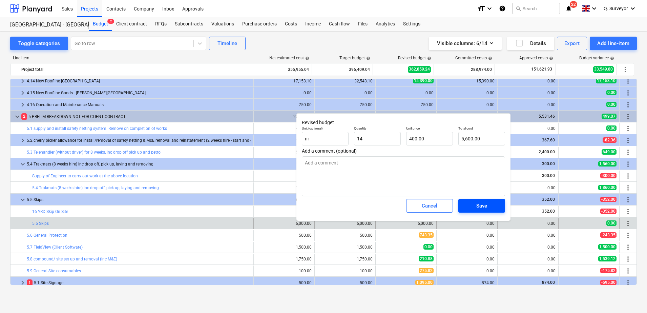
type textarea "x"
type input "14.00"
click at [486, 205] on div "Save" at bounding box center [481, 205] width 11 height 9
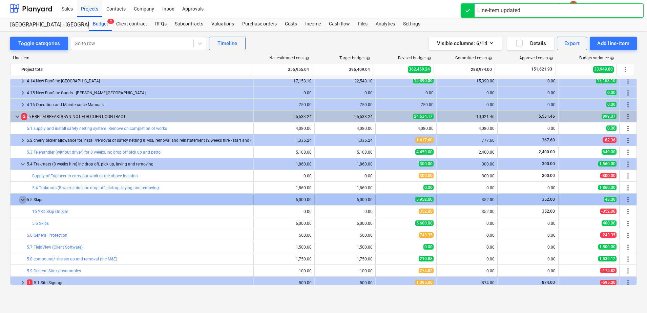
click at [21, 203] on span "keyboard_arrow_down" at bounding box center [23, 199] width 8 height 8
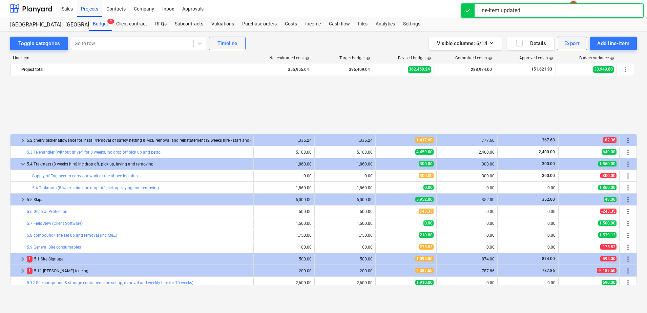
scroll to position [707, 0]
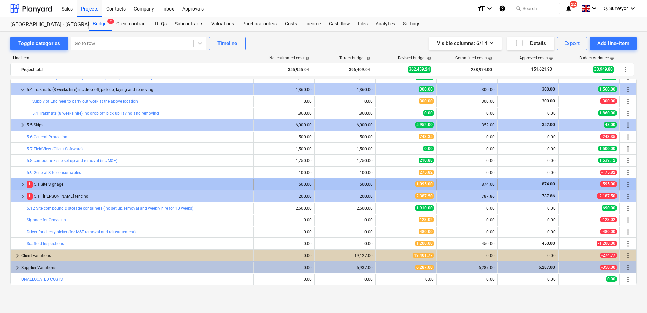
click at [20, 183] on span "keyboard_arrow_right" at bounding box center [23, 184] width 8 height 8
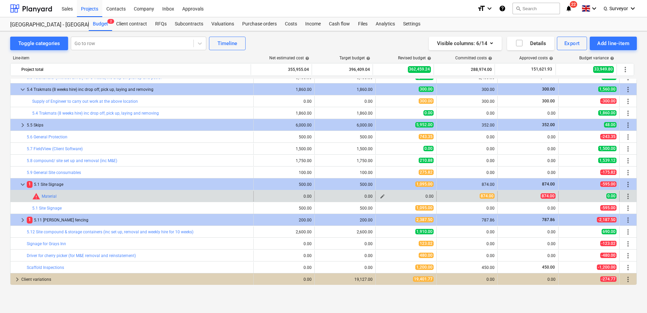
click at [380, 193] on span "edit" at bounding box center [382, 195] width 5 height 5
type textarea "x"
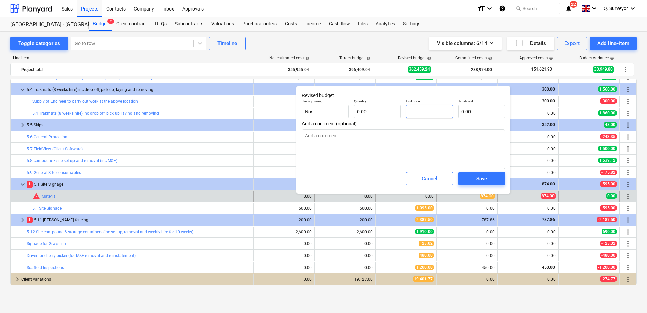
click at [418, 111] on input "text" at bounding box center [429, 112] width 47 height 14
type textarea "x"
type input "0.00"
click at [381, 115] on input "text" at bounding box center [377, 112] width 47 height 14
type textarea "x"
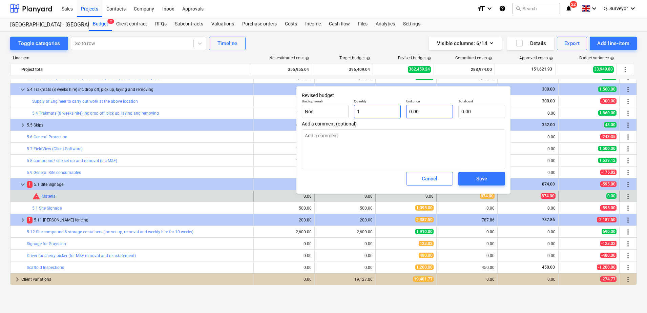
type input "1"
type textarea "x"
type input "1.00"
click at [444, 113] on input "text" at bounding box center [429, 112] width 47 height 14
type textarea "x"
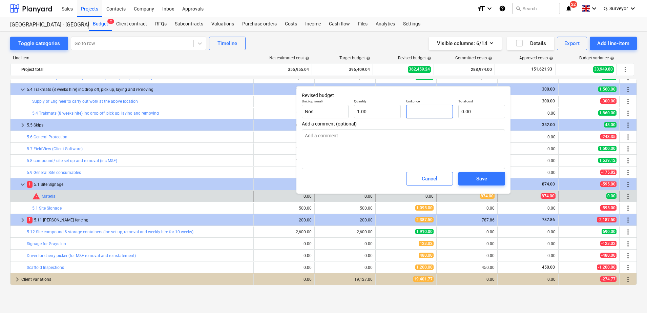
type input "8"
type input "8.00"
type textarea "x"
type input "87"
type input "87.00"
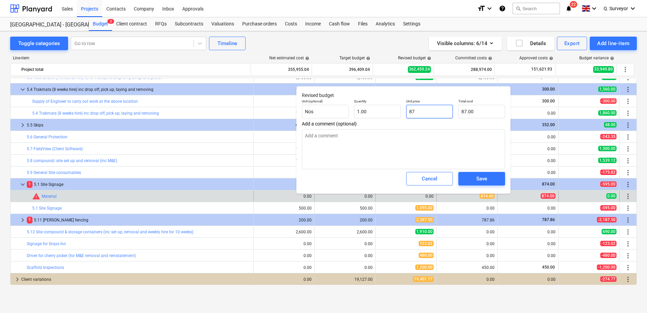
type textarea "x"
type input "874"
type input "874.00"
click at [479, 174] on div "Save" at bounding box center [481, 178] width 11 height 9
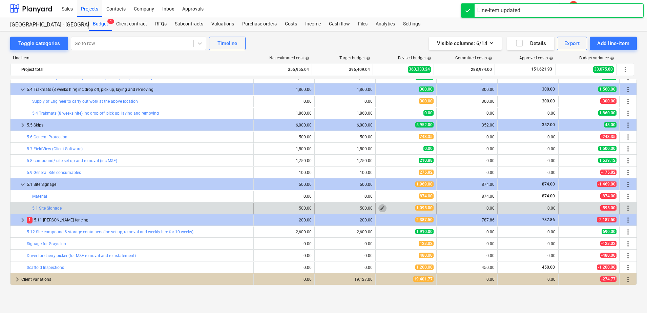
click at [378, 206] on button "edit" at bounding box center [382, 208] width 8 height 8
type textarea "x"
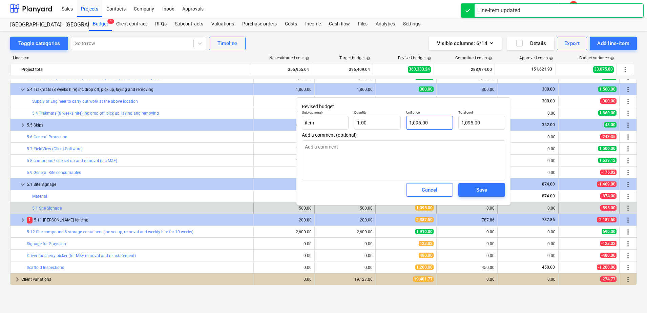
type input "1095"
click at [427, 119] on input "1095" at bounding box center [429, 123] width 47 height 14
drag, startPoint x: 427, startPoint y: 130, endPoint x: 362, endPoint y: 133, distance: 65.1
click at [362, 133] on div "Revised budget Unit (optional) item Quantity 1.00 Unit price 1095 Total cost 1,…" at bounding box center [403, 150] width 214 height 107
type textarea "x"
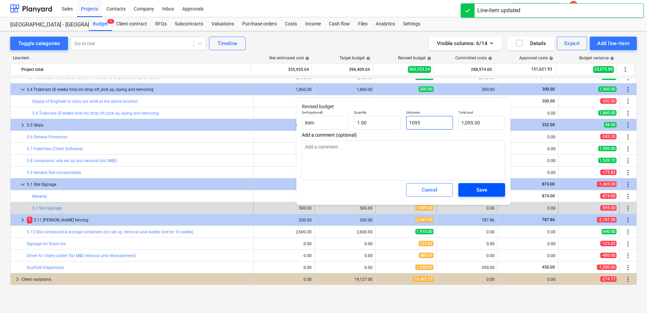
type input "0"
type input "0.00"
type input "0"
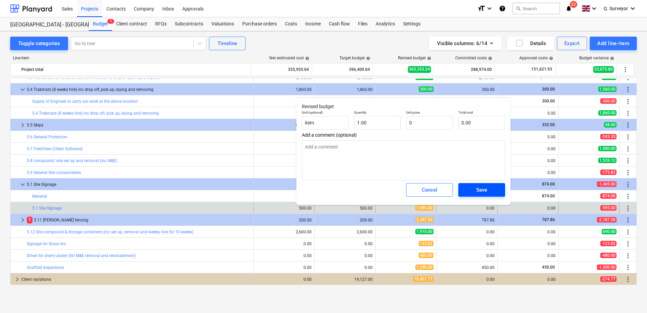
type textarea "x"
type input "0.00"
click at [479, 187] on div "Save" at bounding box center [481, 189] width 11 height 9
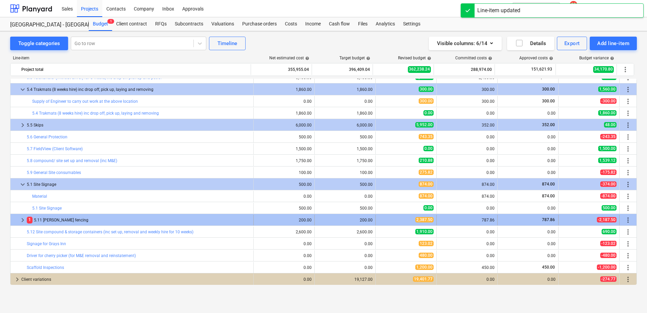
click at [17, 221] on div at bounding box center [15, 219] width 5 height 11
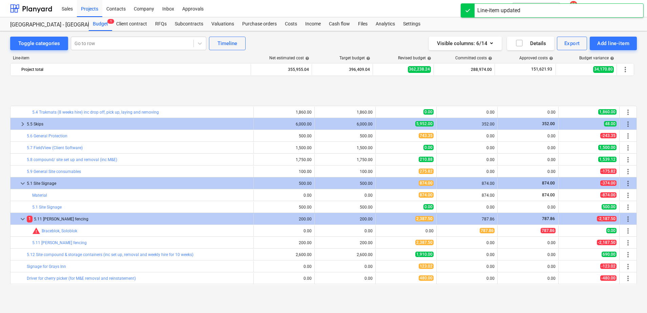
scroll to position [749, 0]
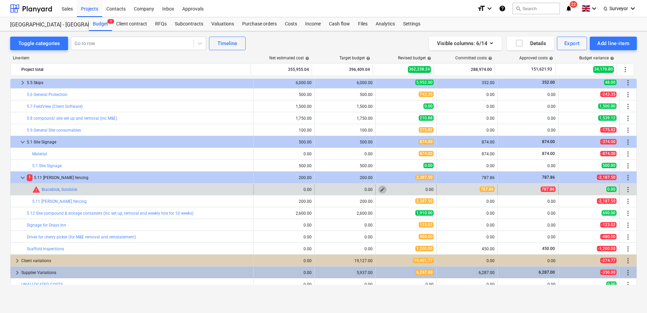
click at [380, 192] on span "edit" at bounding box center [382, 189] width 5 height 5
type textarea "x"
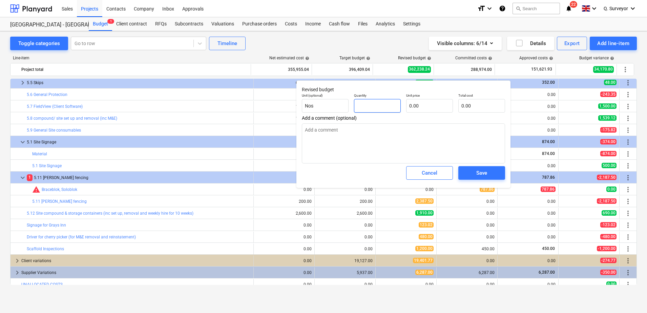
click at [381, 107] on input "text" at bounding box center [377, 106] width 47 height 14
type textarea "x"
type input "1"
type textarea "x"
type input "1.00"
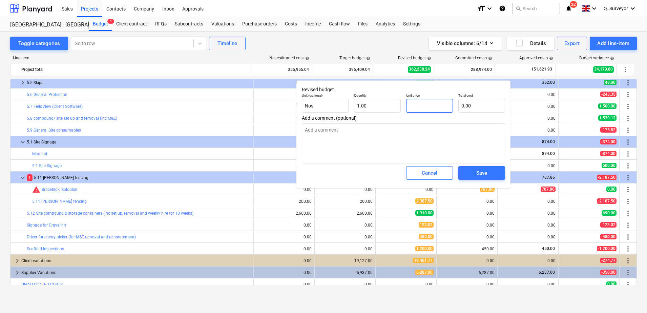
click at [422, 102] on input "text" at bounding box center [429, 106] width 47 height 14
drag, startPoint x: 424, startPoint y: 91, endPoint x: 345, endPoint y: 94, distance: 79.0
click at [345, 94] on div "Unit (optional) Nos Quantity 1.00 Unit price 787.68 Total cost 787.68" at bounding box center [403, 102] width 209 height 25
click at [484, 172] on div "Save" at bounding box center [481, 172] width 11 height 9
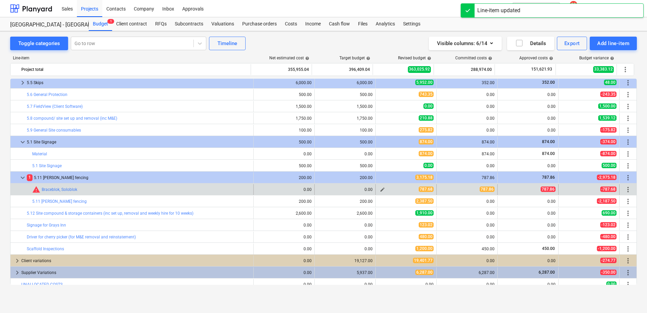
click at [380, 190] on span "edit" at bounding box center [382, 189] width 5 height 5
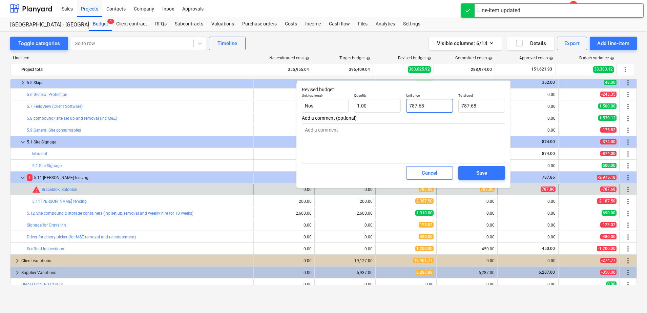
click at [428, 109] on input "787.68" at bounding box center [429, 106] width 47 height 14
click at [485, 169] on div "Save" at bounding box center [481, 172] width 11 height 9
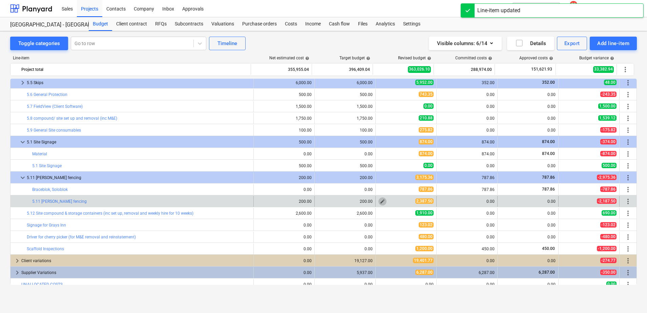
click at [382, 200] on span "edit" at bounding box center [382, 201] width 5 height 5
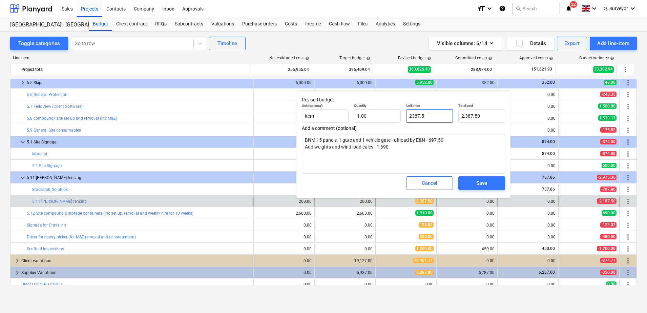
drag, startPoint x: 433, startPoint y: 117, endPoint x: 385, endPoint y: 100, distance: 50.9
click at [386, 101] on div "Unit (optional) item Quantity 1.00 Unit price 2387.5 Total cost 2,387.50" at bounding box center [403, 113] width 209 height 25
click at [489, 189] on button "Save" at bounding box center [481, 183] width 47 height 14
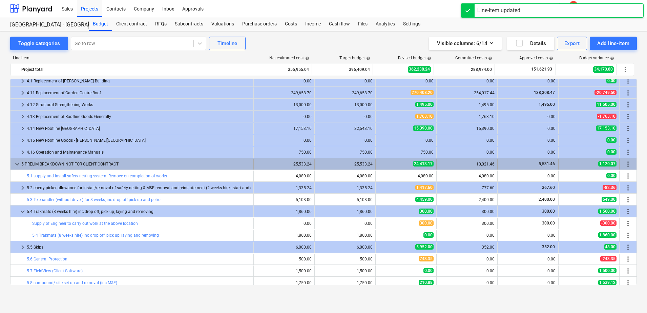
click at [17, 166] on span "keyboard_arrow_down" at bounding box center [17, 164] width 8 height 8
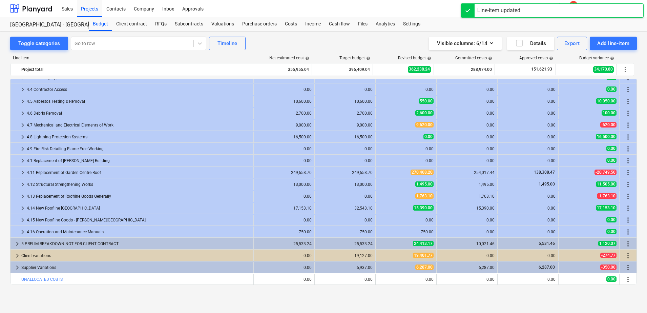
scroll to position [505, 0]
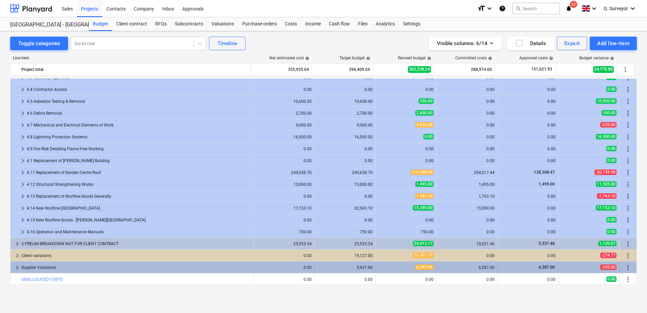
click at [14, 270] on span "keyboard_arrow_right" at bounding box center [17, 267] width 8 height 8
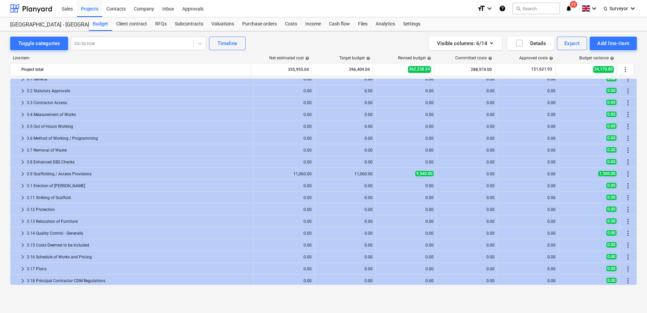
scroll to position [0, 0]
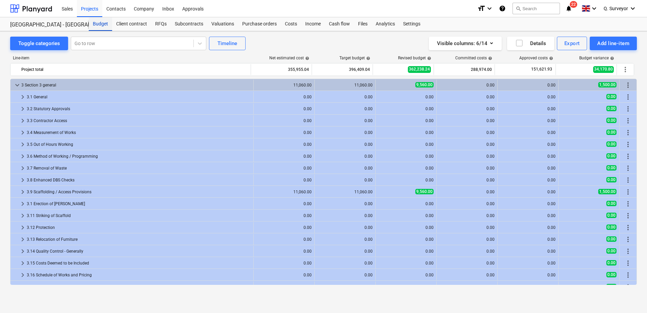
click at [96, 24] on div "Budget" at bounding box center [100, 24] width 23 height 14
click at [91, 10] on div "Projects" at bounding box center [89, 8] width 25 height 17
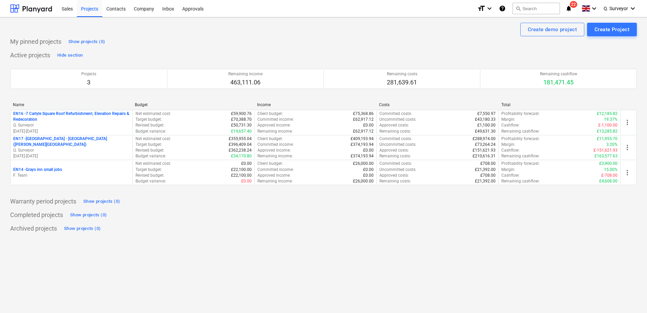
drag, startPoint x: 51, startPoint y: 144, endPoint x: 49, endPoint y: 141, distance: 3.5
click at [50, 142] on p "EN17 - [GEOGRAPHIC_DATA] - [GEOGRAPHIC_DATA] ([PERSON_NAME][GEOGRAPHIC_DATA] an…" at bounding box center [71, 142] width 117 height 12
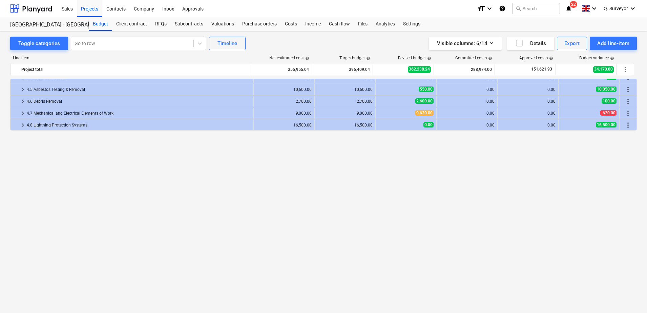
scroll to position [348, 0]
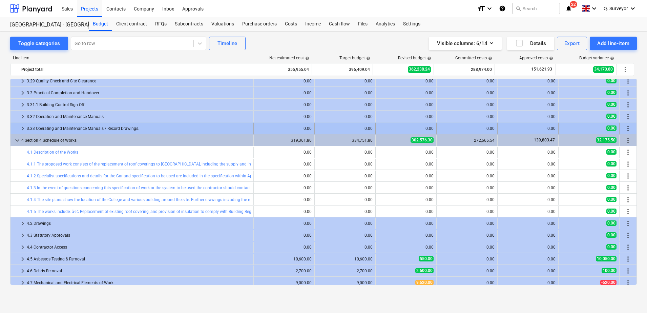
click at [18, 126] on div at bounding box center [15, 128] width 5 height 11
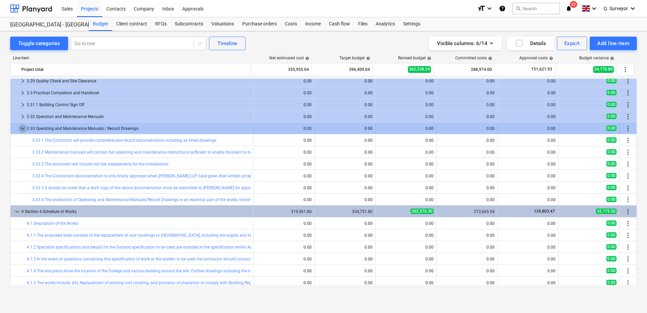
click at [22, 128] on span "keyboard_arrow_down" at bounding box center [23, 128] width 8 height 8
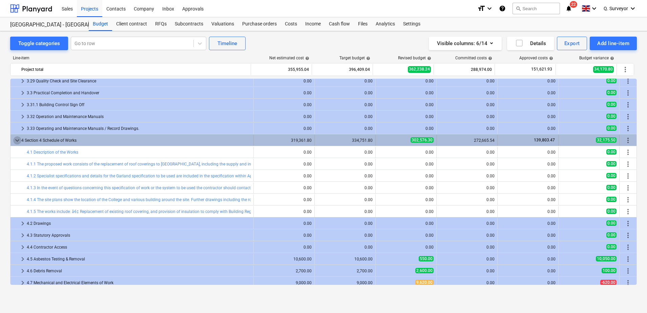
click at [16, 141] on span "keyboard_arrow_down" at bounding box center [17, 140] width 8 height 8
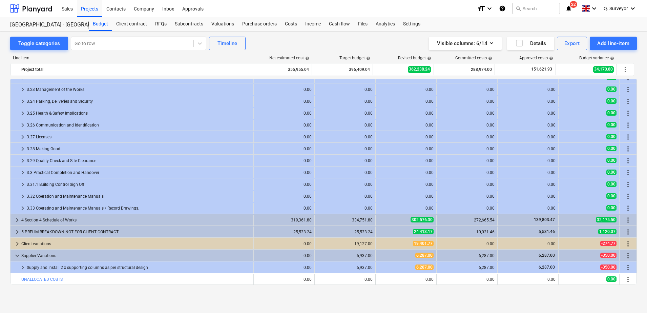
scroll to position [268, 0]
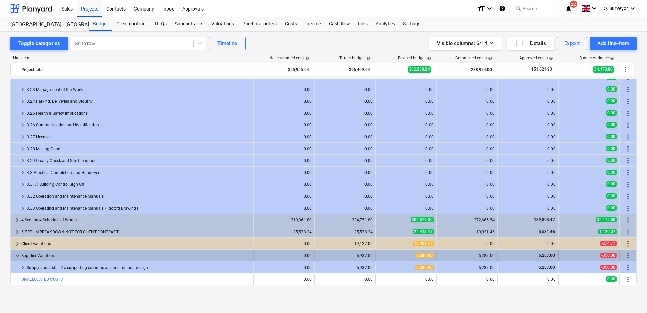
click at [12, 254] on div "keyboard_arrow_down Supplier Variations" at bounding box center [132, 255] width 243 height 11
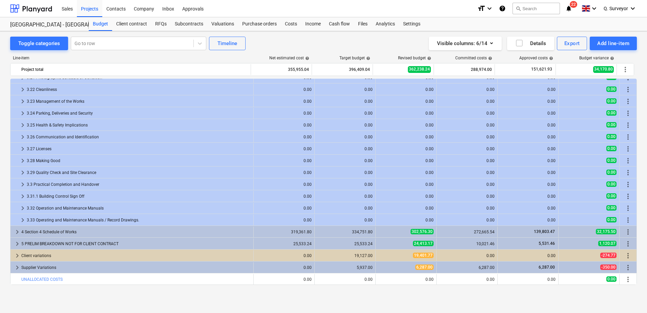
scroll to position [256, 0]
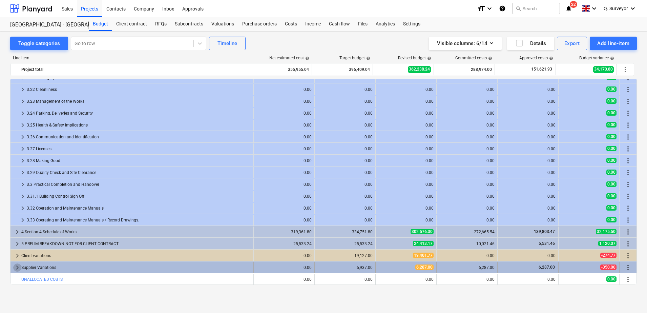
click at [18, 266] on span "keyboard_arrow_right" at bounding box center [17, 267] width 8 height 8
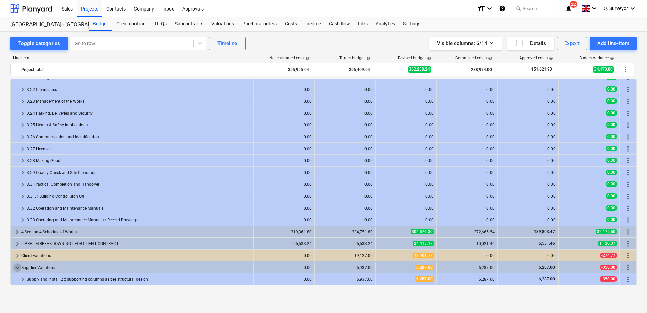
click at [18, 266] on span "keyboard_arrow_down" at bounding box center [17, 267] width 8 height 8
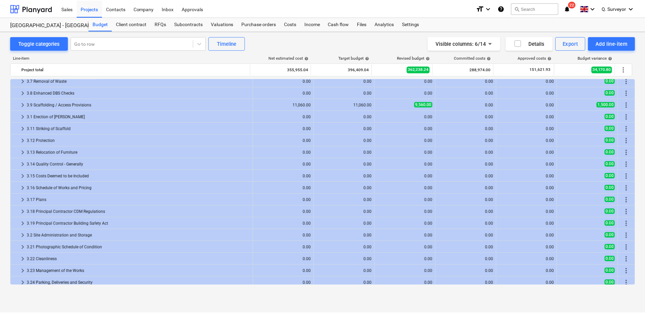
scroll to position [0, 0]
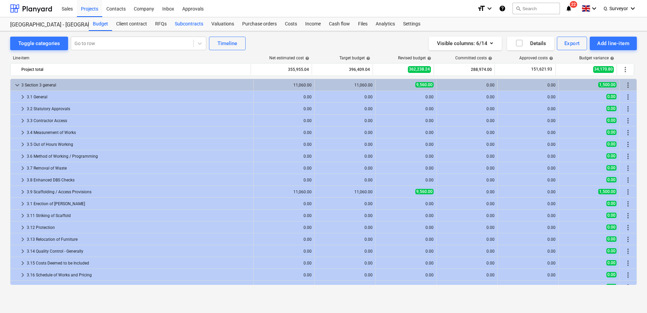
click at [199, 27] on div "Subcontracts" at bounding box center [189, 24] width 37 height 14
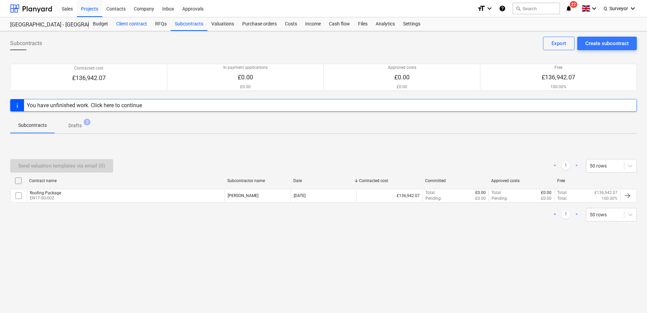
click at [146, 26] on div "Client contract" at bounding box center [131, 24] width 39 height 14
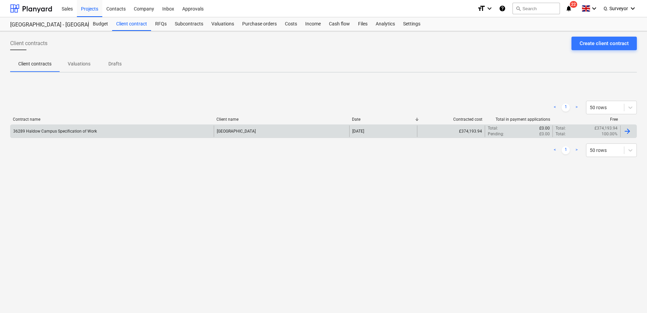
click at [79, 137] on div "36289 Haldow Campus Specification of Work" at bounding box center [112, 131] width 203 height 12
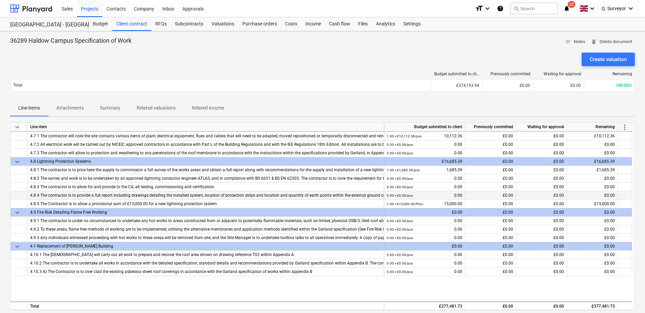
scroll to position [50, 0]
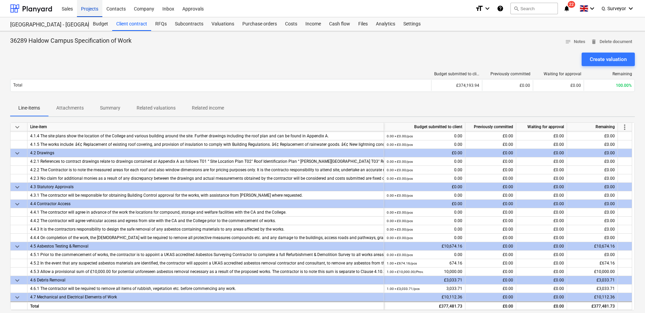
click at [96, 8] on div "Projects" at bounding box center [89, 8] width 25 height 17
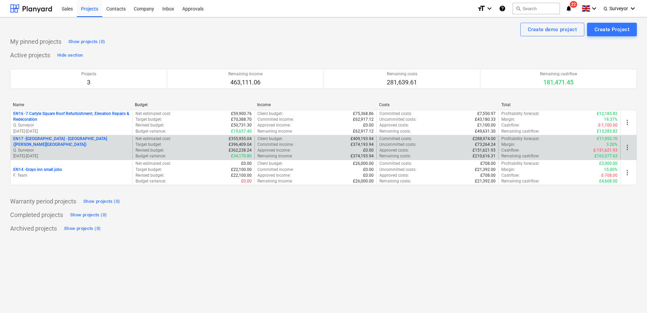
click at [627, 153] on div "more_vert" at bounding box center [628, 147] width 16 height 23
click at [628, 149] on span "more_vert" at bounding box center [627, 147] width 8 height 8
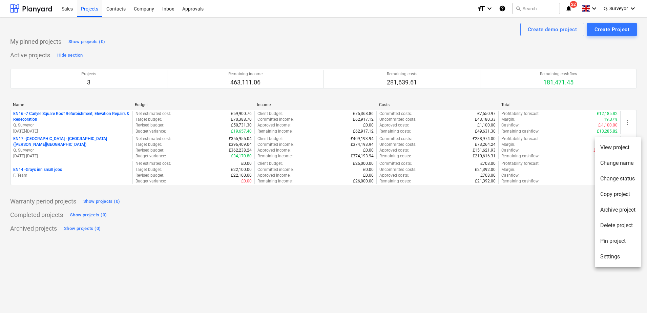
click at [619, 146] on li "View project" at bounding box center [618, 148] width 46 height 16
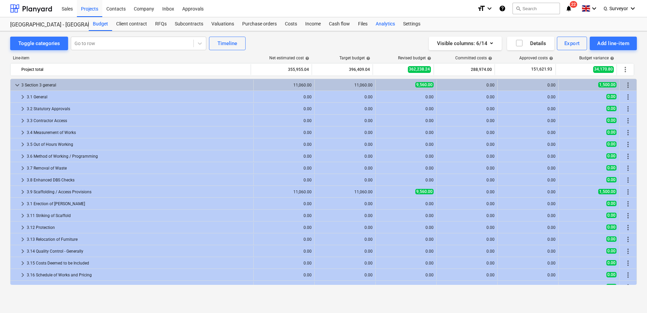
click at [392, 28] on div "Analytics" at bounding box center [385, 24] width 27 height 14
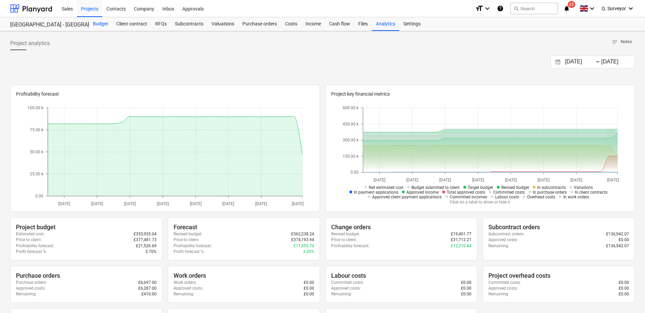
click at [95, 21] on div "Budget" at bounding box center [100, 24] width 23 height 14
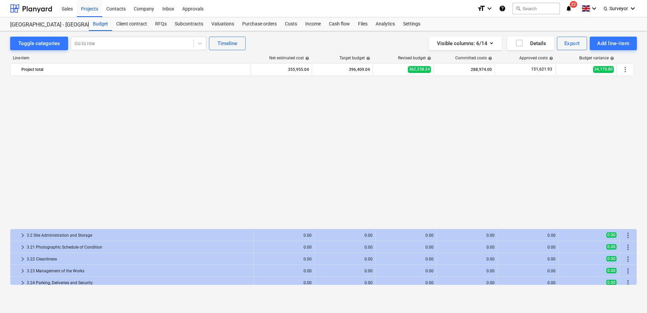
scroll to position [256, 0]
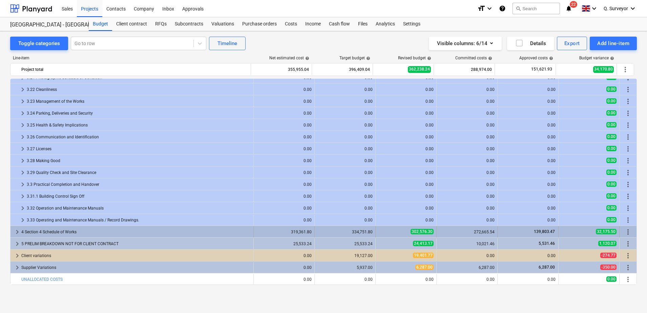
click at [19, 232] on span "keyboard_arrow_right" at bounding box center [17, 232] width 8 height 8
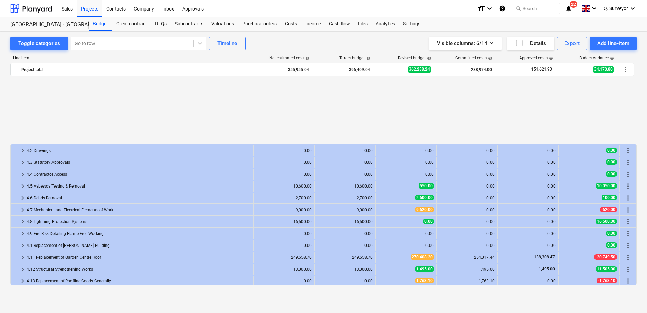
scroll to position [505, 0]
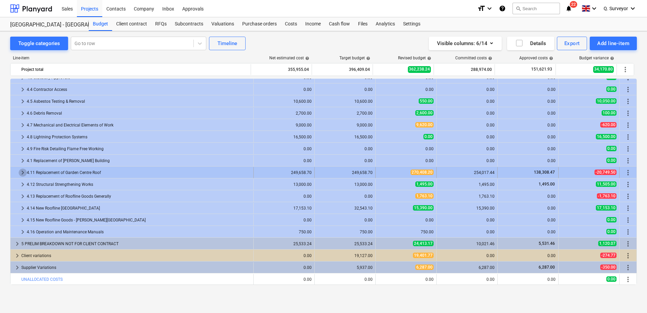
click at [19, 171] on span "keyboard_arrow_right" at bounding box center [23, 172] width 8 height 8
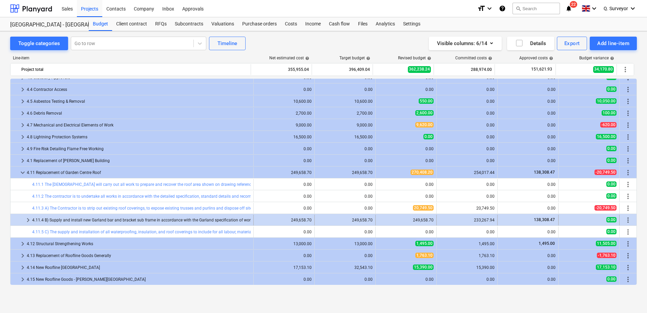
click at [381, 217] on div "249,658.70" at bounding box center [405, 219] width 55 height 11
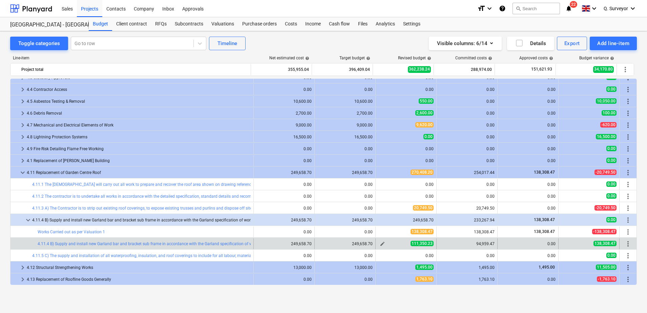
click at [414, 243] on span "111,350.23" at bounding box center [422, 243] width 23 height 5
click at [381, 242] on span "edit" at bounding box center [382, 243] width 5 height 5
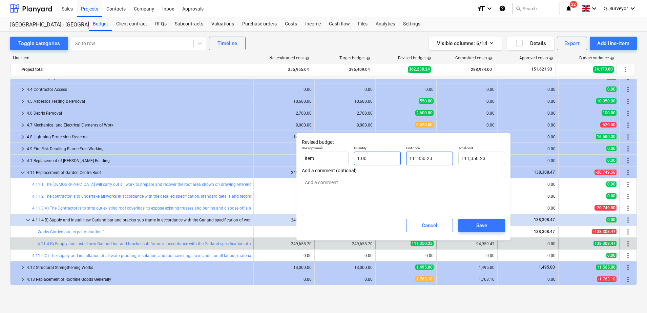
drag, startPoint x: 396, startPoint y: 159, endPoint x: 388, endPoint y: 158, distance: 8.6
click at [388, 158] on div "Unit (optional) item Quantity 1.00 Unit price 111350.23 Total cost 111,350.23" at bounding box center [403, 155] width 209 height 25
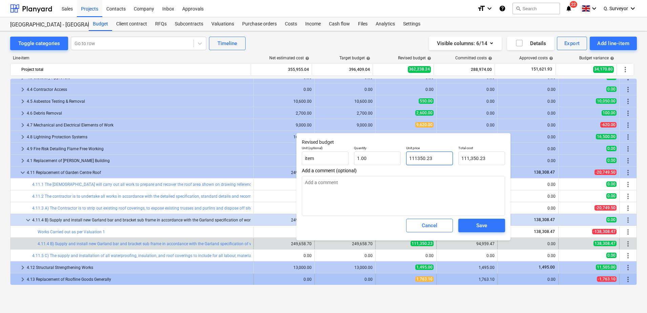
type input "9"
type textarea "x"
type input "9.00"
type input "94"
type textarea "x"
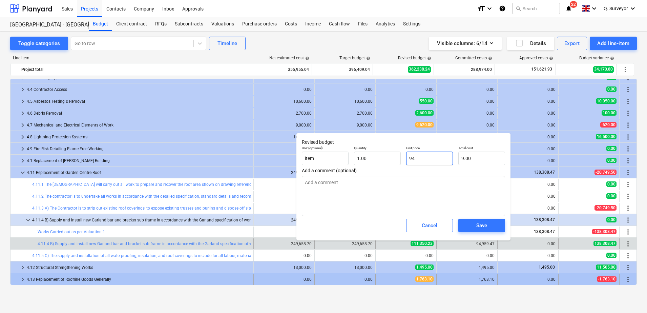
type input "94.00"
type input "949"
type textarea "x"
type input "949.00"
type input "9495"
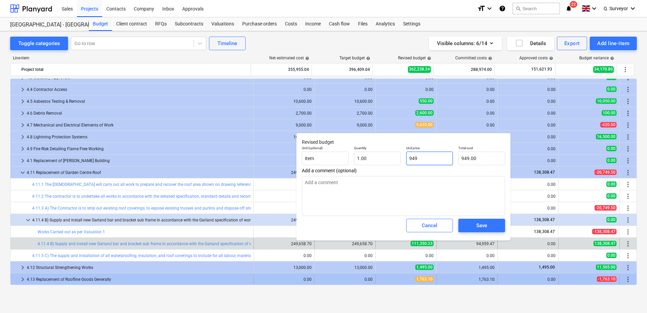
type textarea "x"
type input "9,495.00"
type input "94959"
type textarea "x"
type input "94,959.00"
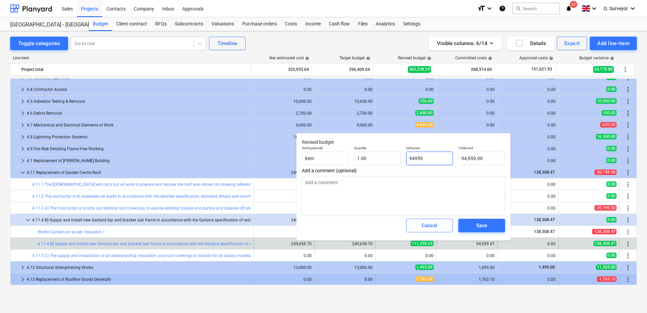
type input "94959."
type textarea "x"
type input "94959.4"
type textarea "x"
type input "94,959.40"
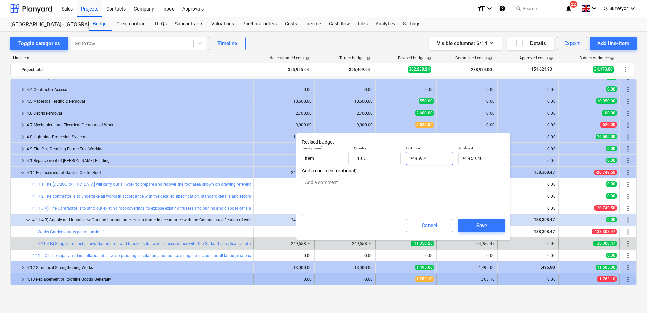
type input "94959.47"
type textarea "x"
type input "94,959.47"
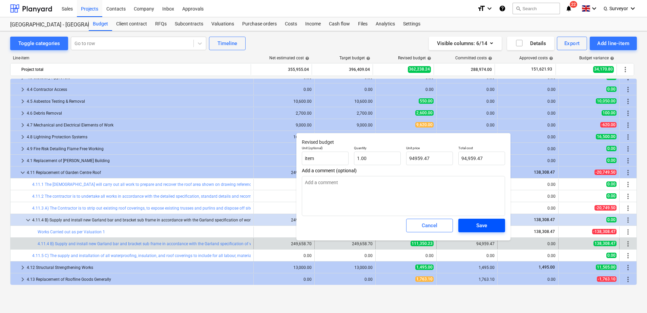
type input "94,959.47"
click at [488, 226] on span "Save" at bounding box center [481, 225] width 30 height 9
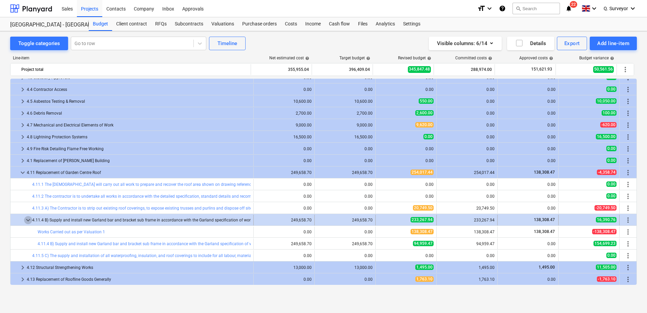
click at [31, 219] on span "keyboard_arrow_down" at bounding box center [28, 220] width 8 height 8
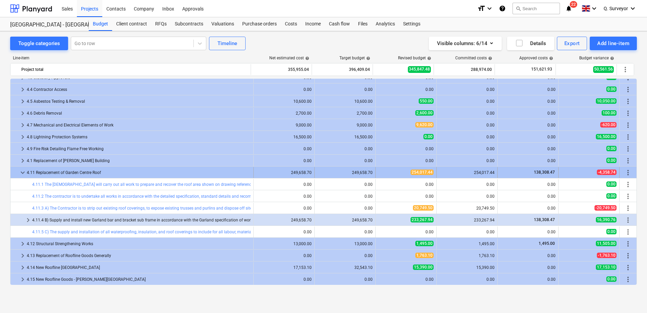
click at [21, 170] on span "keyboard_arrow_down" at bounding box center [23, 172] width 8 height 8
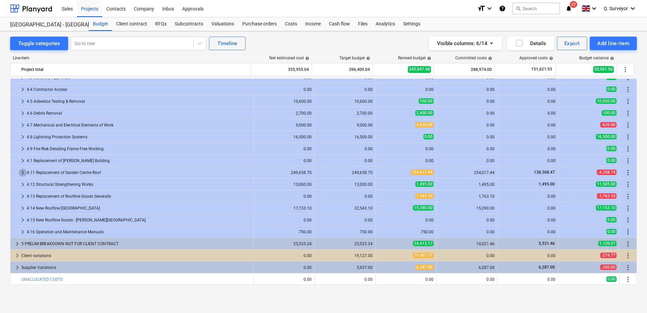
click at [21, 170] on span "keyboard_arrow_right" at bounding box center [23, 172] width 8 height 8
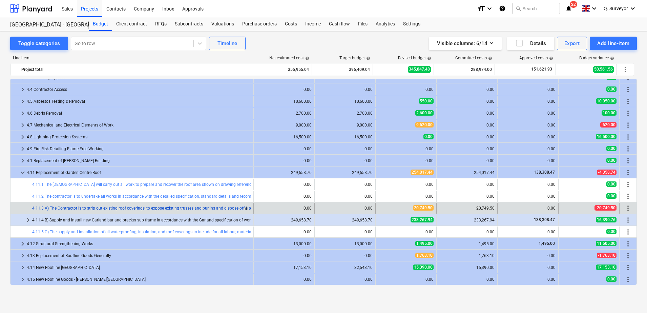
click at [121, 206] on link "4.11.3 A) The Contractor is to strip out existing roof coverings, to expose exi…" at bounding box center [142, 208] width 221 height 5
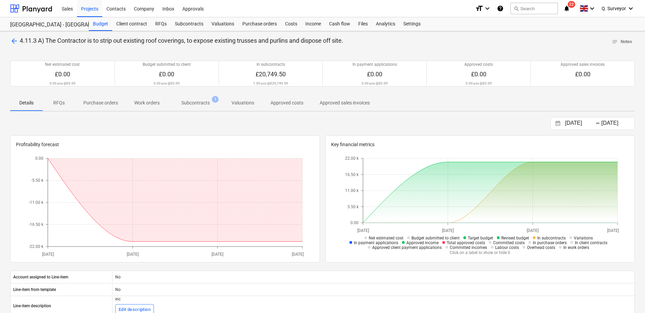
click at [198, 107] on span "Subcontracts 1" at bounding box center [196, 103] width 56 height 12
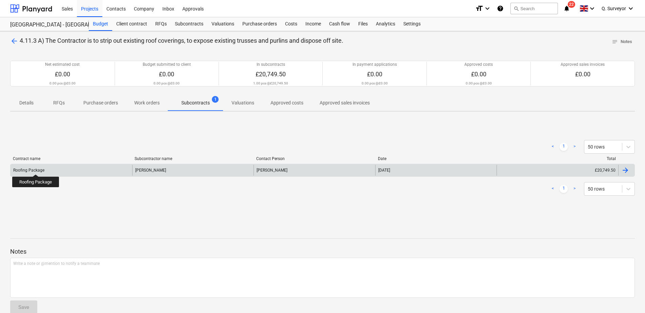
click at [36, 168] on div "Roofing Package" at bounding box center [28, 170] width 31 height 5
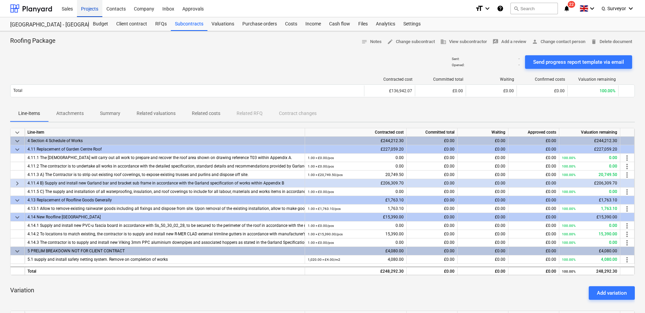
click at [92, 8] on div "Projects" at bounding box center [89, 8] width 25 height 17
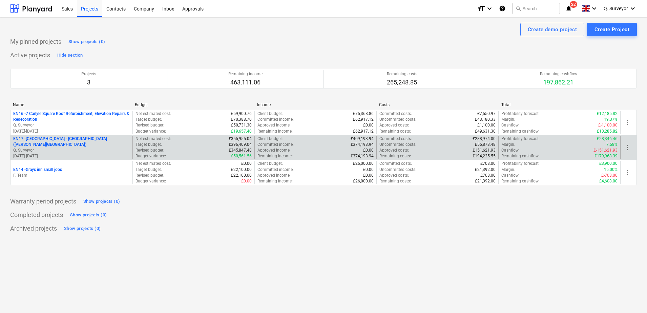
click at [38, 140] on p "EN17 - North Kent College - Hadlow College (Peter Webster Building and Garden C…" at bounding box center [71, 142] width 117 height 12
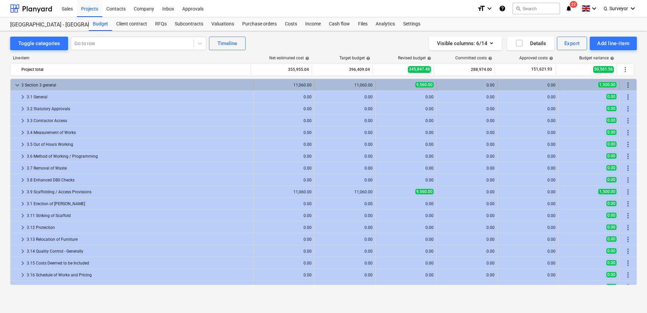
click at [16, 88] on span "keyboard_arrow_down" at bounding box center [17, 85] width 8 height 8
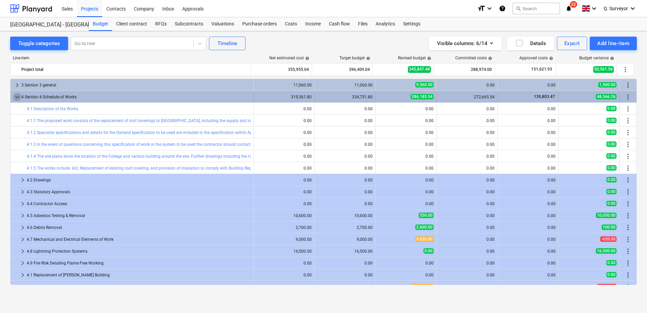
click at [17, 94] on span "keyboard_arrow_down" at bounding box center [17, 97] width 8 height 8
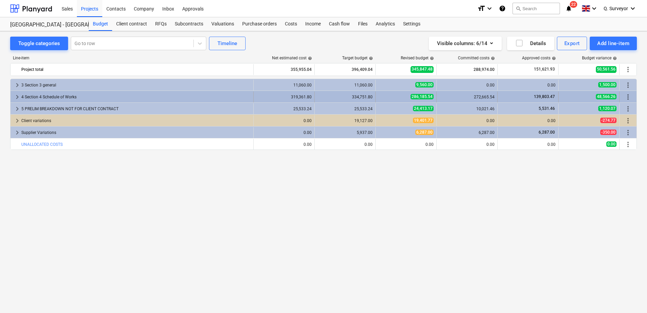
click at [14, 98] on span "keyboard_arrow_right" at bounding box center [17, 97] width 8 height 8
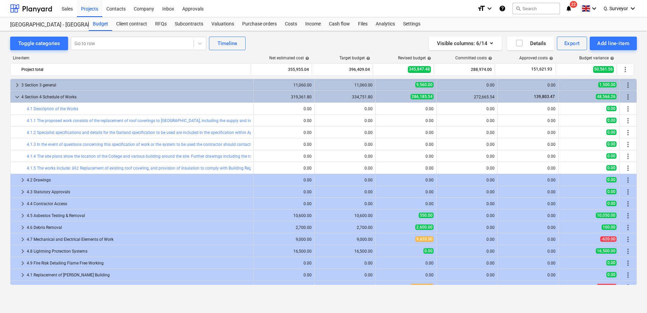
scroll to position [42, 0]
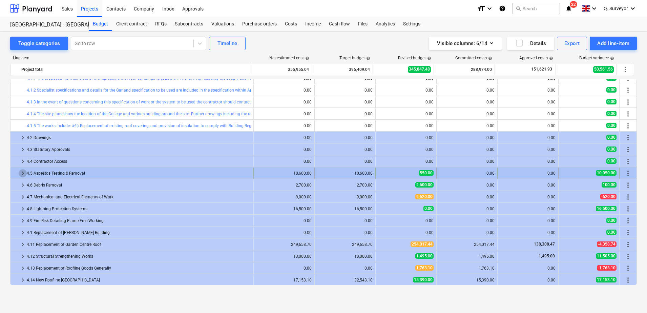
click at [25, 175] on span "keyboard_arrow_right" at bounding box center [23, 173] width 8 height 8
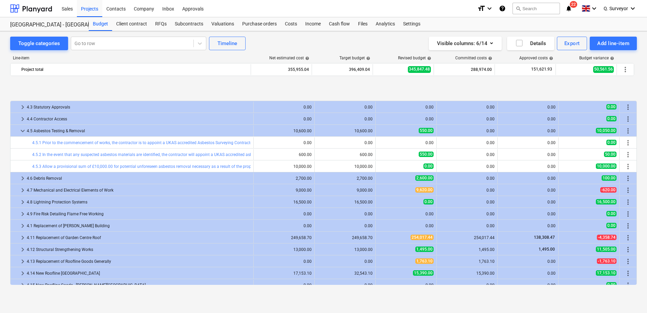
scroll to position [127, 0]
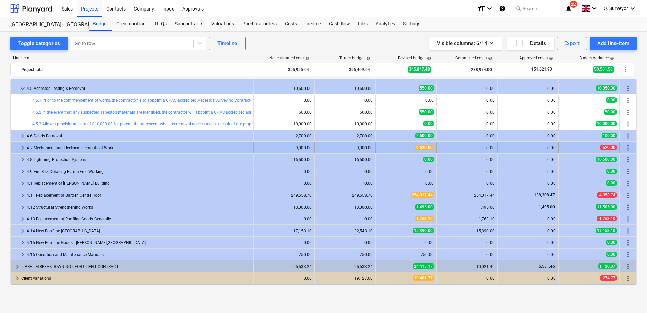
click at [19, 147] on span "keyboard_arrow_right" at bounding box center [23, 148] width 8 height 8
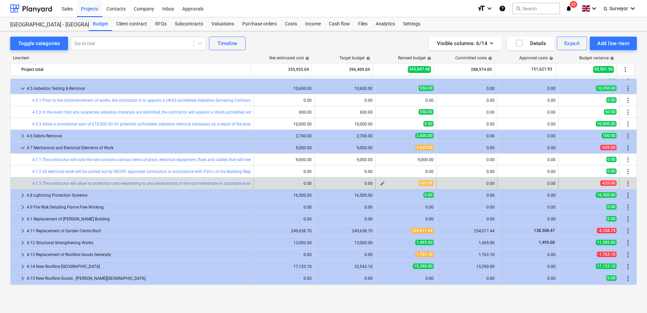
click at [382, 185] on span "edit" at bounding box center [382, 183] width 5 height 5
type textarea "x"
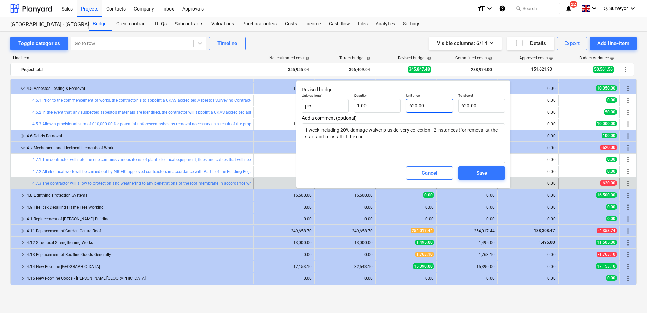
type input "620"
drag, startPoint x: 443, startPoint y: 110, endPoint x: 343, endPoint y: 99, distance: 99.9
click at [344, 99] on div "Unit (optional) pcs Quantity 1.00 Unit price 620 Total cost 620.00" at bounding box center [403, 102] width 209 height 25
type textarea "x"
type input "0"
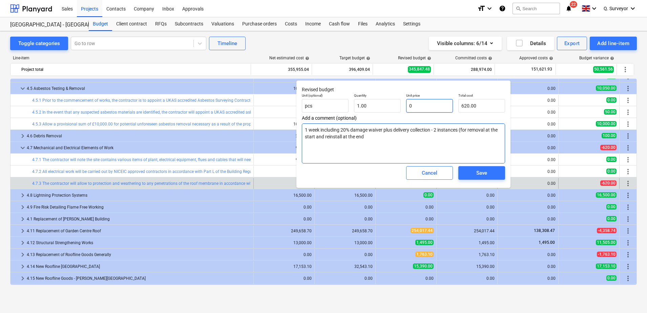
type input "0.00"
type input "0"
type textarea "x"
type input "0.00"
click at [487, 172] on div "Save" at bounding box center [481, 172] width 11 height 9
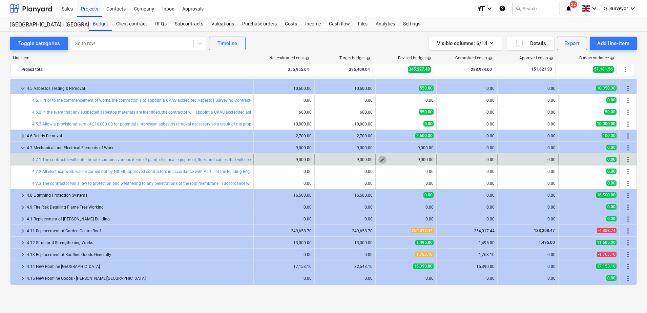
click at [380, 160] on span "edit" at bounding box center [382, 159] width 5 height 5
type textarea "x"
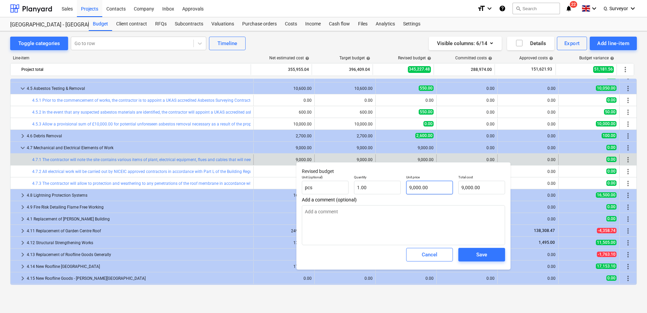
type input "9000"
drag, startPoint x: 435, startPoint y: 184, endPoint x: 397, endPoint y: 181, distance: 37.8
click at [397, 181] on div "Unit (optional) pcs Quantity 1.00 Unit price 9000 Total cost 9,000.00" at bounding box center [403, 184] width 209 height 25
type textarea "x"
type input "0"
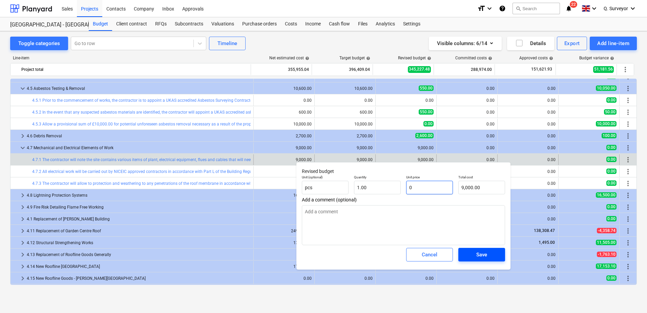
type input "0.00"
type input "0"
type textarea "x"
type input "0.00"
click at [501, 249] on button "Save" at bounding box center [481, 255] width 47 height 14
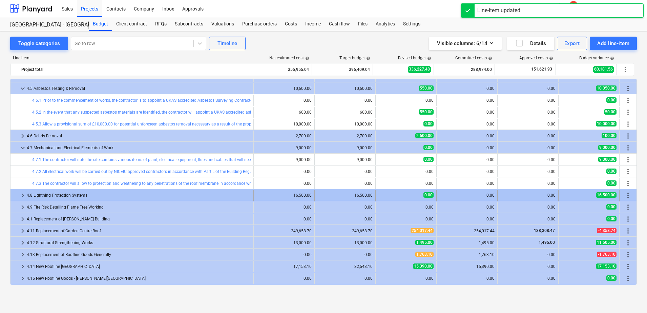
click at [24, 196] on span "keyboard_arrow_right" at bounding box center [23, 195] width 8 height 8
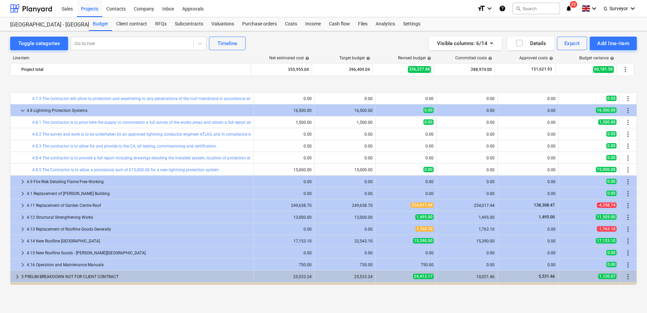
scroll to position [245, 0]
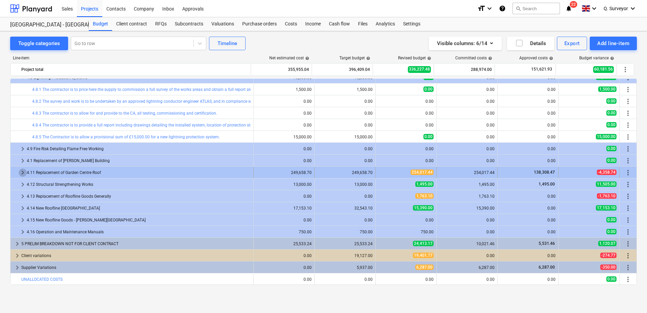
click at [22, 171] on span "keyboard_arrow_right" at bounding box center [23, 172] width 8 height 8
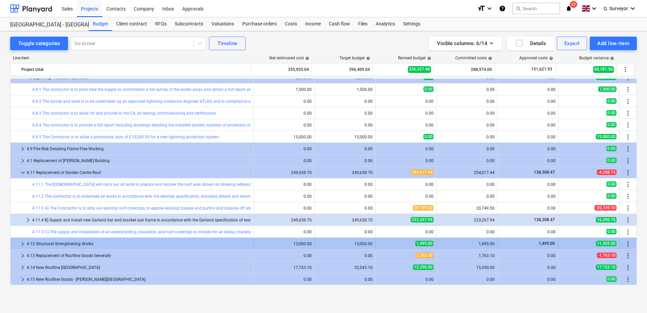
scroll to position [304, 0]
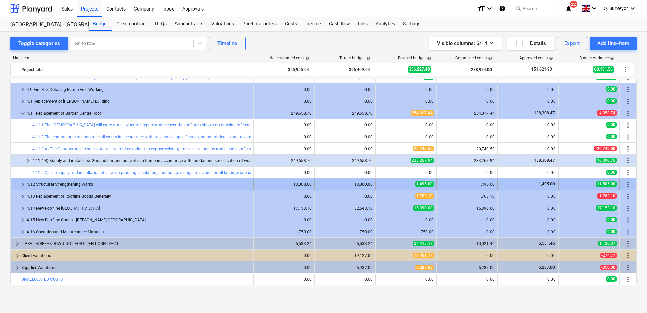
click at [24, 181] on span "keyboard_arrow_right" at bounding box center [23, 184] width 8 height 8
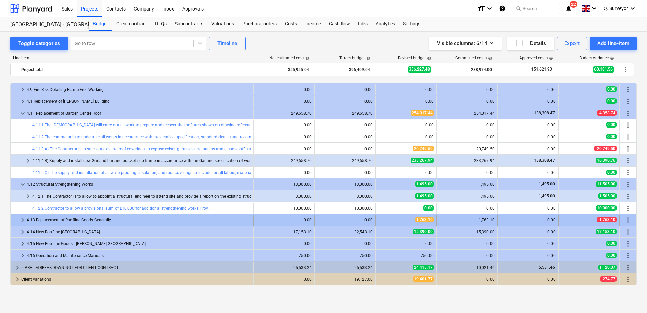
scroll to position [328, 0]
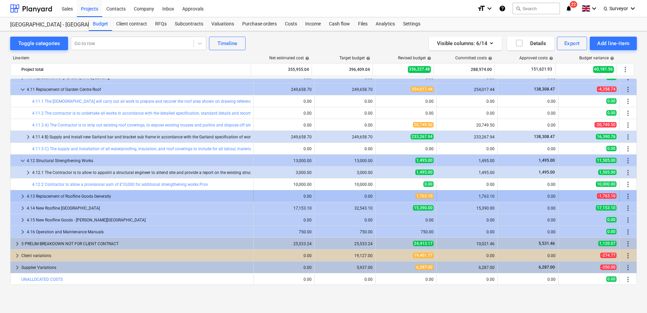
click at [21, 194] on span "keyboard_arrow_right" at bounding box center [23, 196] width 8 height 8
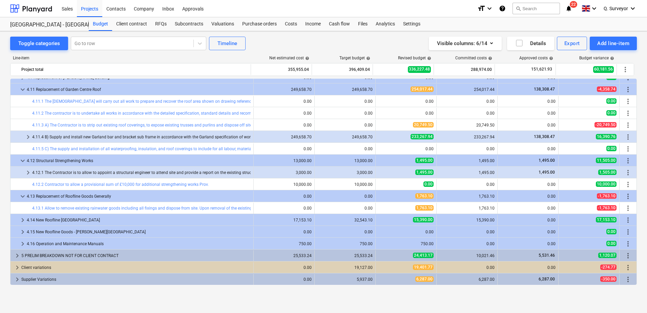
scroll to position [339, 0]
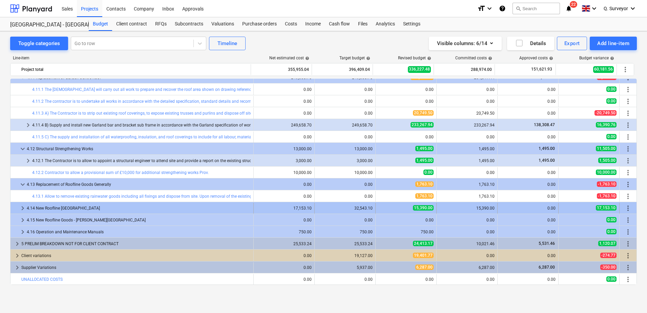
click at [25, 208] on span "keyboard_arrow_right" at bounding box center [23, 208] width 8 height 8
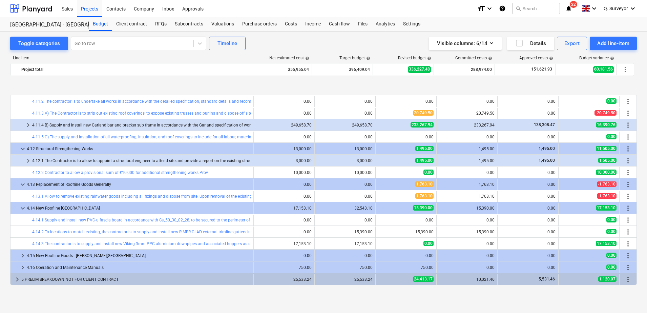
scroll to position [375, 0]
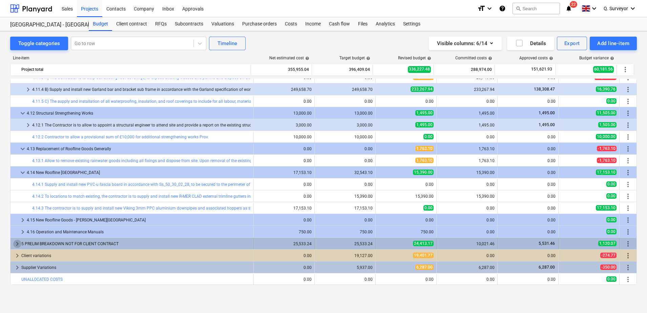
click at [16, 243] on span "keyboard_arrow_right" at bounding box center [17, 244] width 8 height 8
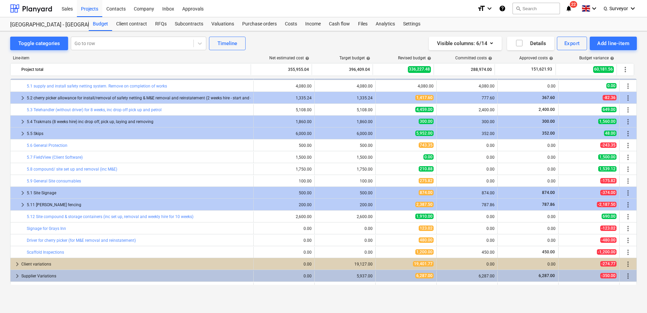
scroll to position [553, 0]
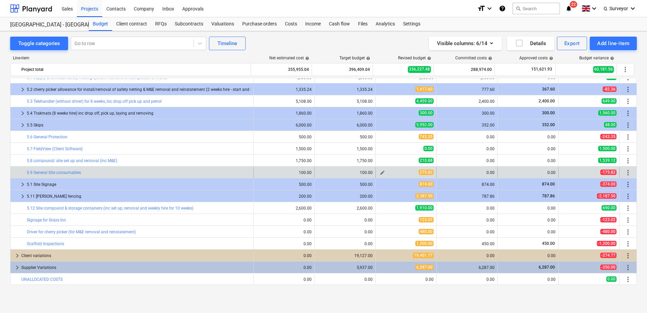
click at [383, 172] on button "edit" at bounding box center [382, 172] width 8 height 8
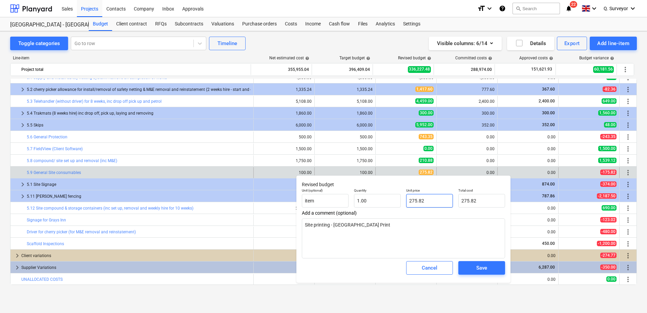
drag, startPoint x: 434, startPoint y: 196, endPoint x: 389, endPoint y: 189, distance: 45.6
click at [389, 189] on div "Unit (optional) item Quantity 1.00 Unit price 275.82 Total cost 275.82" at bounding box center [403, 197] width 209 height 25
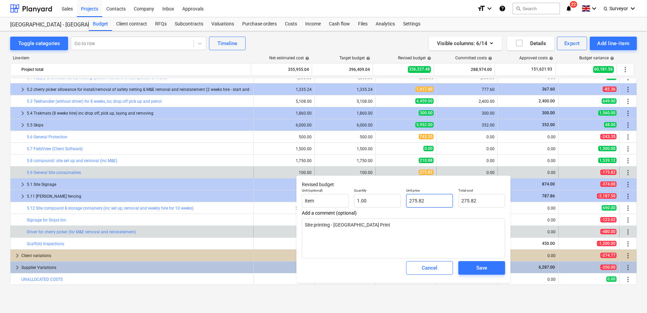
type textarea "x"
type input "0"
type input "0.00"
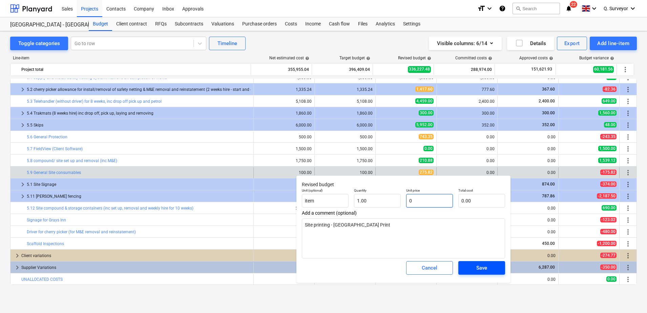
type input "0"
type textarea "x"
type input "0.00"
click at [479, 266] on div "Save" at bounding box center [481, 267] width 11 height 9
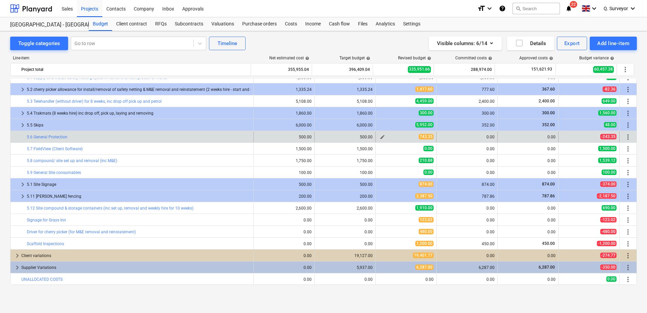
click at [384, 136] on button "edit" at bounding box center [382, 137] width 8 height 8
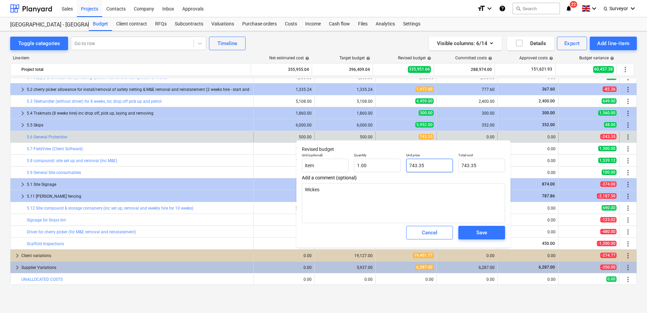
drag, startPoint x: 430, startPoint y: 165, endPoint x: 340, endPoint y: 148, distance: 92.1
click at [340, 148] on div "Revised budget Unit (optional) item Quantity 1.00 Unit price 743.35 Total cost …" at bounding box center [403, 193] width 214 height 107
type textarea "x"
type input "0"
type input "0.00"
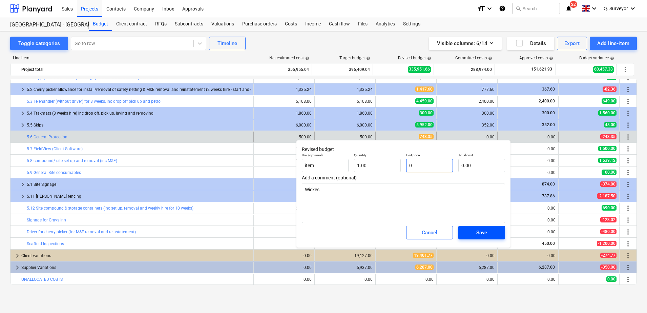
type input "0"
type textarea "x"
type input "0.00"
click at [474, 231] on span "Save" at bounding box center [481, 232] width 30 height 9
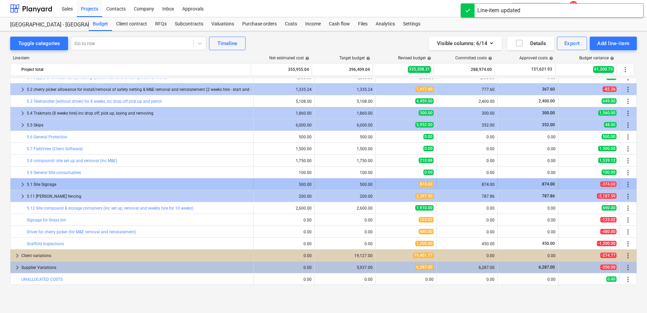
click at [25, 183] on span "keyboard_arrow_right" at bounding box center [23, 184] width 8 height 8
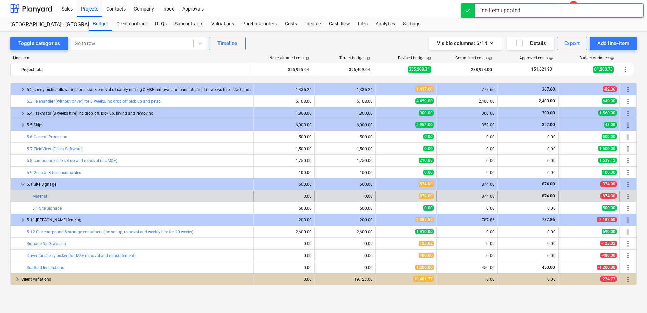
scroll to position [577, 0]
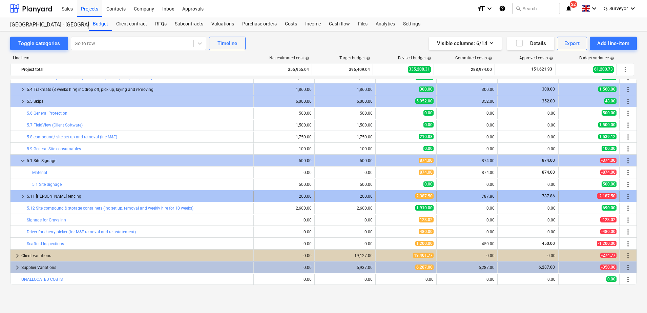
click at [20, 194] on span "keyboard_arrow_right" at bounding box center [23, 196] width 8 height 8
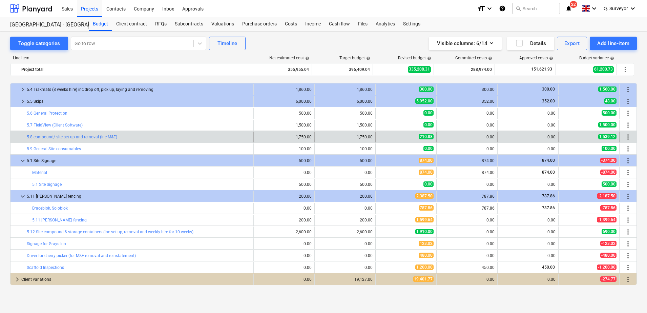
scroll to position [600, 0]
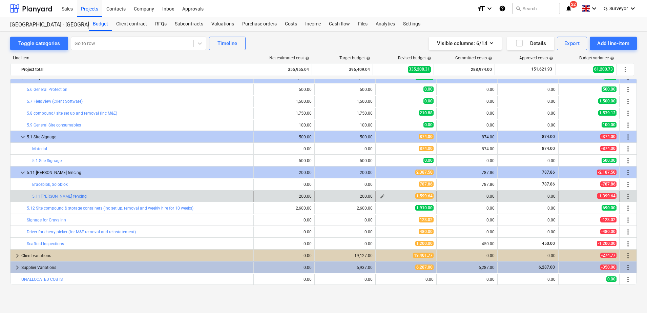
click at [380, 198] on span "edit" at bounding box center [382, 195] width 5 height 5
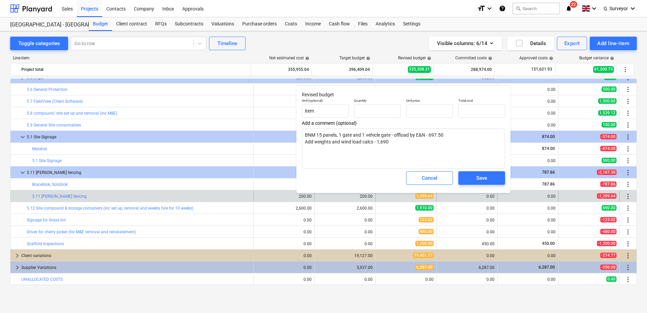
type textarea "x"
type input "1.00"
type input "1,599.64"
type input "1599.64"
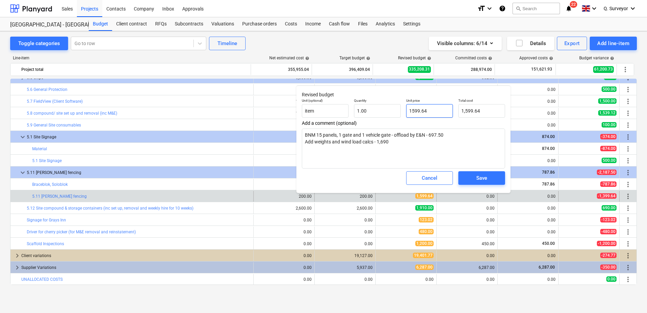
drag, startPoint x: 439, startPoint y: 109, endPoint x: 325, endPoint y: 92, distance: 116.0
click at [325, 92] on div "Revised budget Unit (optional) item Quantity 1.00 Unit price 1599.64 Total cost…" at bounding box center [403, 138] width 214 height 107
type textarea "x"
type input "0"
type input "0.00"
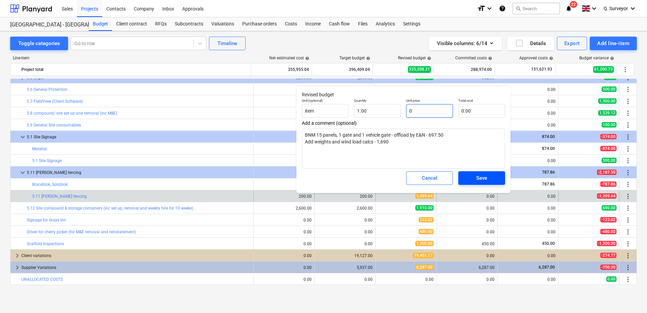
type input "0"
type textarea "x"
type input "0.00"
click at [487, 172] on button "Save" at bounding box center [481, 178] width 47 height 14
type textarea "x"
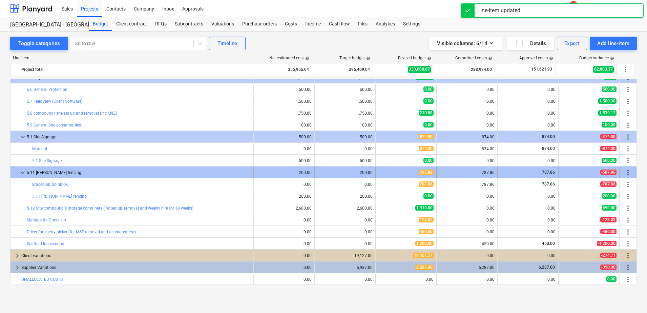
click at [24, 170] on span "keyboard_arrow_down" at bounding box center [23, 172] width 8 height 8
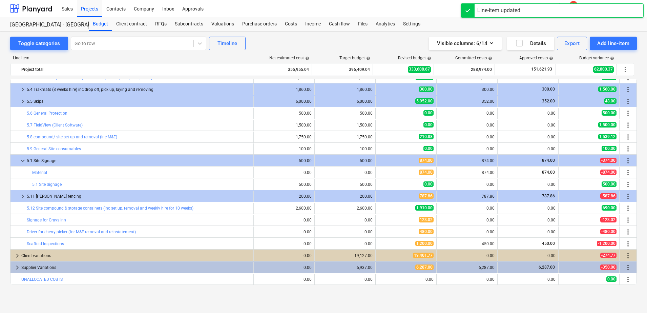
scroll to position [577, 0]
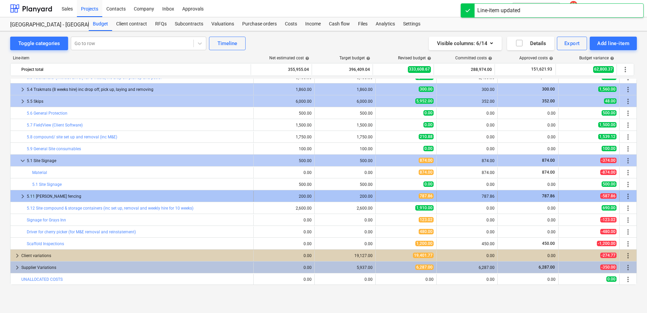
drag, startPoint x: 37, startPoint y: 198, endPoint x: 28, endPoint y: 198, distance: 8.5
click at [28, 198] on div "5.11 [PERSON_NAME] fencing" at bounding box center [139, 196] width 224 height 11
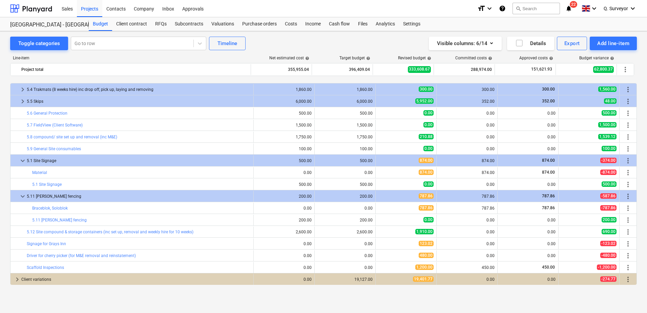
scroll to position [600, 0]
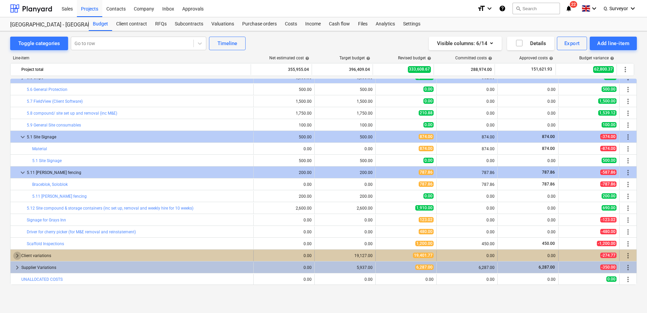
click at [14, 253] on span "keyboard_arrow_right" at bounding box center [17, 255] width 8 height 8
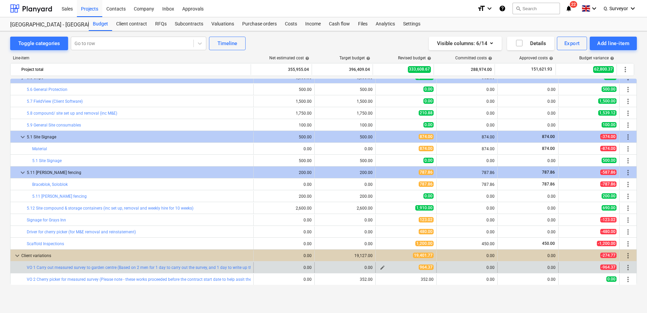
scroll to position [743, 0]
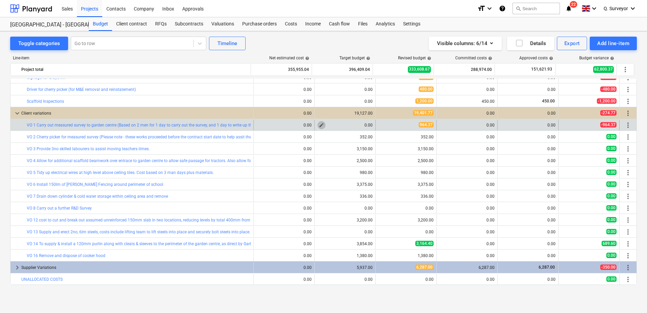
click at [319, 124] on span "edit" at bounding box center [321, 124] width 5 height 5
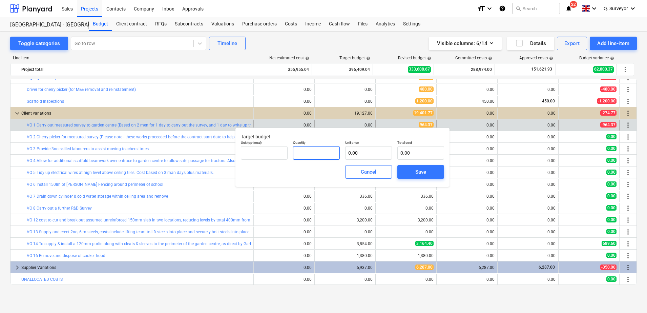
click at [326, 147] on input "text" at bounding box center [316, 153] width 47 height 14
type input "1.00"
click at [373, 154] on input "text" at bounding box center [368, 153] width 47 height 14
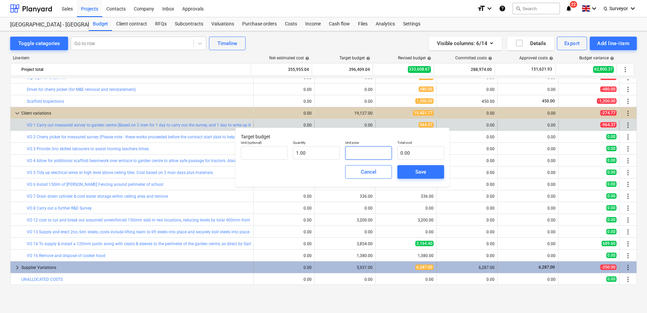
type input "9"
type input "9.00"
type input "96"
type input "96.00"
type input "964"
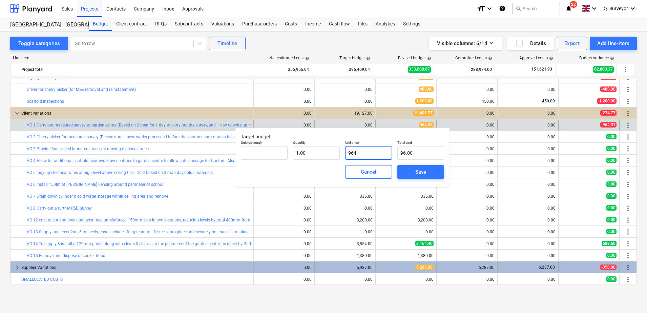
type input "964.00"
type input "964.3"
type input "964.30"
type input "964.37"
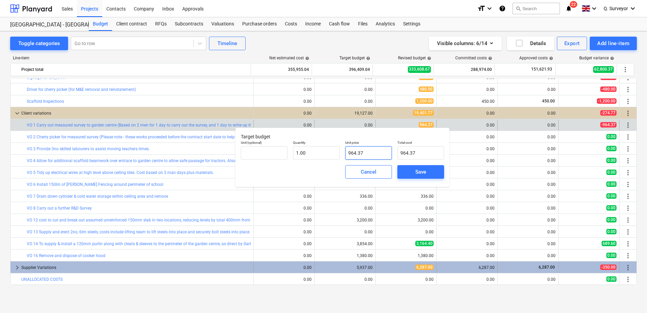
type input "964.37"
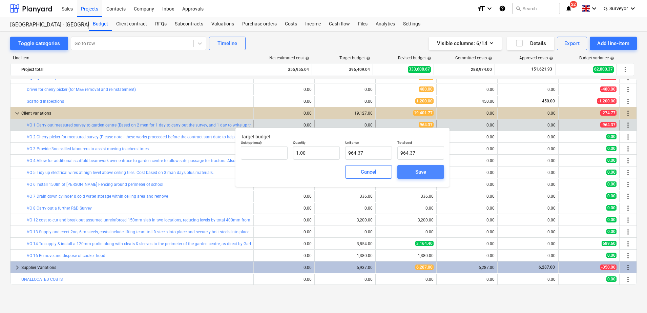
click at [423, 176] on div "Save" at bounding box center [420, 171] width 11 height 9
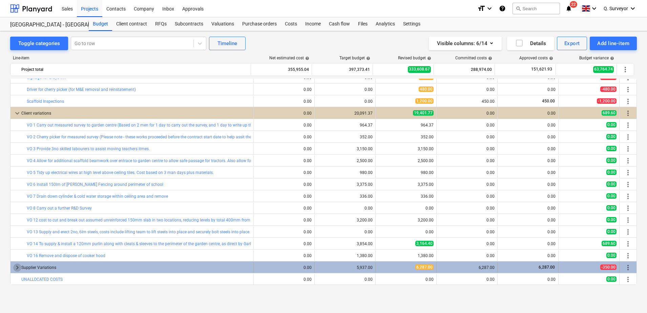
click at [20, 265] on span "keyboard_arrow_right" at bounding box center [17, 267] width 8 height 8
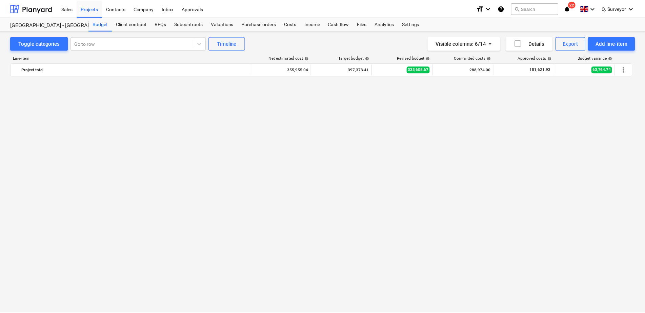
scroll to position [0, 0]
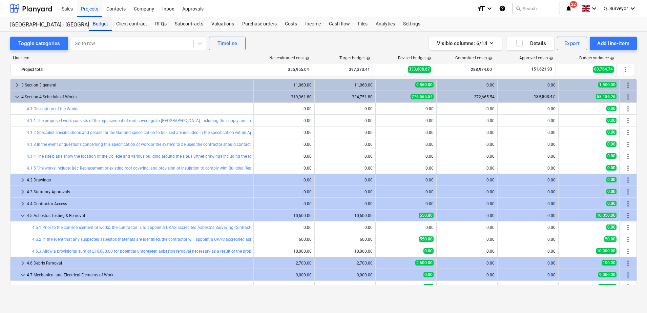
click at [107, 25] on div "Budget" at bounding box center [100, 24] width 23 height 14
click at [92, 13] on div "Projects" at bounding box center [89, 8] width 25 height 17
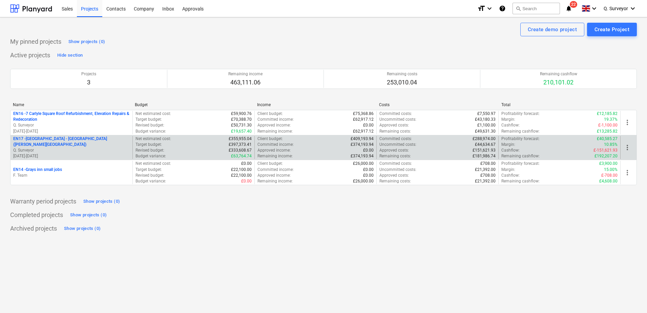
click at [59, 139] on p "EN17 - North Kent College - Hadlow College (Peter Webster Building and Garden C…" at bounding box center [71, 142] width 117 height 12
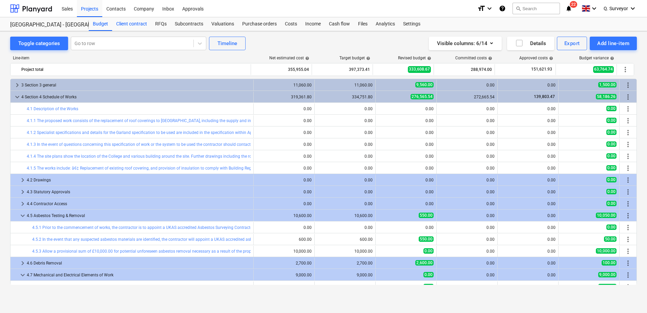
click at [133, 28] on div "Client contract" at bounding box center [131, 24] width 39 height 14
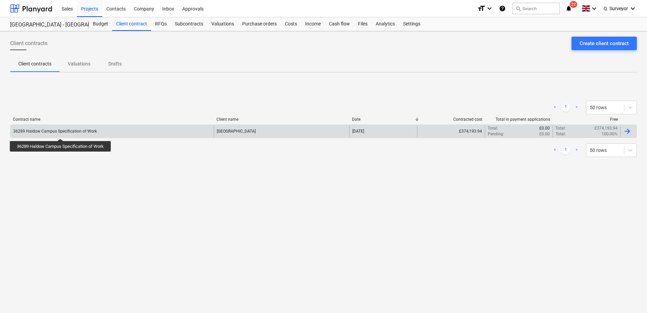
click at [61, 132] on div "36289 Haldow Campus Specification of Work" at bounding box center [55, 131] width 84 height 5
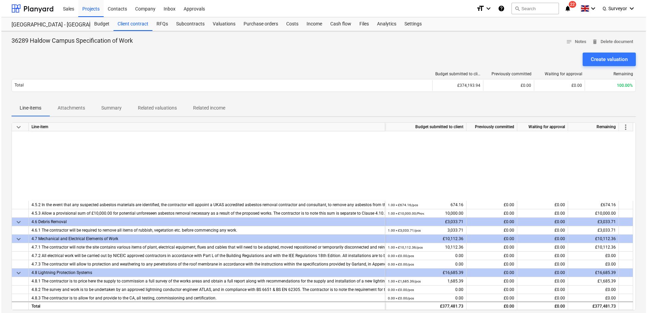
scroll to position [92, 0]
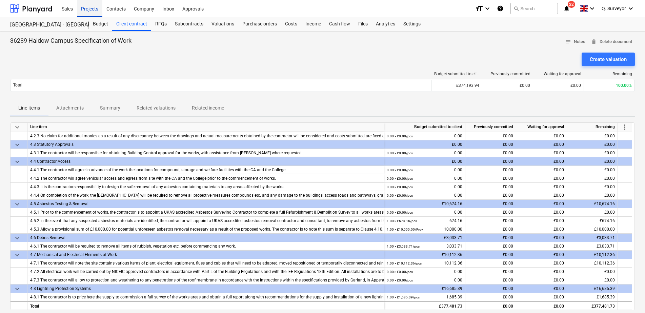
click at [99, 16] on div "Projects" at bounding box center [89, 8] width 25 height 17
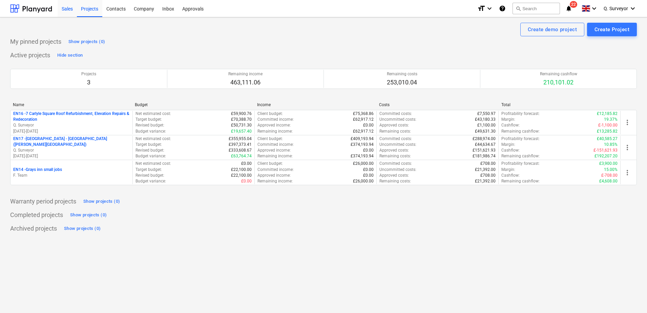
click at [61, 5] on div "Sales" at bounding box center [67, 8] width 19 height 17
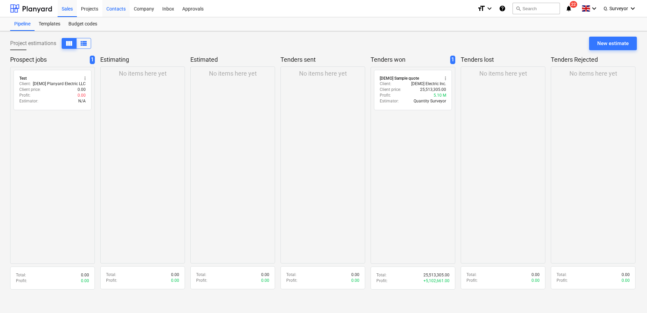
click at [113, 8] on div "Contacts" at bounding box center [115, 8] width 27 height 17
click at [96, 9] on div "Projects" at bounding box center [89, 8] width 25 height 17
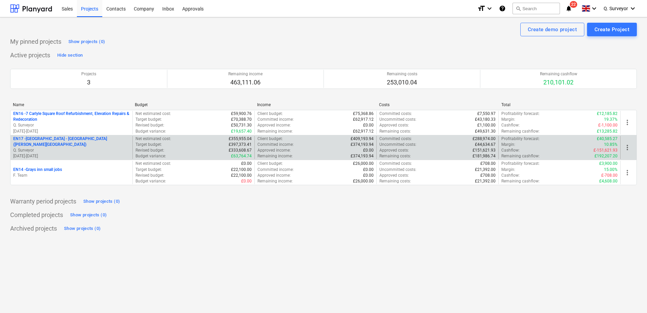
click at [33, 145] on p "EN17 - North Kent College - Hadlow College (Peter Webster Building and Garden C…" at bounding box center [71, 142] width 117 height 12
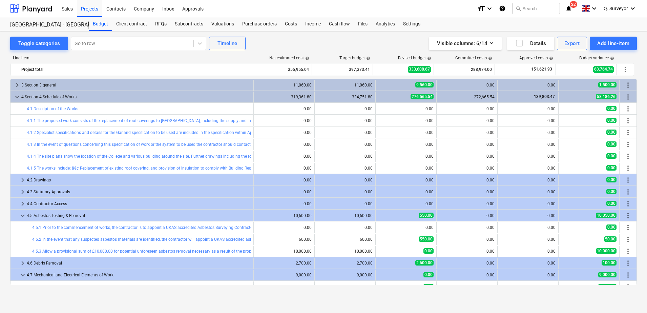
scroll to position [212, 0]
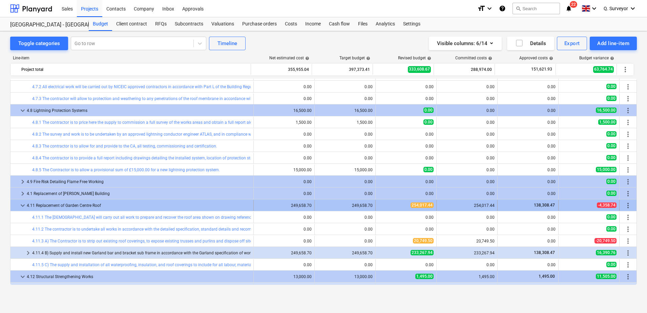
click at [18, 204] on div at bounding box center [15, 205] width 5 height 11
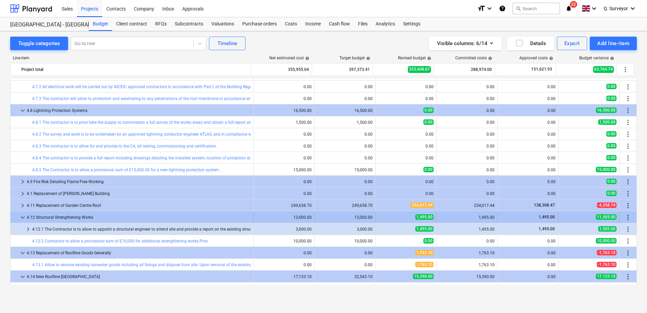
click at [20, 218] on span "keyboard_arrow_down" at bounding box center [23, 217] width 8 height 8
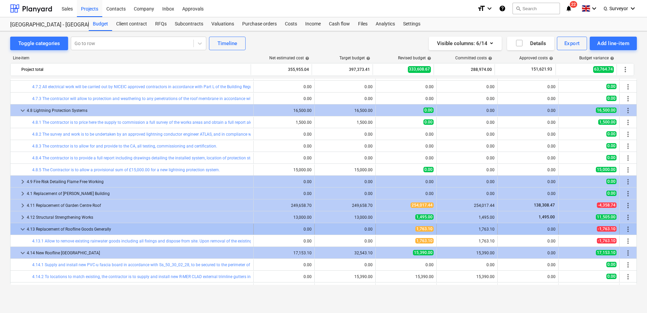
click at [20, 225] on span "keyboard_arrow_down" at bounding box center [23, 229] width 8 height 8
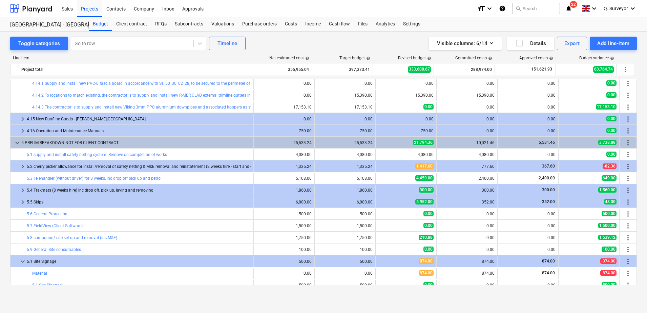
scroll to position [466, 0]
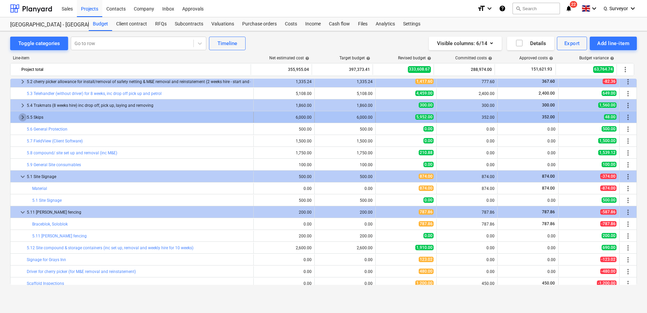
click at [22, 117] on span "keyboard_arrow_right" at bounding box center [23, 117] width 8 height 8
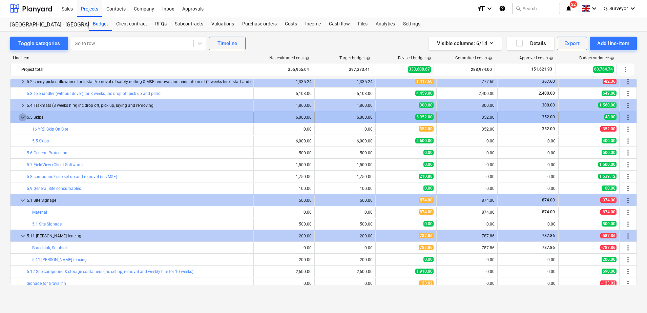
click at [23, 119] on span "keyboard_arrow_down" at bounding box center [23, 117] width 8 height 8
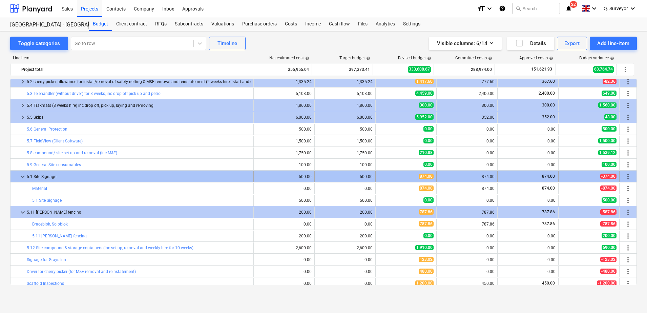
click at [20, 172] on span "keyboard_arrow_down" at bounding box center [23, 176] width 8 height 8
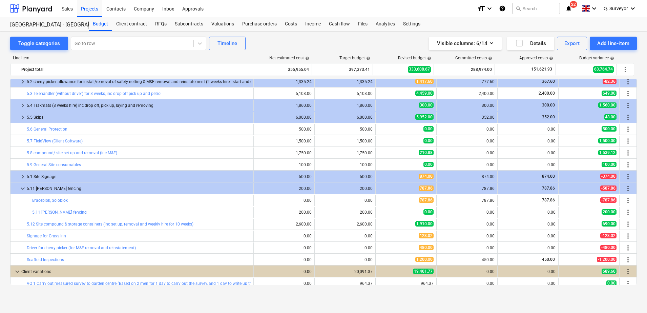
scroll to position [381, 0]
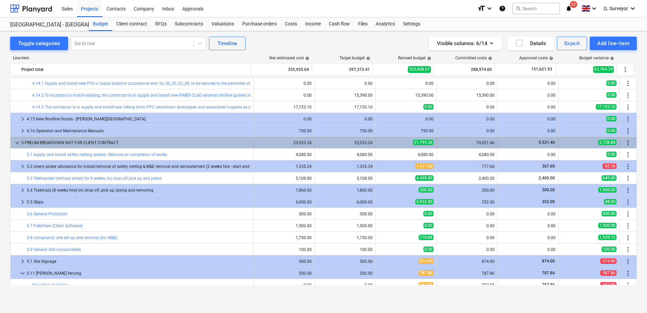
click at [14, 143] on span "keyboard_arrow_down" at bounding box center [17, 143] width 8 height 8
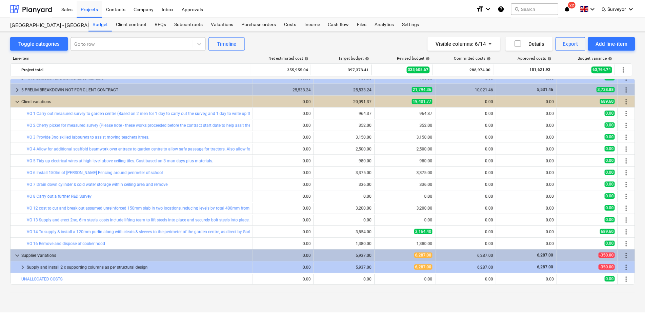
scroll to position [223, 0]
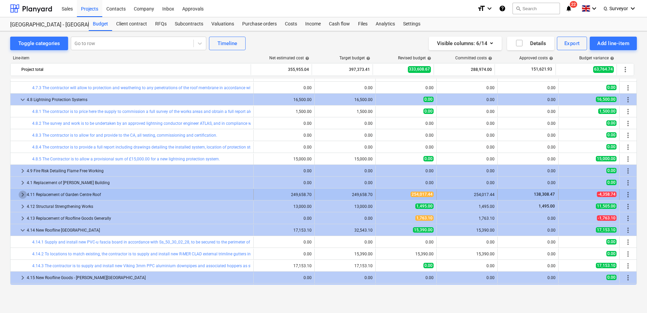
click at [24, 193] on span "keyboard_arrow_right" at bounding box center [23, 194] width 8 height 8
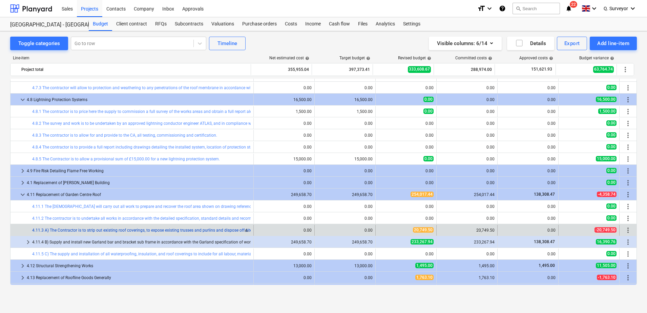
click at [59, 229] on link "4.11.3 A) The Contractor is to strip out existing roof coverings, to expose exi…" at bounding box center [142, 230] width 221 height 5
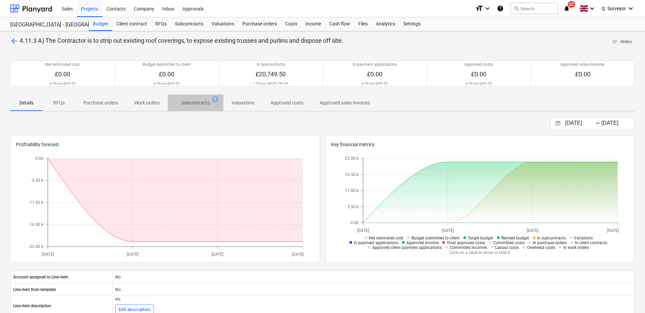
click at [193, 97] on span "Subcontracts 1" at bounding box center [196, 103] width 56 height 12
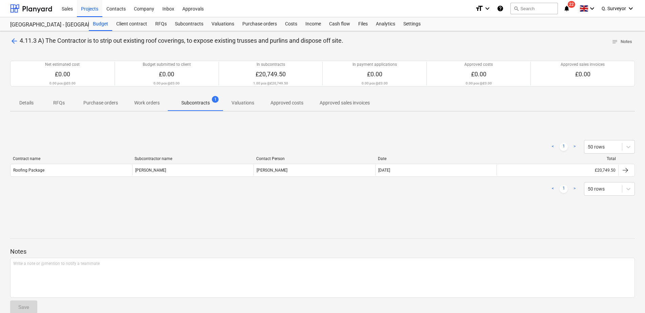
click at [16, 42] on span "arrow_back" at bounding box center [14, 41] width 8 height 8
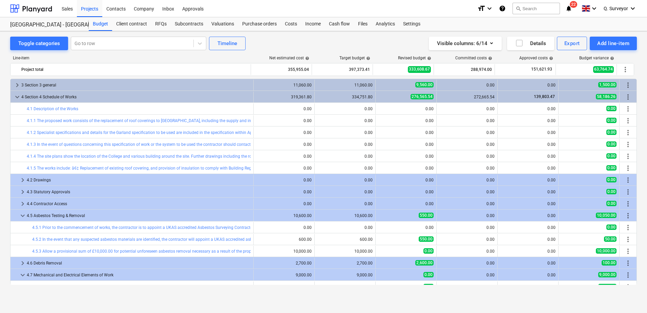
scroll to position [223, 0]
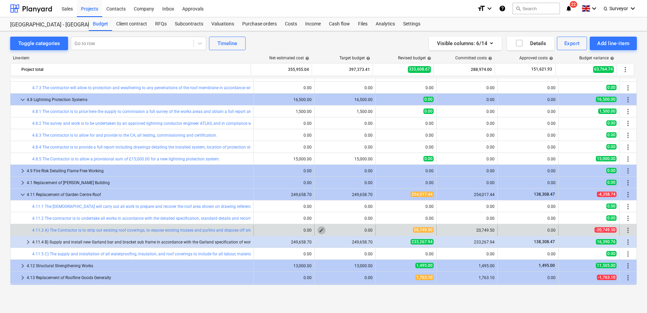
click at [319, 227] on span "edit" at bounding box center [321, 229] width 5 height 5
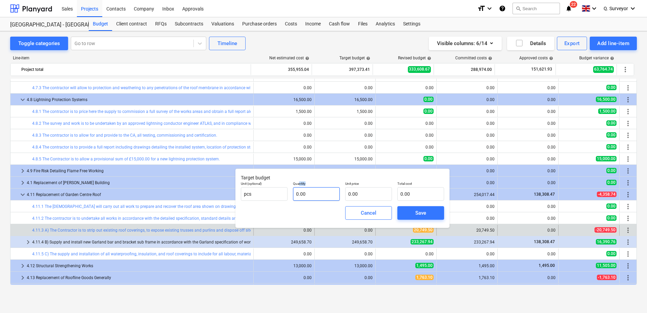
click at [300, 187] on div "Quantity 0.00" at bounding box center [316, 190] width 47 height 19
click at [304, 196] on input "text" at bounding box center [316, 194] width 47 height 14
type input "1.00"
click at [366, 189] on input "text" at bounding box center [368, 194] width 47 height 14
type input "2"
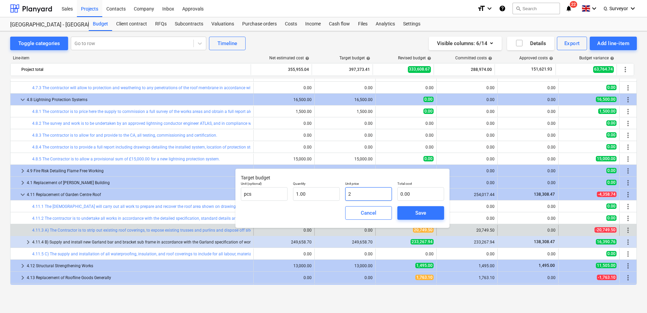
type input "2.00"
type input "20"
type input "20.00"
type input "207"
type input "207.00"
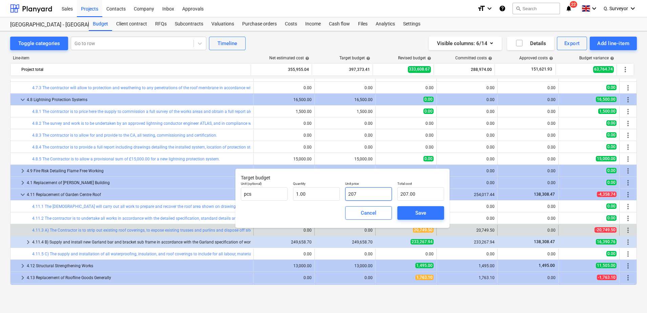
type input "2074"
type input "2,074.00"
type input "20749"
type input "20,749.00"
type input "20749.5"
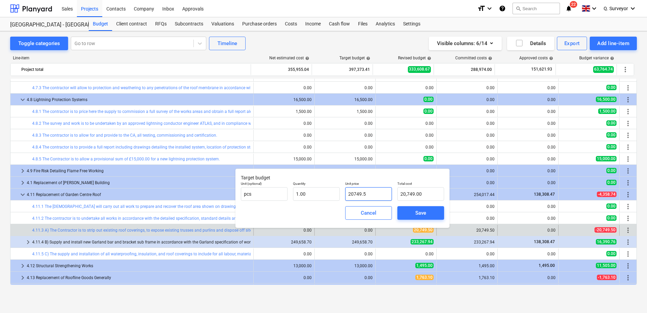
type input "20,749.50"
click at [432, 211] on span "Save" at bounding box center [420, 212] width 30 height 9
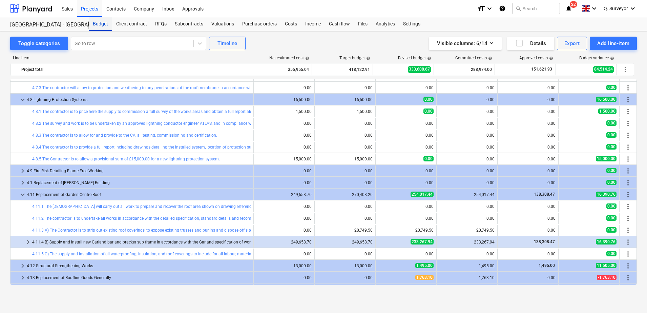
click at [93, 27] on div "Budget" at bounding box center [100, 24] width 23 height 14
click at [90, 5] on div "Projects" at bounding box center [89, 8] width 25 height 17
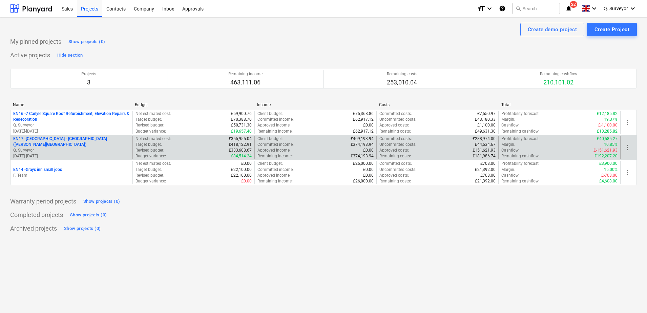
click at [44, 140] on p "EN17 - North Kent College - Hadlow College (Peter Webster Building and Garden C…" at bounding box center [71, 142] width 117 height 12
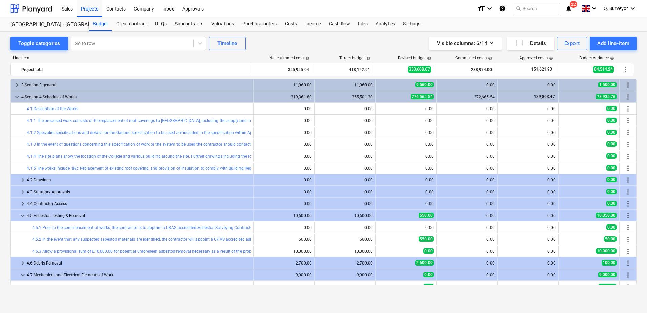
scroll to position [223, 0]
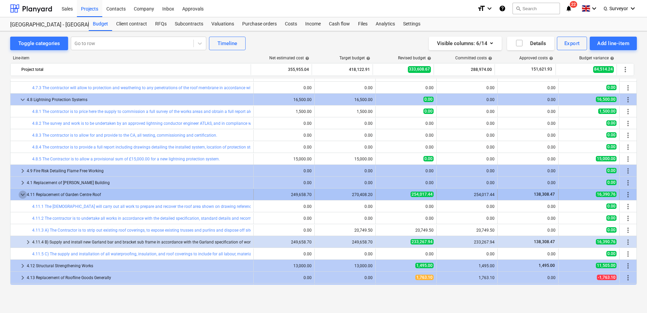
click at [23, 194] on span "keyboard_arrow_down" at bounding box center [23, 194] width 8 height 8
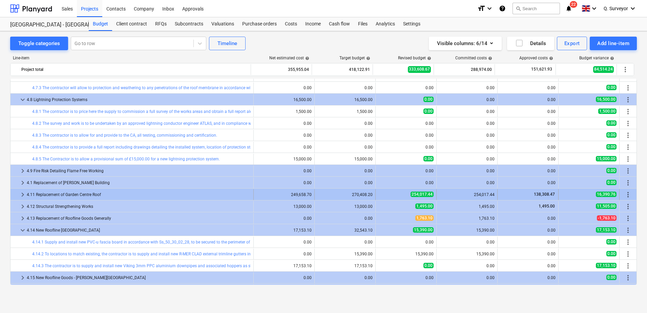
click at [23, 194] on span "keyboard_arrow_right" at bounding box center [23, 194] width 8 height 8
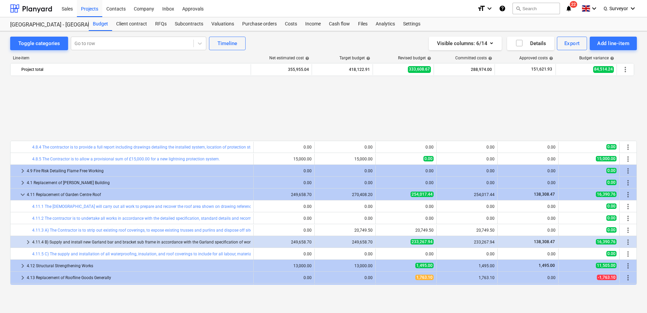
scroll to position [307, 0]
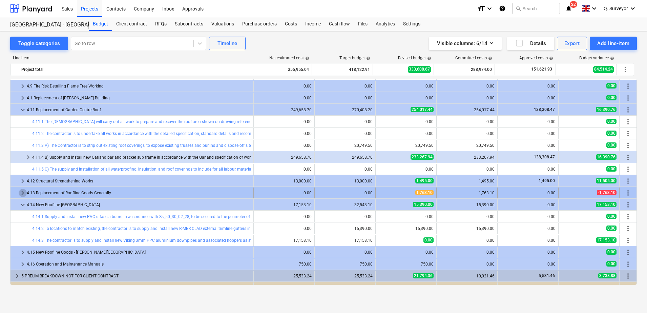
click at [25, 195] on span "keyboard_arrow_right" at bounding box center [23, 193] width 8 height 8
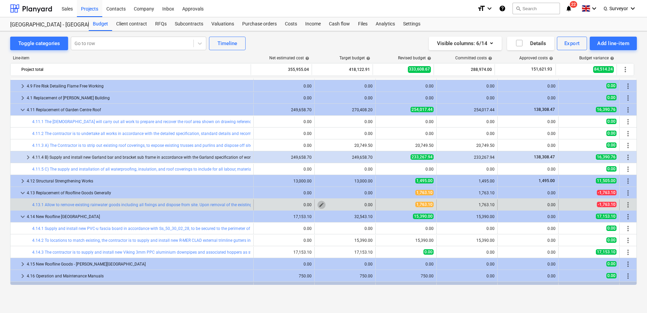
click at [319, 205] on span "edit" at bounding box center [321, 204] width 5 height 5
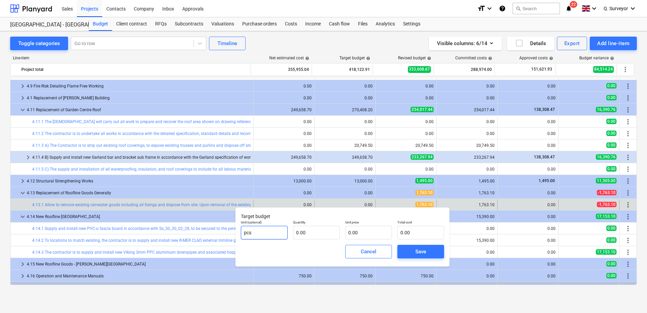
click at [268, 237] on input "pcs" at bounding box center [264, 233] width 47 height 14
click at [311, 232] on input "text" at bounding box center [316, 233] width 47 height 14
type input "1.00"
click at [378, 230] on input "text" at bounding box center [368, 233] width 47 height 14
type input "1"
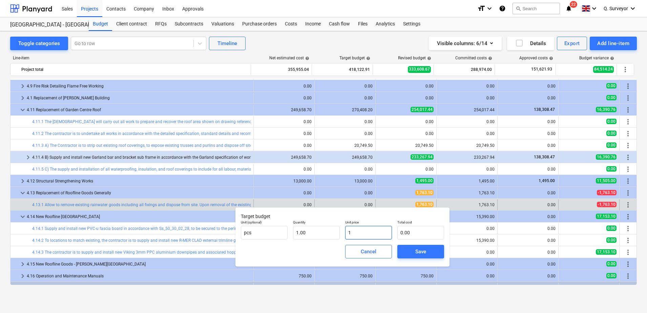
type input "1.00"
type input "17"
type input "17.00"
type input "176"
type input "176.00"
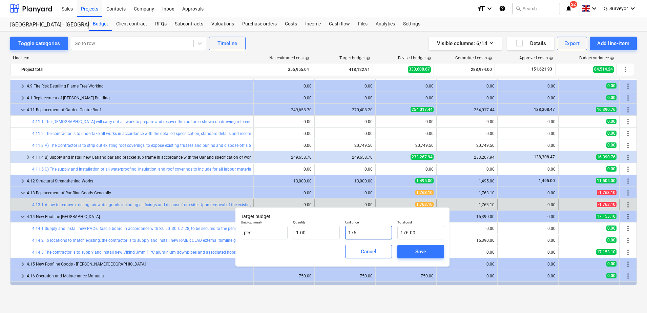
type input "1763"
type input "1,763.00"
type input "1763.1"
type input "1,763.10"
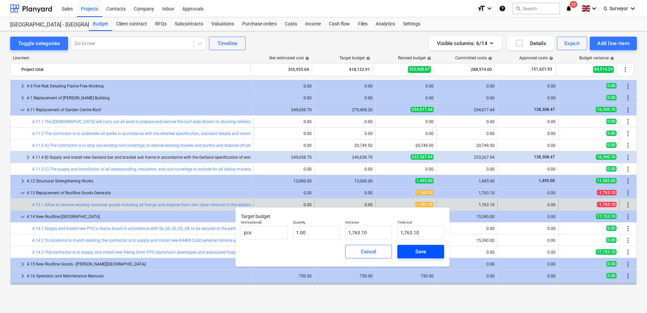
click at [420, 250] on div "Save" at bounding box center [420, 251] width 11 height 9
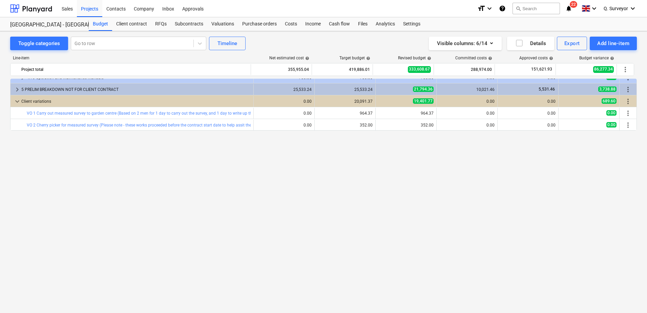
scroll to position [336, 0]
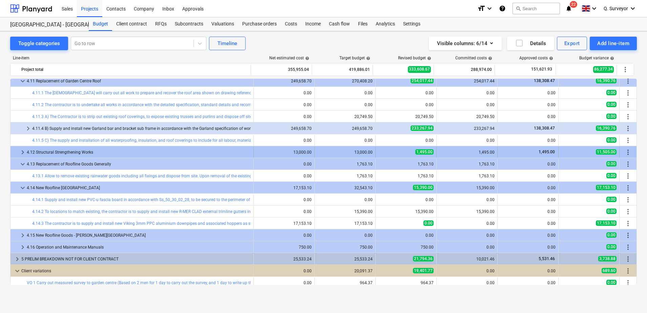
click at [19, 151] on span "keyboard_arrow_right" at bounding box center [23, 152] width 8 height 8
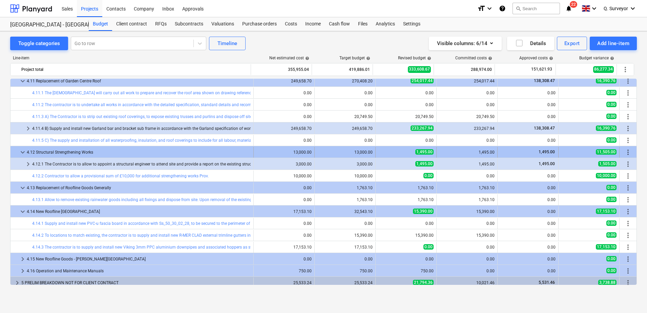
click at [27, 154] on div "4.12 Structural Strengthening Works" at bounding box center [139, 152] width 224 height 11
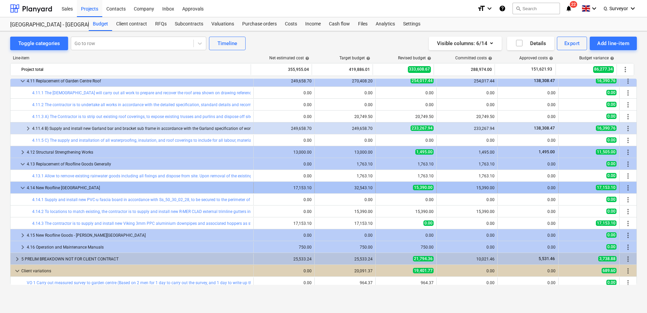
click at [24, 190] on span "keyboard_arrow_down" at bounding box center [23, 188] width 8 height 8
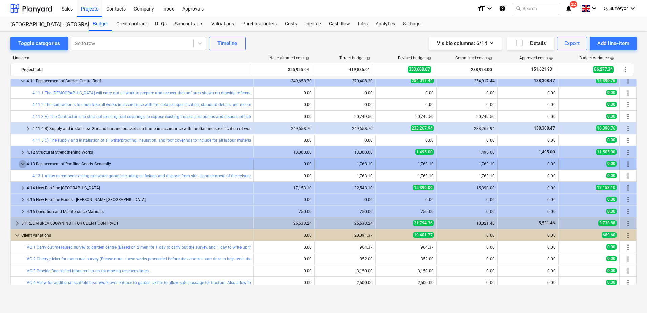
click at [21, 166] on span "keyboard_arrow_down" at bounding box center [23, 164] width 8 height 8
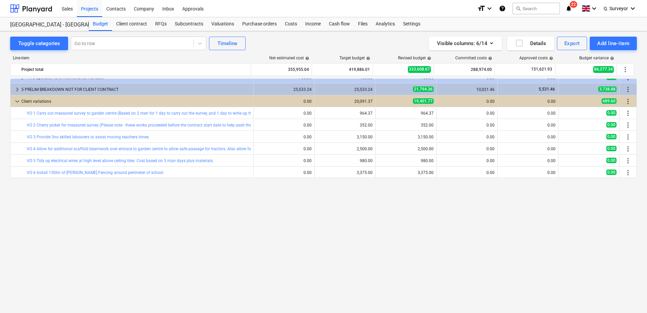
scroll to position [331, 0]
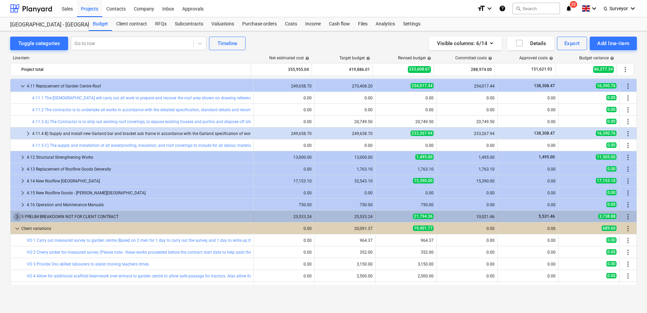
click at [20, 217] on span "keyboard_arrow_right" at bounding box center [17, 216] width 8 height 8
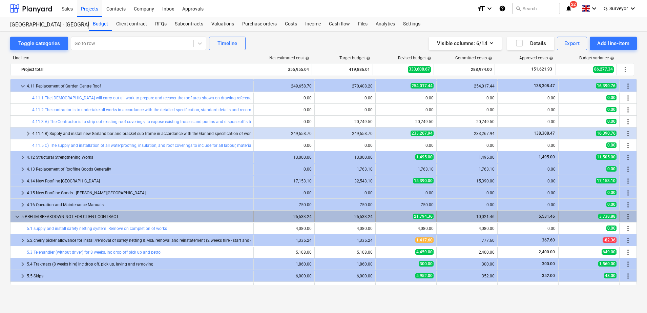
click at [15, 218] on span "keyboard_arrow_down" at bounding box center [17, 216] width 8 height 8
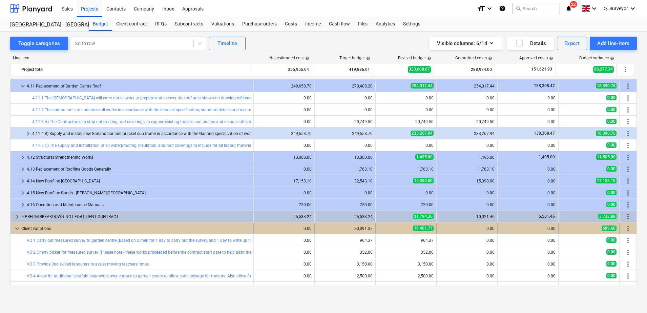
click at [16, 226] on span "keyboard_arrow_down" at bounding box center [17, 228] width 8 height 8
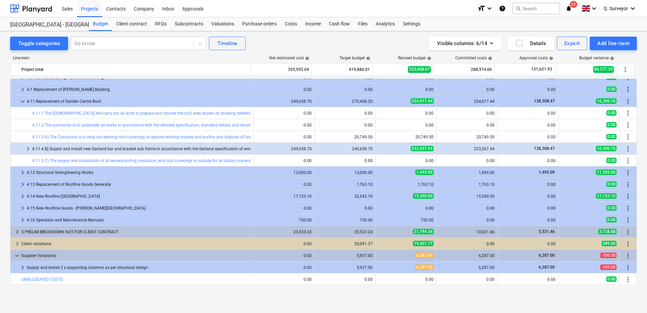
scroll to position [316, 0]
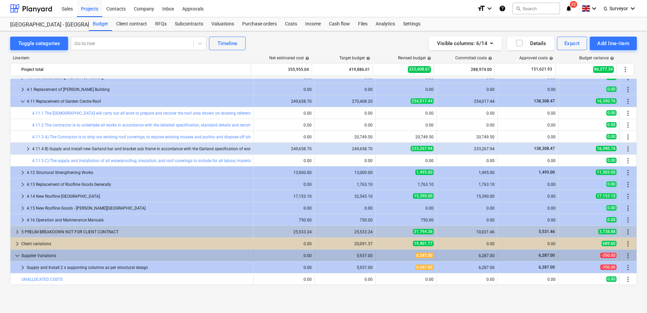
click at [18, 258] on span "keyboard_arrow_down" at bounding box center [17, 255] width 8 height 8
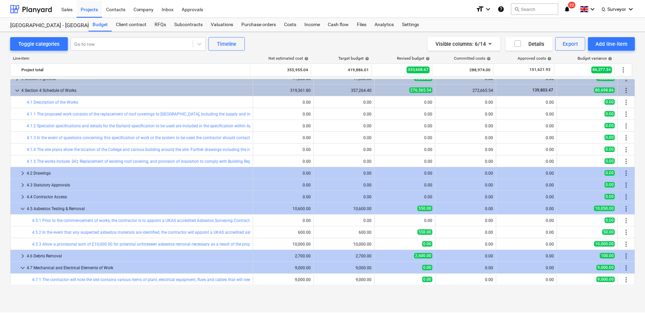
scroll to position [0, 0]
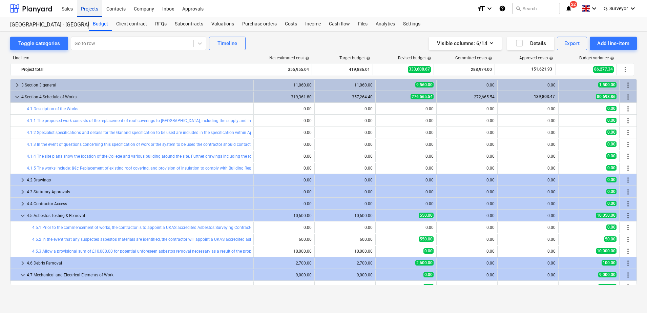
click at [87, 15] on div "Projects" at bounding box center [89, 8] width 25 height 17
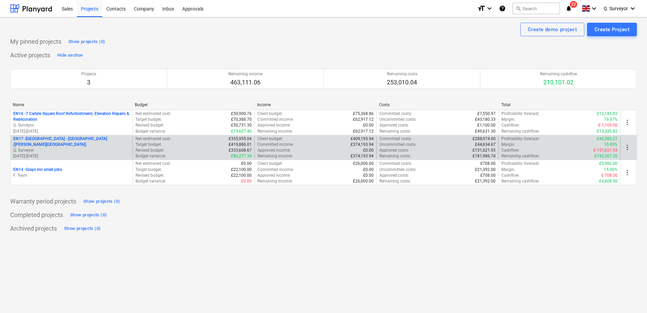
click at [39, 137] on p "EN17 - North Kent College - Hadlow College (Peter Webster Building and Garden C…" at bounding box center [71, 142] width 117 height 12
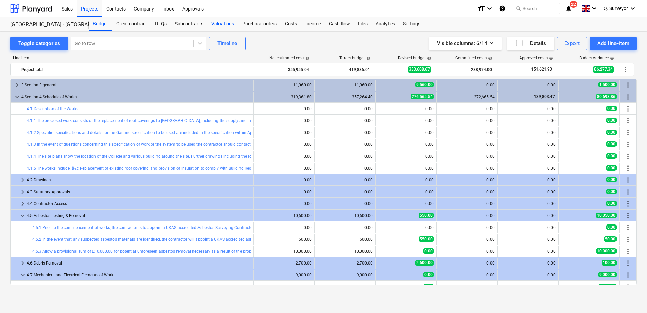
click at [217, 26] on div "Valuations" at bounding box center [222, 24] width 31 height 14
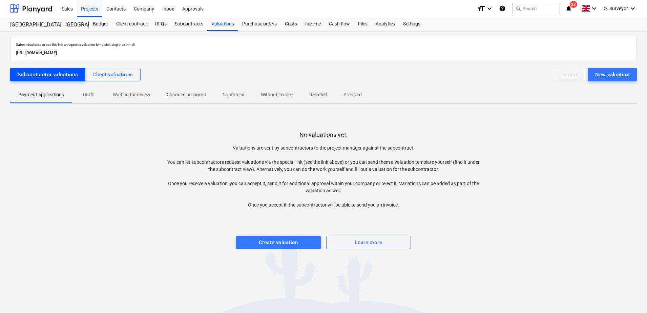
click at [64, 71] on div "Subcontractor valuations" at bounding box center [48, 74] width 60 height 9
click at [64, 66] on div "Subcontractors can use this link to request a valuation template using their e-…" at bounding box center [323, 146] width 627 height 218
click at [62, 72] on div "Subcontractor valuations" at bounding box center [48, 74] width 60 height 9
click at [104, 77] on div "Client valuations" at bounding box center [112, 74] width 40 height 9
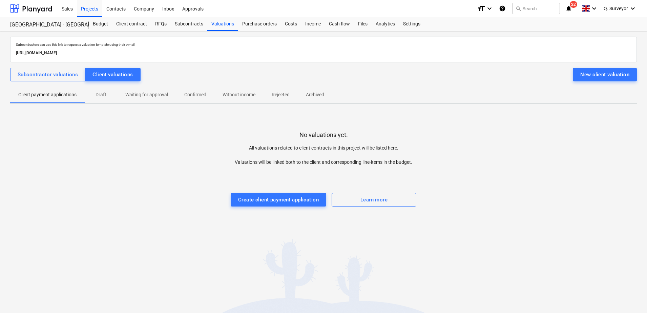
click at [112, 96] on span "Draft" at bounding box center [101, 94] width 33 height 11
click at [146, 96] on p "Waiting for approval" at bounding box center [146, 94] width 43 height 7
click at [208, 91] on span "Confirmed" at bounding box center [195, 94] width 38 height 11
click at [321, 91] on p "Archived" at bounding box center [315, 94] width 18 height 7
click at [268, 90] on span "Rejected" at bounding box center [281, 94] width 34 height 11
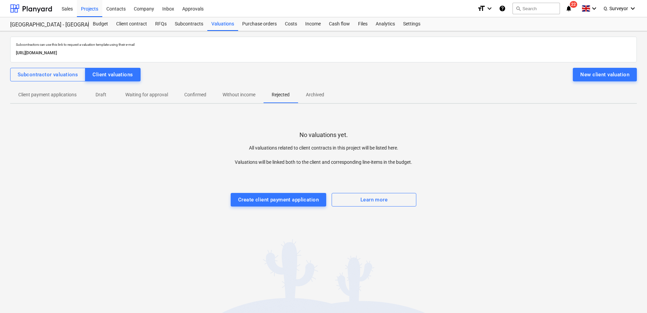
click at [243, 97] on p "Without income" at bounding box center [239, 94] width 33 height 7
click at [184, 95] on p "Confirmed" at bounding box center [195, 94] width 22 height 7
click at [153, 98] on p "Waiting for approval" at bounding box center [146, 94] width 43 height 7
click at [100, 97] on p "Draft" at bounding box center [101, 94] width 16 height 7
click at [48, 97] on p "Client payment applications" at bounding box center [47, 94] width 58 height 7
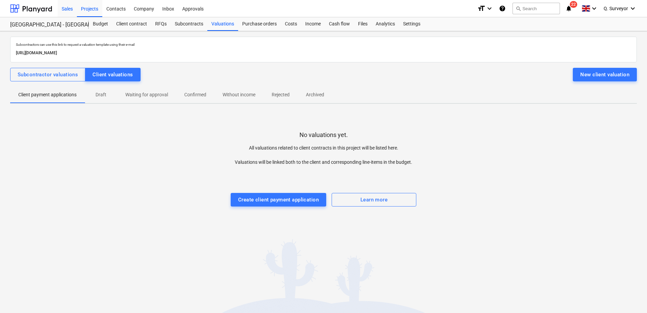
click at [64, 7] on div "Sales" at bounding box center [67, 8] width 19 height 17
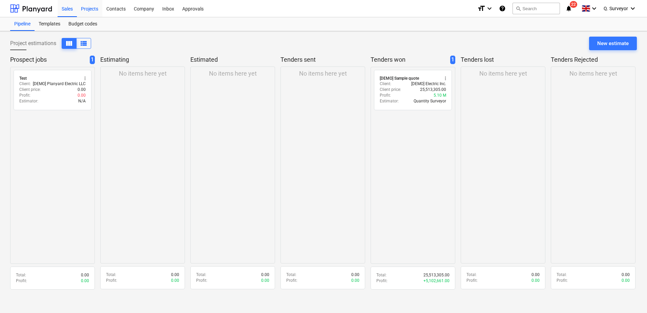
click at [101, 7] on div "Projects" at bounding box center [89, 8] width 25 height 17
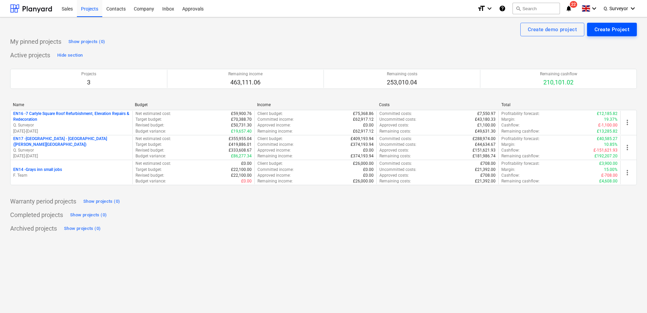
click at [598, 27] on div "Create Project" at bounding box center [612, 29] width 35 height 9
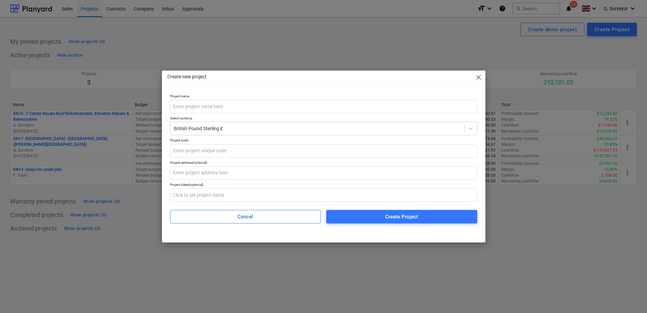
click at [474, 82] on div "Create new project close" at bounding box center [324, 77] width 324 height 14
click at [476, 76] on span "close" at bounding box center [479, 77] width 8 height 8
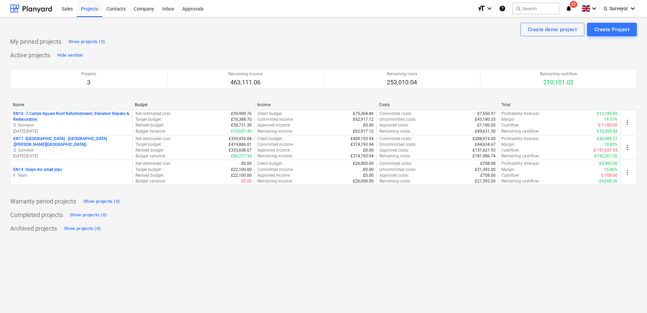
click at [571, 13] on div "format_size keyboard_arrow_down help search Search notifications 22 keyboard_ar…" at bounding box center [557, 8] width 160 height 17
click at [570, 10] on icon "notifications" at bounding box center [568, 8] width 7 height 8
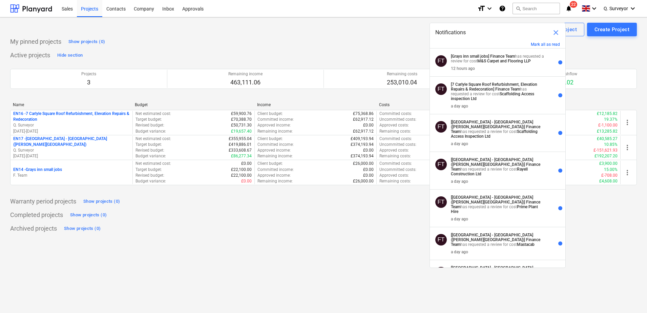
click at [184, 35] on div "Create demo project Create Project" at bounding box center [323, 30] width 627 height 14
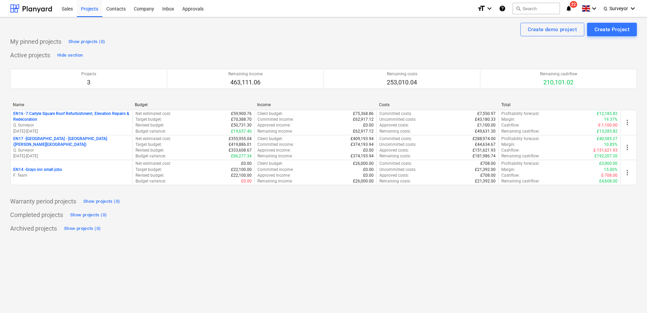
click at [571, 13] on div "format_size keyboard_arrow_down help search Search notifications 22 keyboard_ar…" at bounding box center [557, 8] width 160 height 17
click at [570, 8] on icon "notifications" at bounding box center [568, 8] width 7 height 8
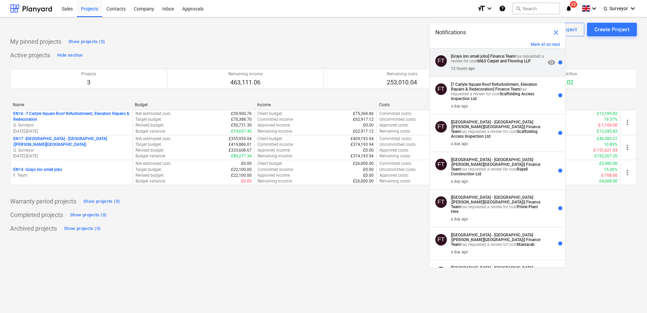
click at [500, 60] on strong "M&S Carpet and Flooring LLP" at bounding box center [504, 61] width 54 height 5
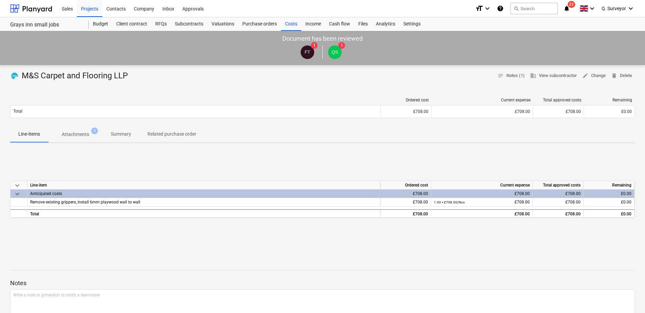
click at [568, 10] on icon "notifications" at bounding box center [566, 8] width 7 height 8
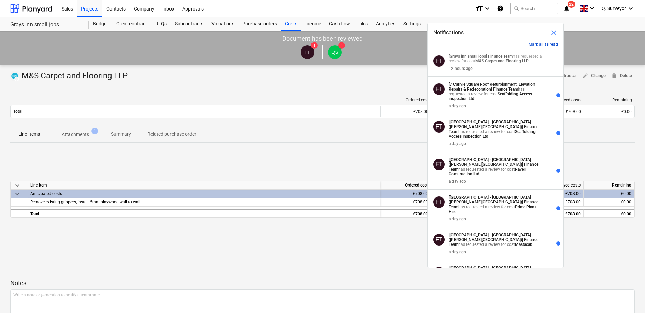
click at [535, 44] on button "Mark all as read" at bounding box center [542, 44] width 29 height 5
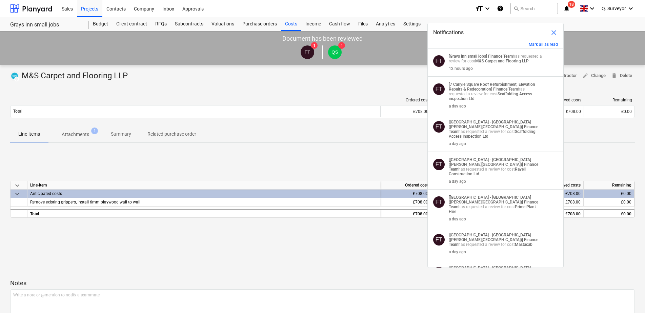
click at [550, 34] on span "close" at bounding box center [553, 32] width 8 height 8
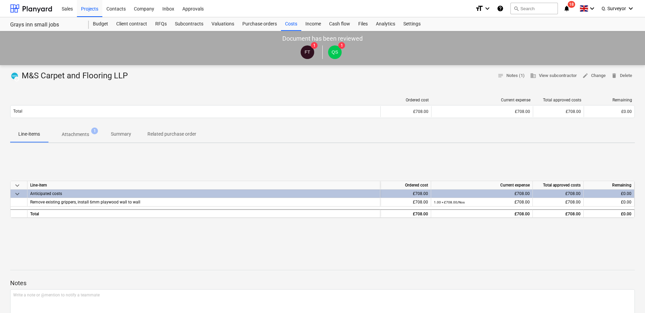
click at [566, 5] on icon "notifications" at bounding box center [566, 8] width 7 height 8
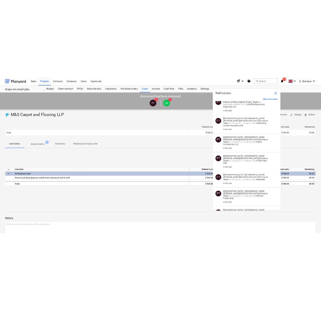
scroll to position [34, 0]
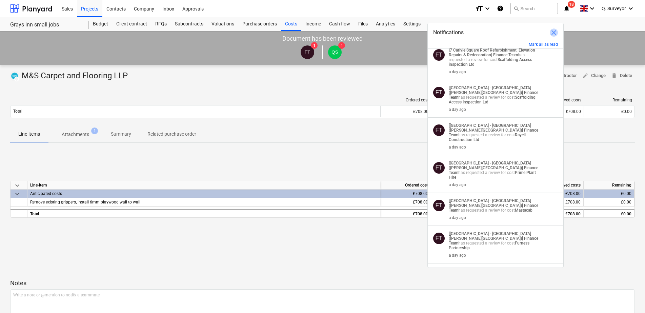
click at [556, 32] on span "close" at bounding box center [553, 32] width 8 height 8
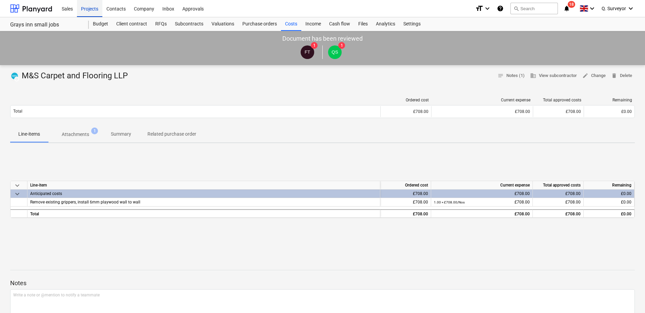
click at [93, 13] on div "Projects" at bounding box center [89, 8] width 25 height 17
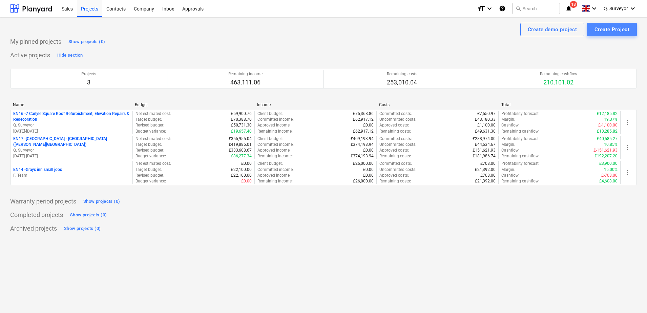
click at [609, 30] on div "Create Project" at bounding box center [612, 29] width 35 height 9
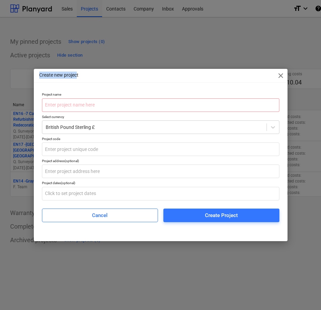
drag, startPoint x: 21, startPoint y: 37, endPoint x: 78, endPoint y: 43, distance: 57.9
click at [78, 43] on div "Create new project close Project name Select currency British Pound Sterling £ …" at bounding box center [160, 155] width 321 height 310
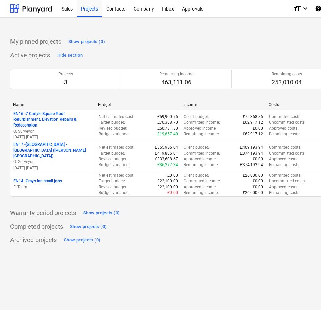
scroll to position [0, 142]
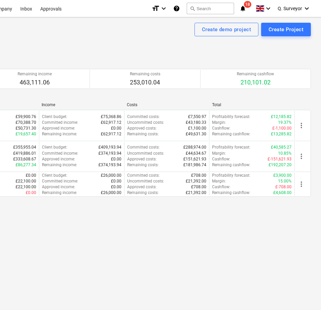
click at [243, 4] on div "format_size keyboard_arrow_down help search Search notifications 18 keyboard_ar…" at bounding box center [232, 8] width 160 height 17
click at [244, 7] on icon "notifications" at bounding box center [243, 8] width 7 height 8
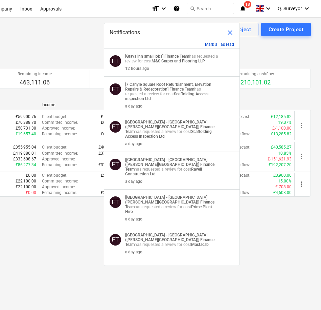
click at [229, 45] on button "Mark all as read" at bounding box center [219, 44] width 29 height 5
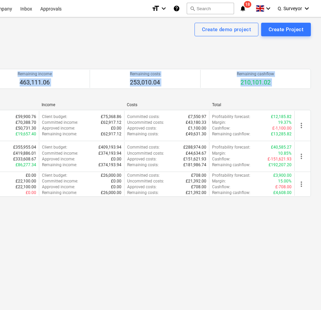
drag, startPoint x: 240, startPoint y: 63, endPoint x: 236, endPoint y: 99, distance: 35.8
click at [236, 99] on div "Active projects Hide section Projects 3 Remaining income 463,111.06 Remaining c…" at bounding box center [89, 127] width 443 height 155
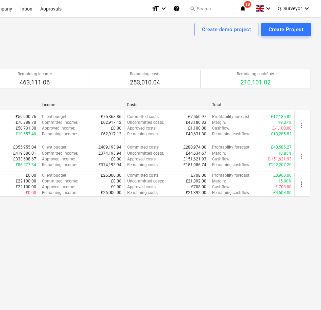
drag, startPoint x: 236, startPoint y: 99, endPoint x: 236, endPoint y: 63, distance: 35.9
click at [236, 63] on div "Projects 3 Remaining income 463,111.06 Remaining costs 253,010.04 Remaining cas…" at bounding box center [89, 79] width 443 height 36
click at [247, 11] on icon "notifications" at bounding box center [243, 8] width 7 height 8
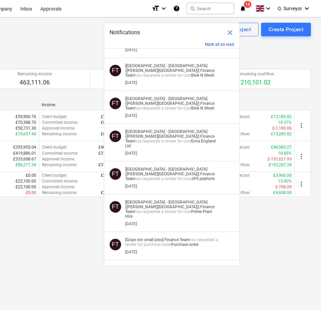
scroll to position [417, 0]
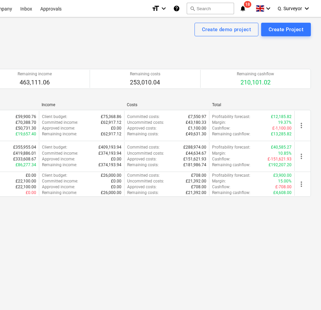
click at [275, 235] on div "Archived projects Show projects (0)" at bounding box center [89, 239] width 443 height 11
click at [126, 242] on div "Create demo project Create Project My pinned projects Show projects (0) Active …" at bounding box center [89, 163] width 463 height 292
click at [292, 32] on div "Create Project" at bounding box center [286, 29] width 35 height 9
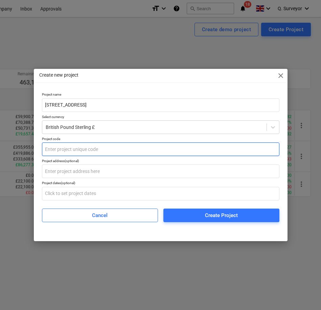
type input "168A Fleet Street"
click at [105, 151] on input "text" at bounding box center [161, 149] width 238 height 14
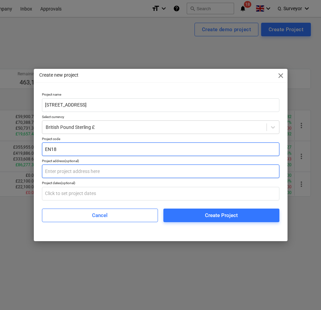
type input "EN18"
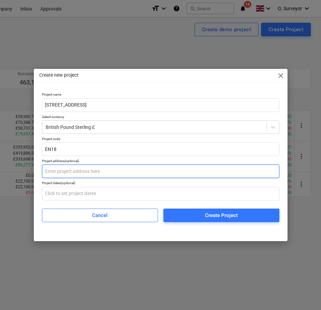
click at [78, 175] on input "text" at bounding box center [161, 171] width 238 height 14
click at [72, 168] on input "text" at bounding box center [161, 171] width 238 height 14
paste input "168A Fleet Road, Fleet, GU51 4BE"
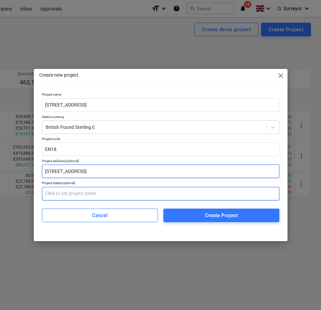
type input "168A Fleet Road, Fleet, GU51 4BE"
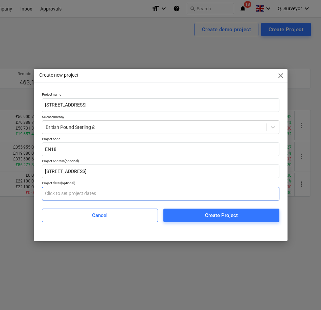
click at [72, 193] on input "text" at bounding box center [161, 194] width 238 height 14
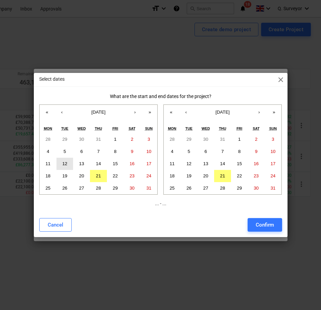
click at [69, 164] on button "12" at bounding box center [65, 164] width 17 height 12
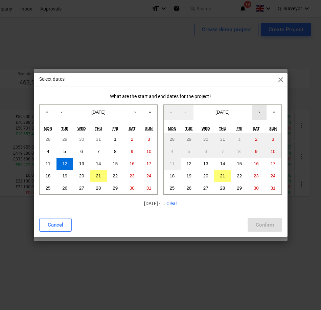
click at [264, 115] on button "›" at bounding box center [259, 112] width 15 height 15
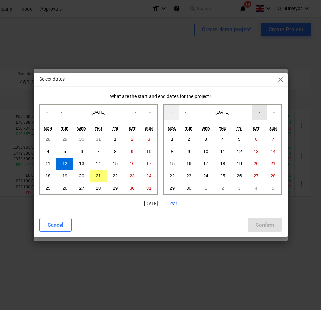
click at [264, 115] on button "›" at bounding box center [259, 112] width 15 height 15
click at [242, 162] on abbr "19" at bounding box center [239, 163] width 5 height 5
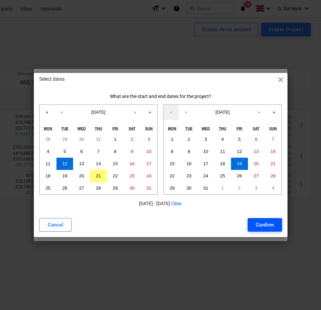
click at [266, 224] on div "Confirm" at bounding box center [265, 224] width 18 height 9
type input "12.08.2025 - 19.12.2025"
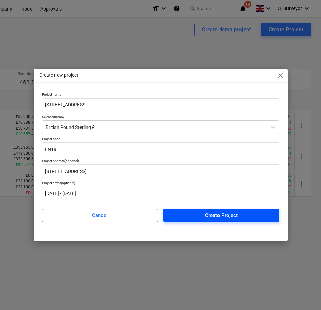
click at [213, 213] on div "Create Project" at bounding box center [221, 215] width 33 height 9
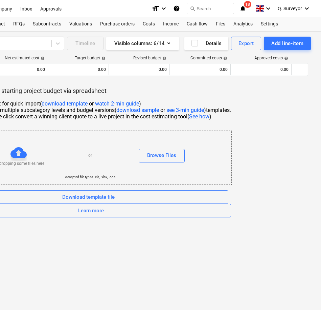
click at [120, 278] on div "Toggle categories Go to row Timeline Visible columns : 6/14 Details Export Add …" at bounding box center [89, 170] width 463 height 278
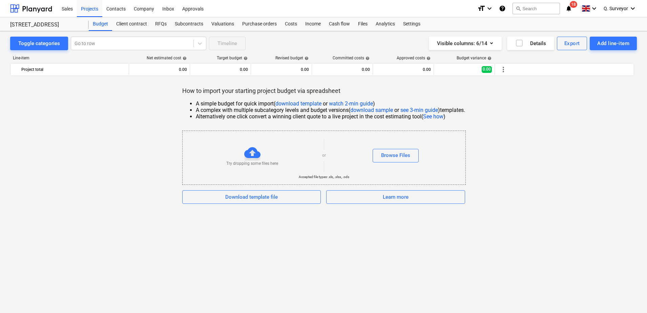
click at [309, 105] on link "download template" at bounding box center [298, 103] width 46 height 6
click at [125, 176] on div "How to import your starting project budget via spreadsheet A simple budget for …" at bounding box center [323, 145] width 627 height 117
click at [286, 105] on link "download template" at bounding box center [298, 103] width 46 height 6
